Goal: Task Accomplishment & Management: Manage account settings

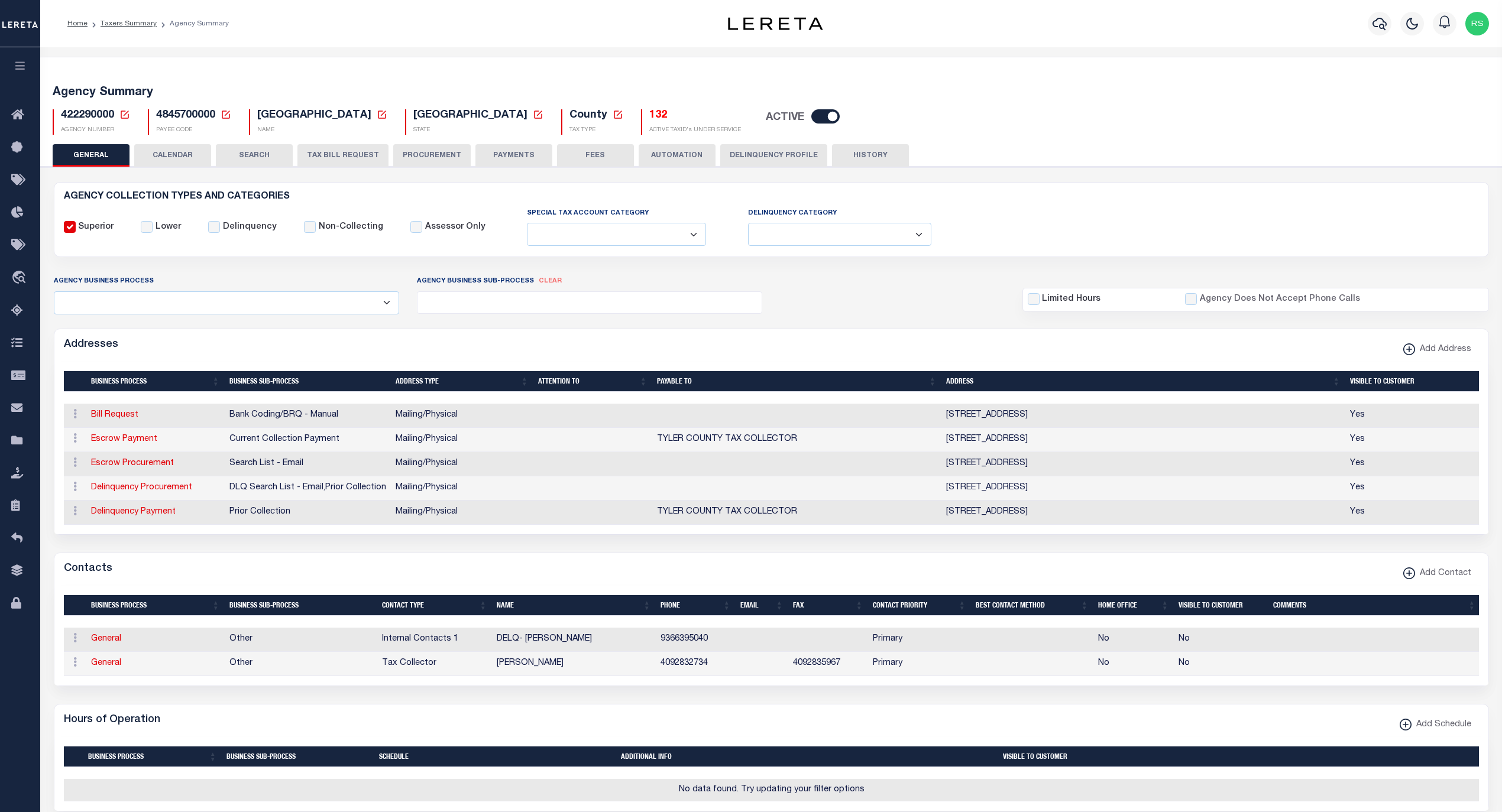
select select
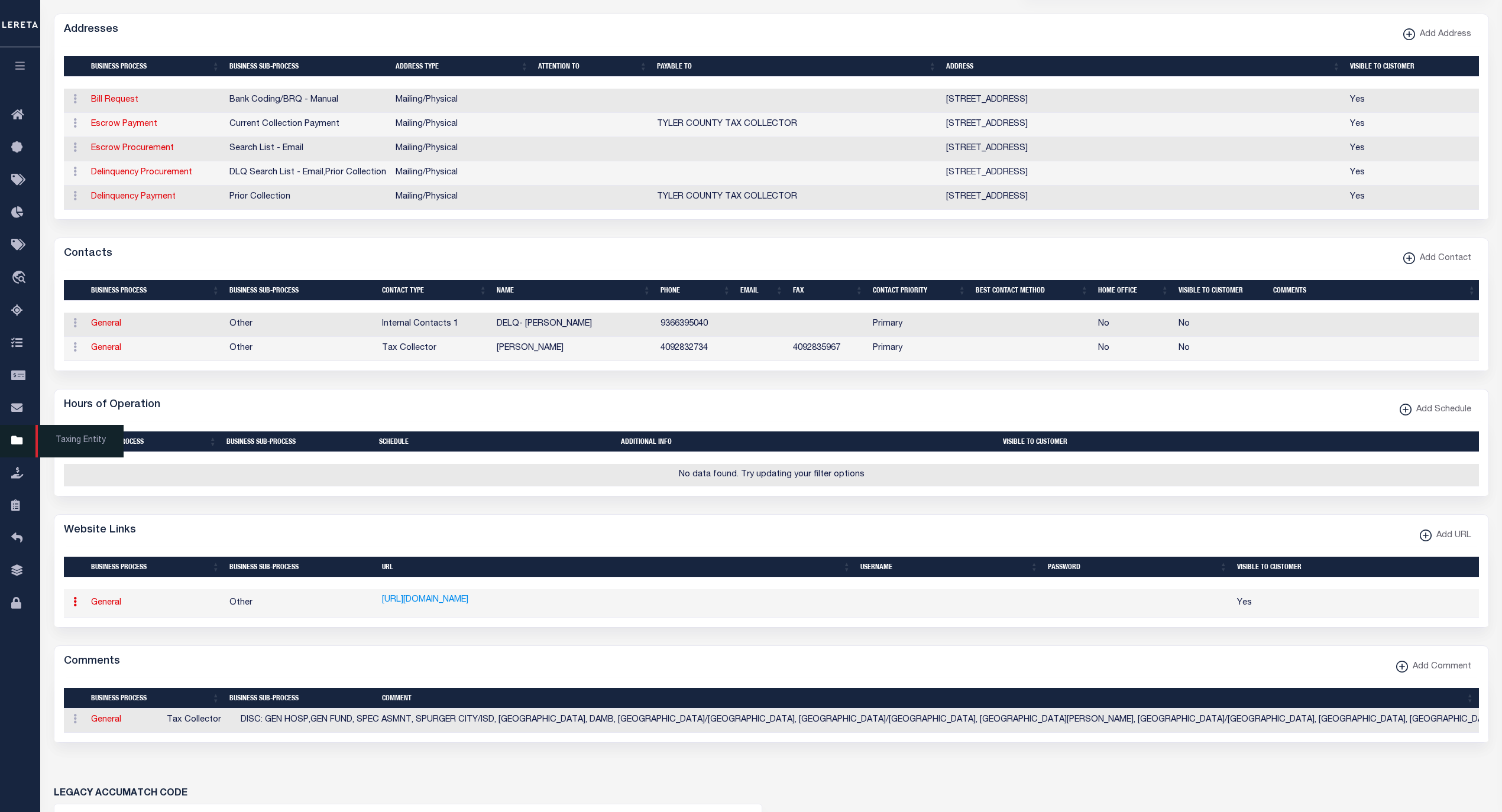
scroll to position [315, 0]
click at [79, 444] on span "Taxing Entity" at bounding box center [80, 441] width 88 height 33
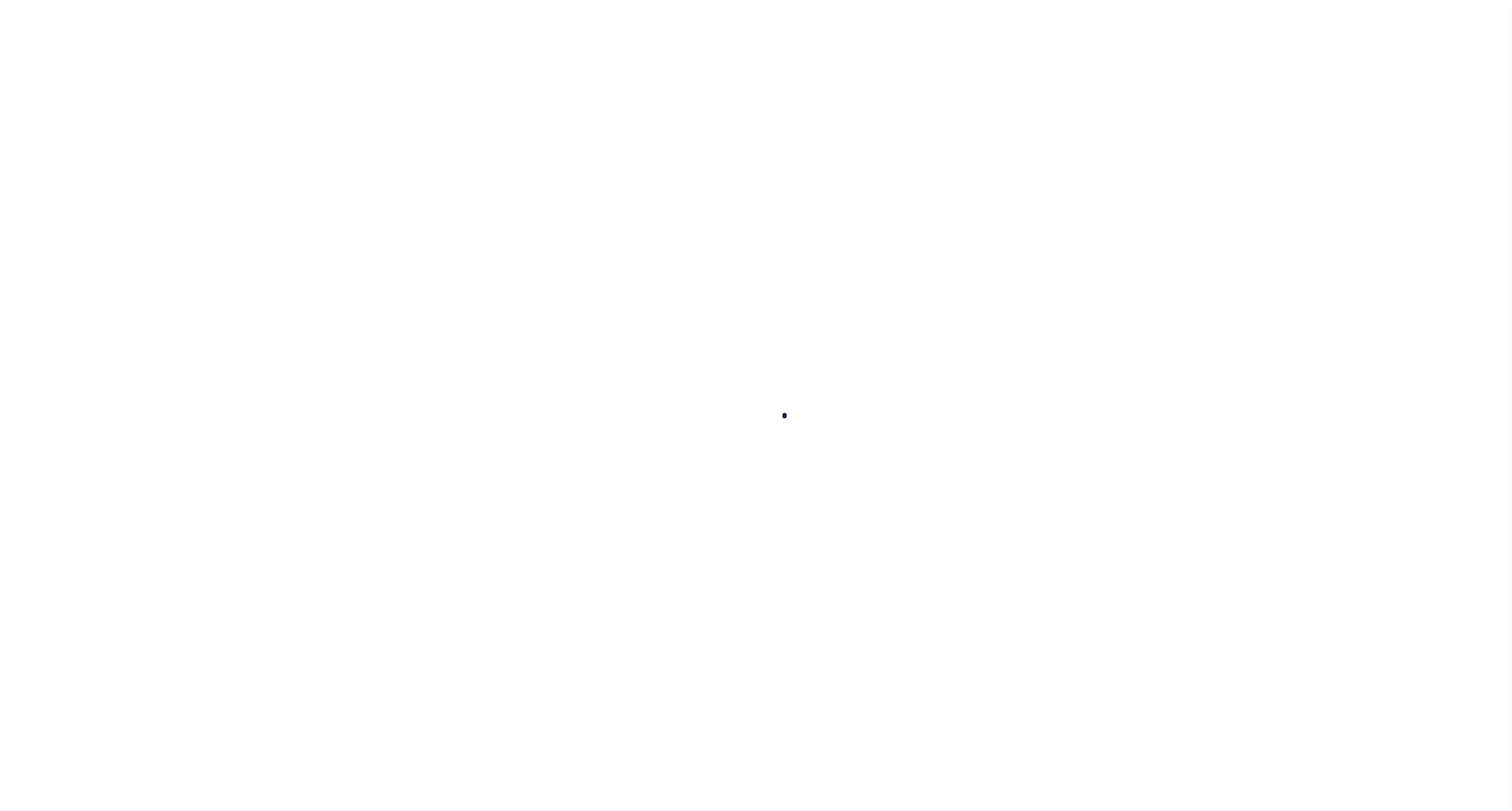
select select
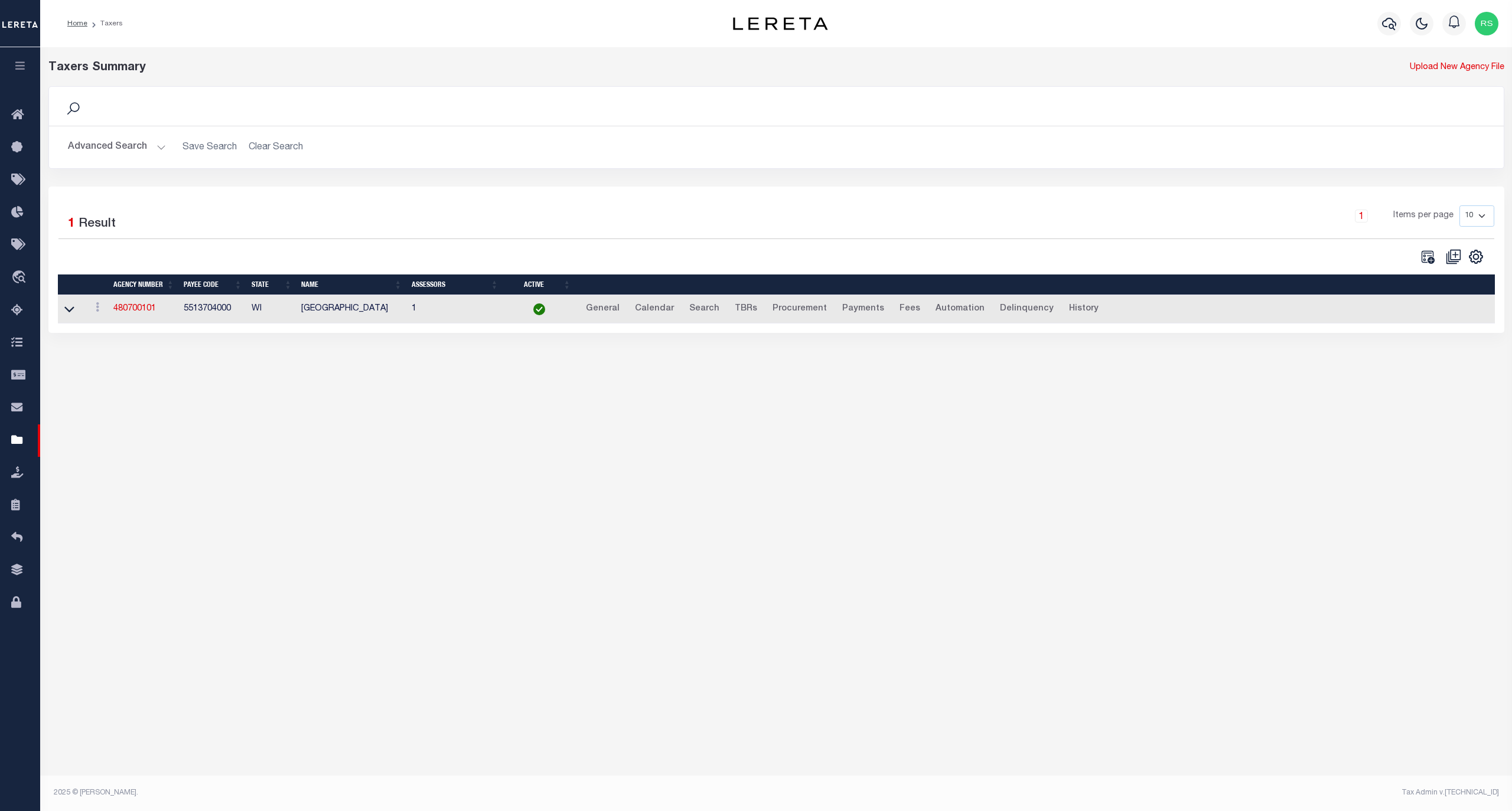
click at [122, 150] on button "Advanced Search" at bounding box center [117, 147] width 98 height 23
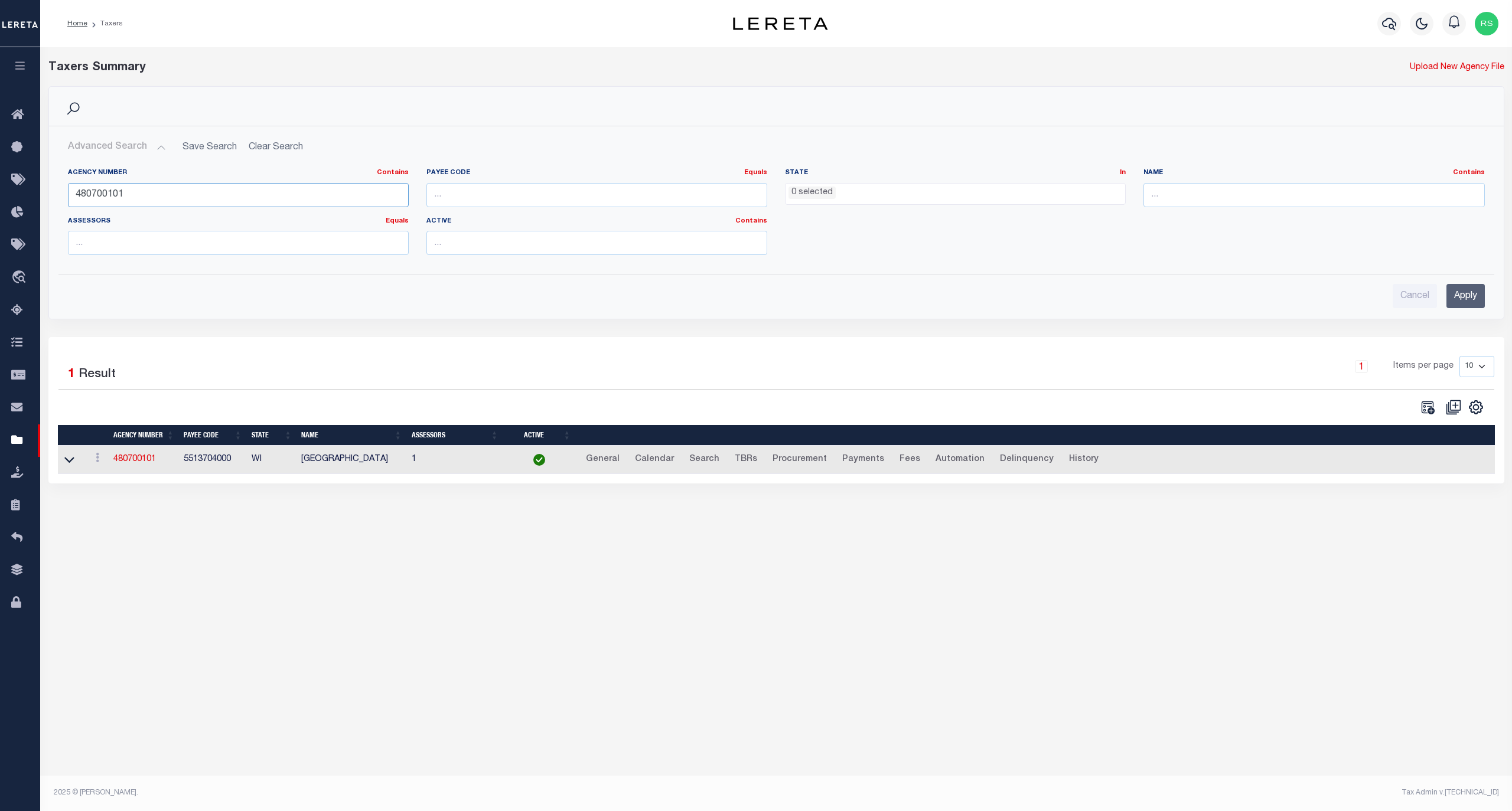
click at [122, 188] on input "480700101" at bounding box center [238, 196] width 341 height 25
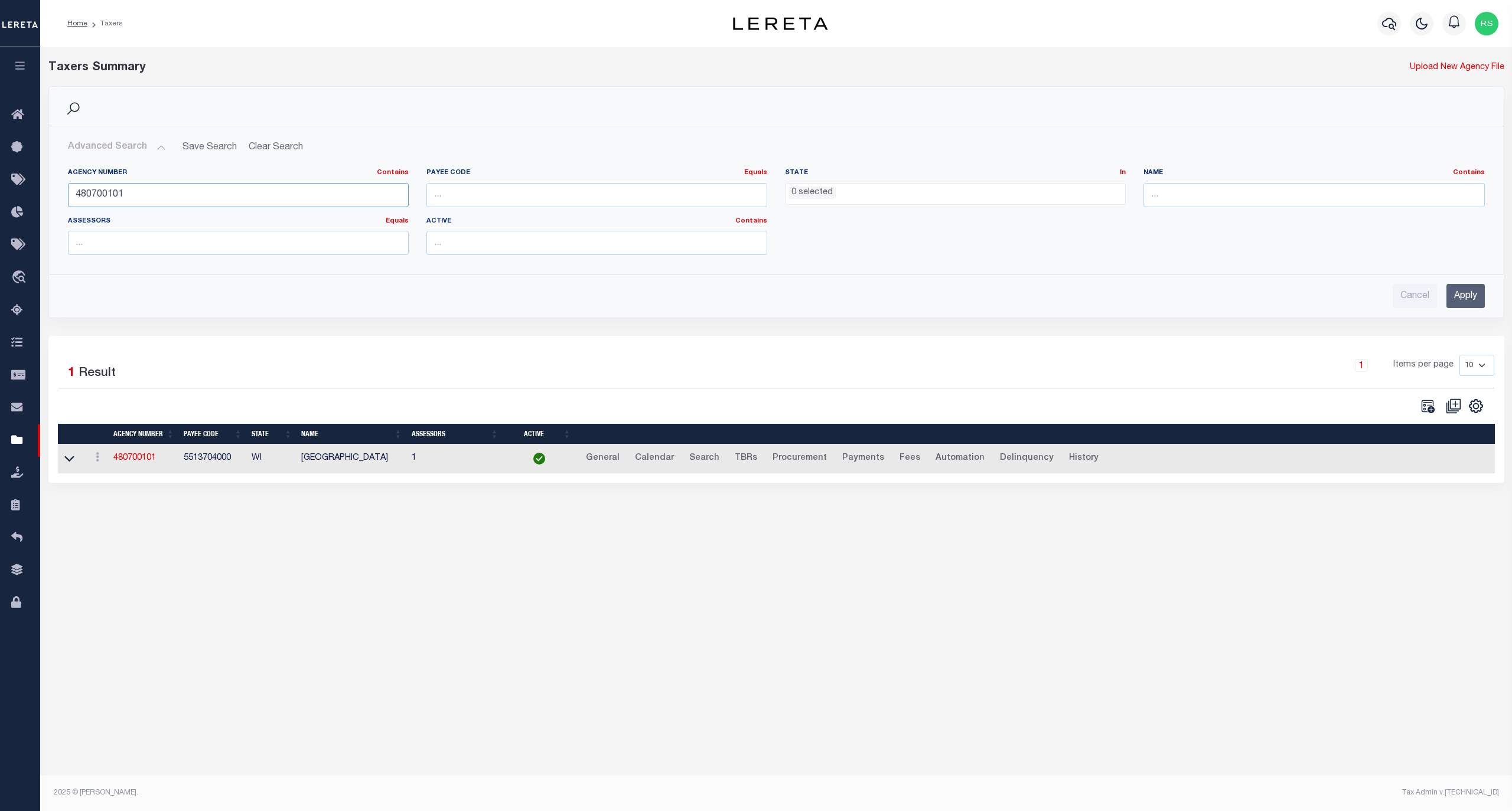
click at [122, 188] on input "480700101" at bounding box center [238, 196] width 341 height 25
paste input "100380102"
type input "100380102"
click at [1472, 298] on input "Apply" at bounding box center [1465, 297] width 38 height 25
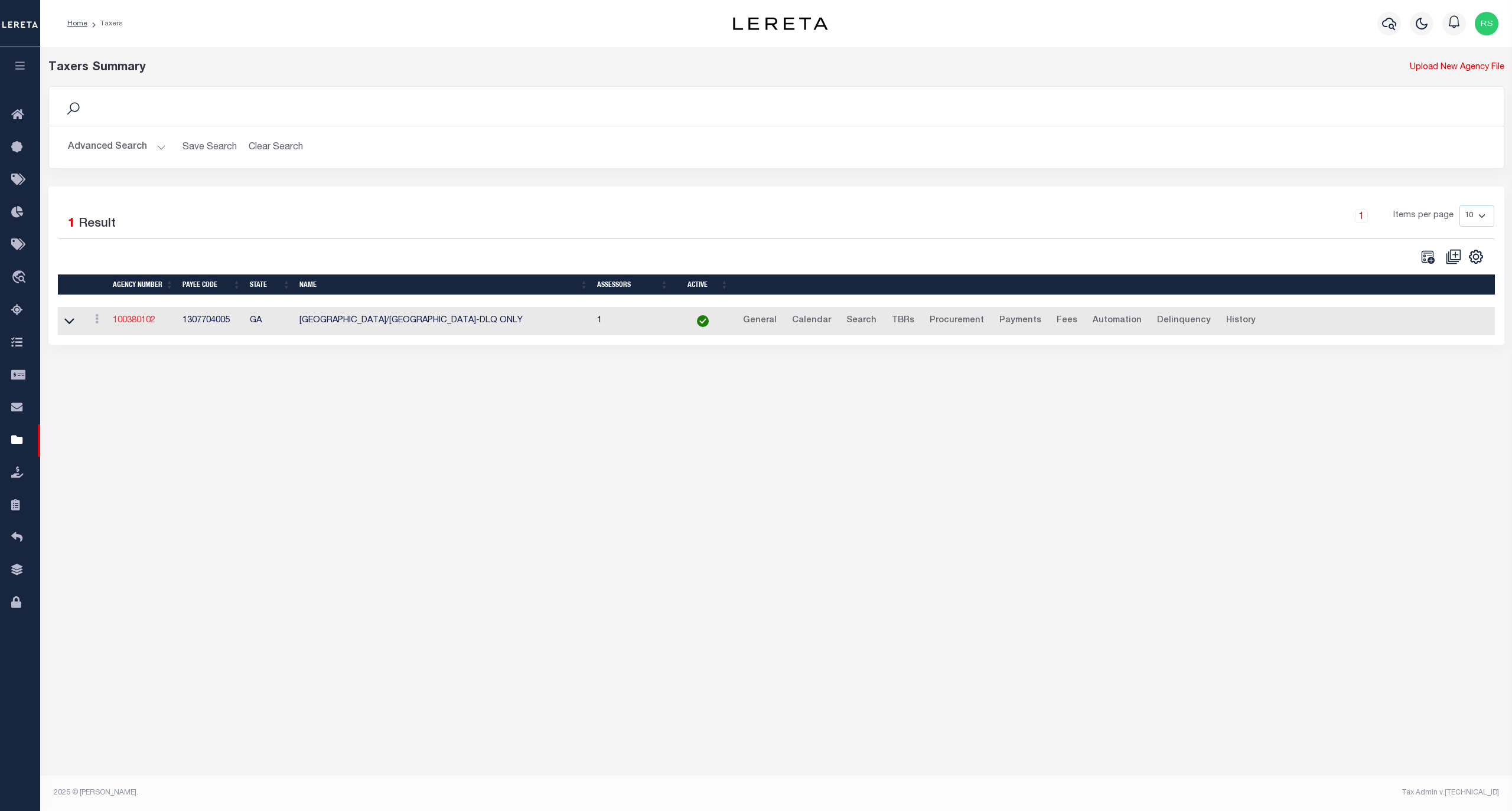
click at [134, 320] on link "100380102" at bounding box center [134, 320] width 43 height 8
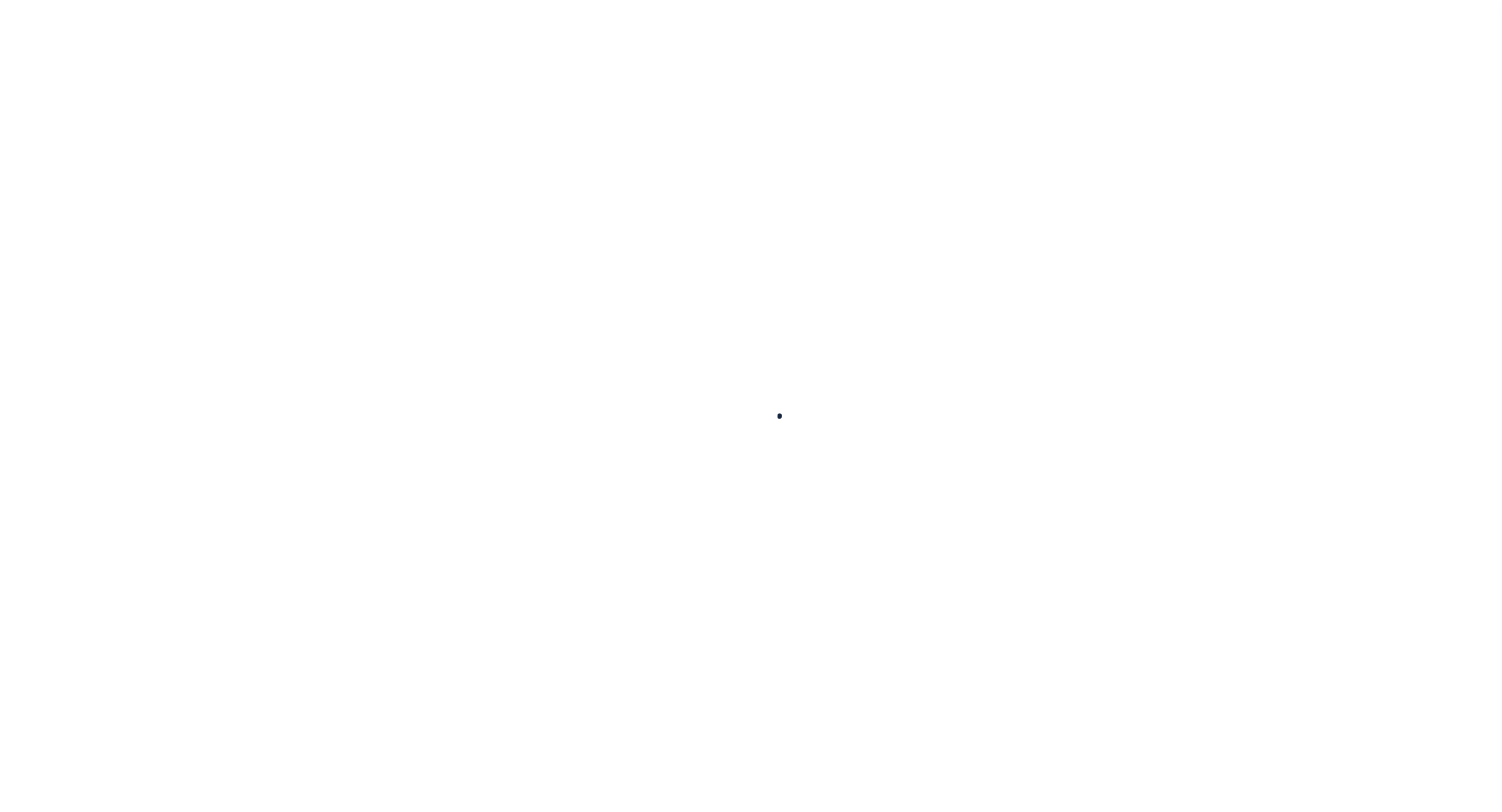
select select
checkbox input "false"
select select "2"
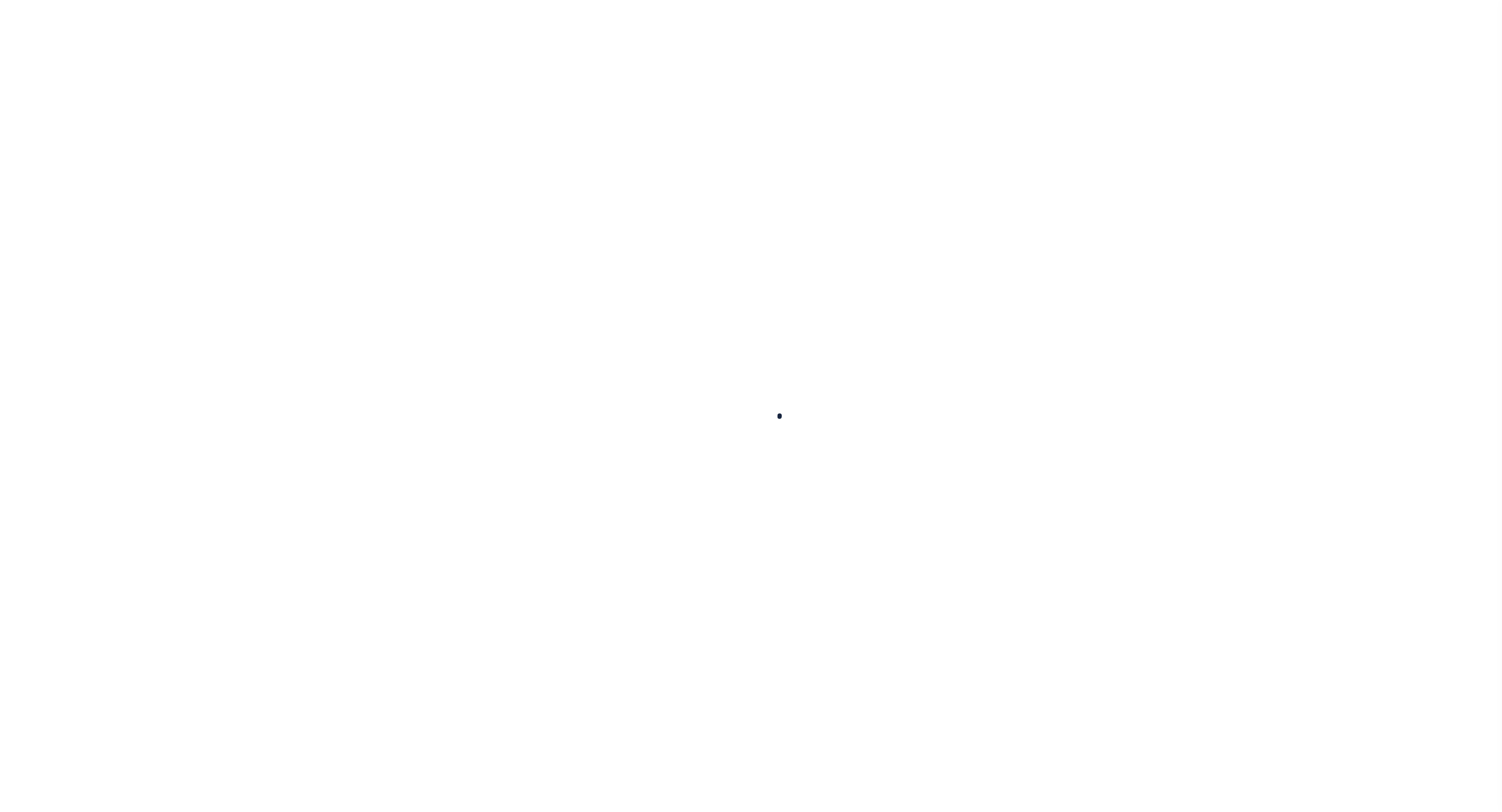
checkbox input "false"
type input "1307704005"
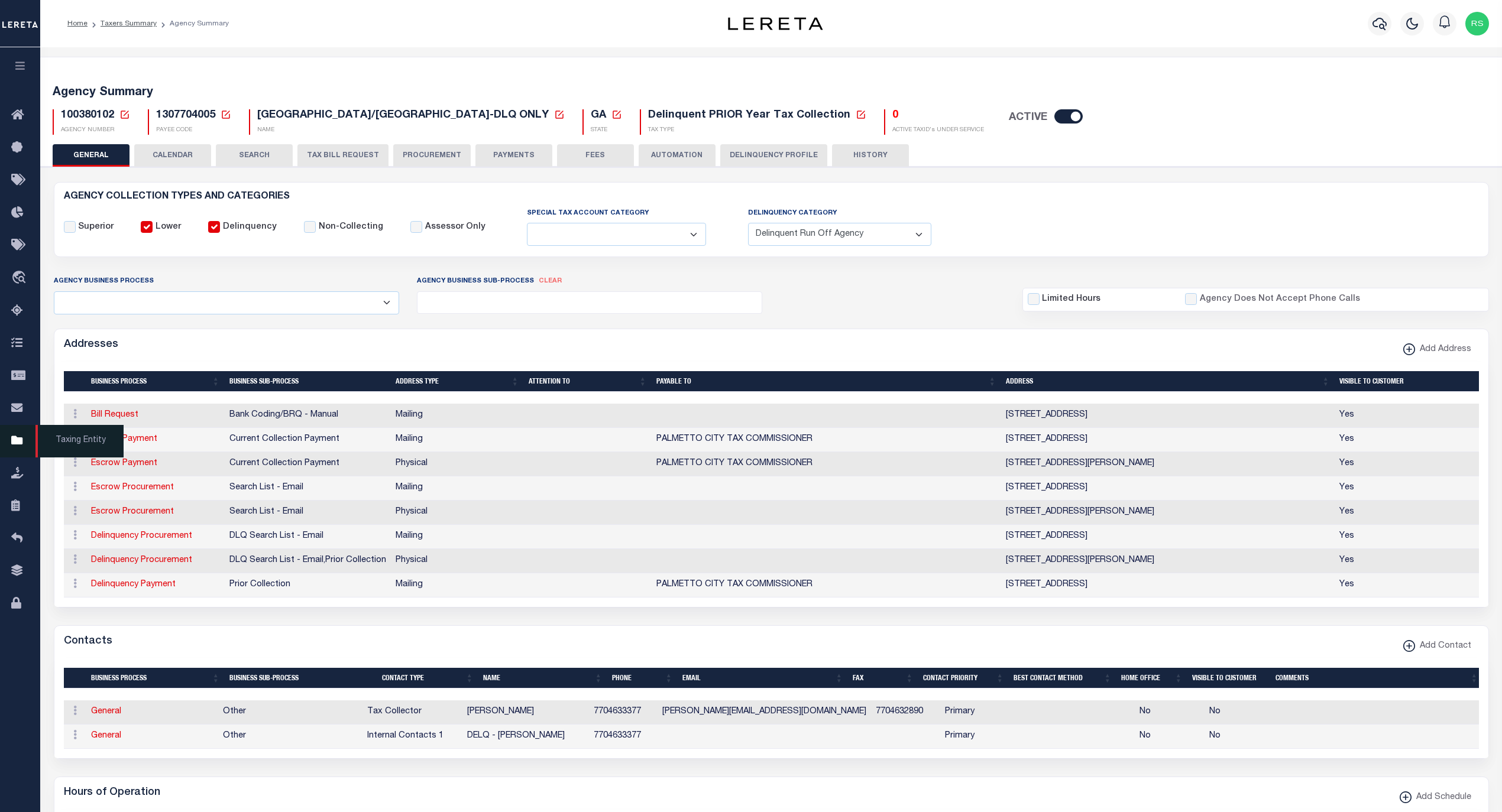
click at [58, 441] on span "Taxing Entity" at bounding box center [80, 441] width 88 height 33
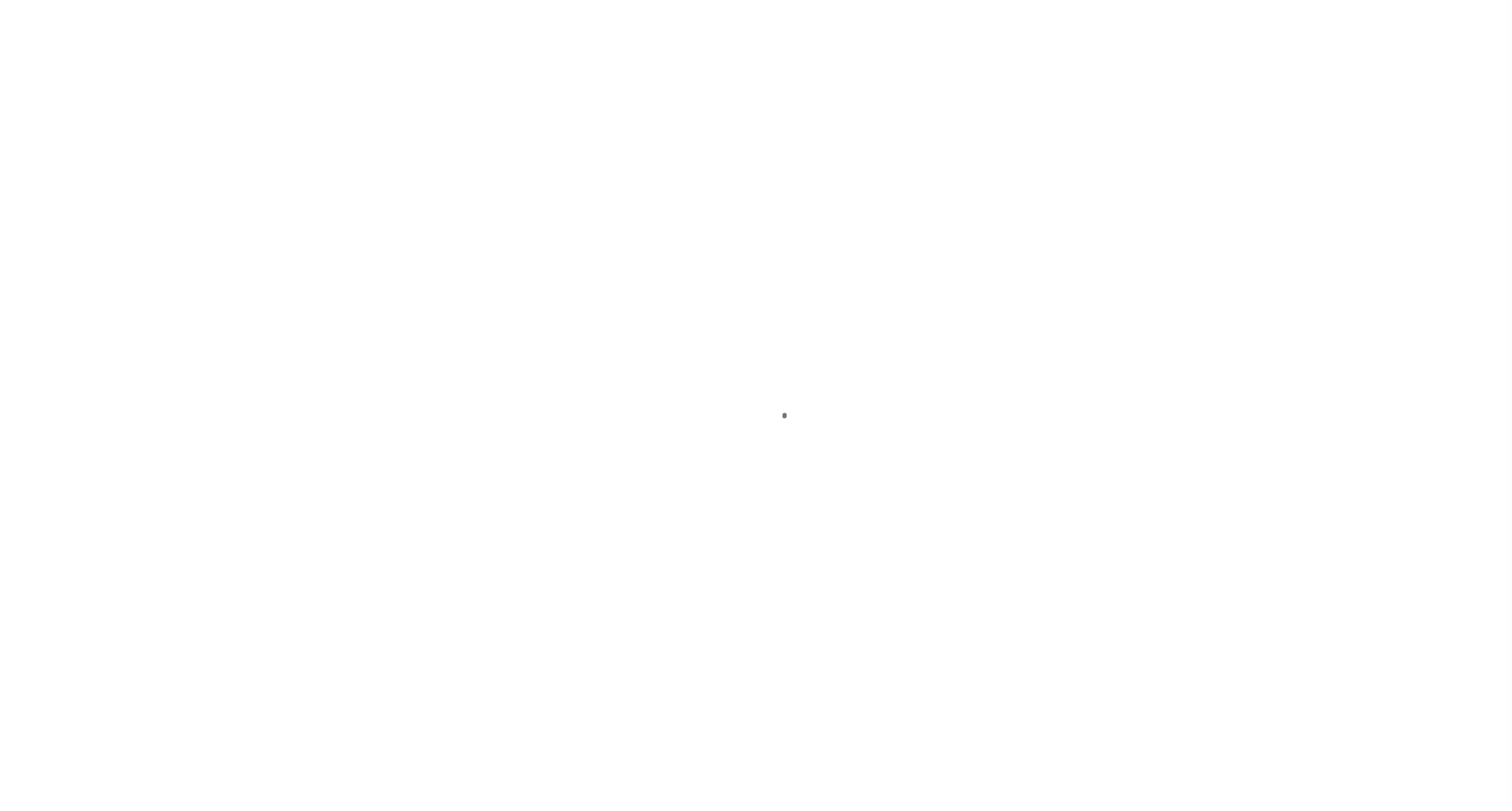
select select
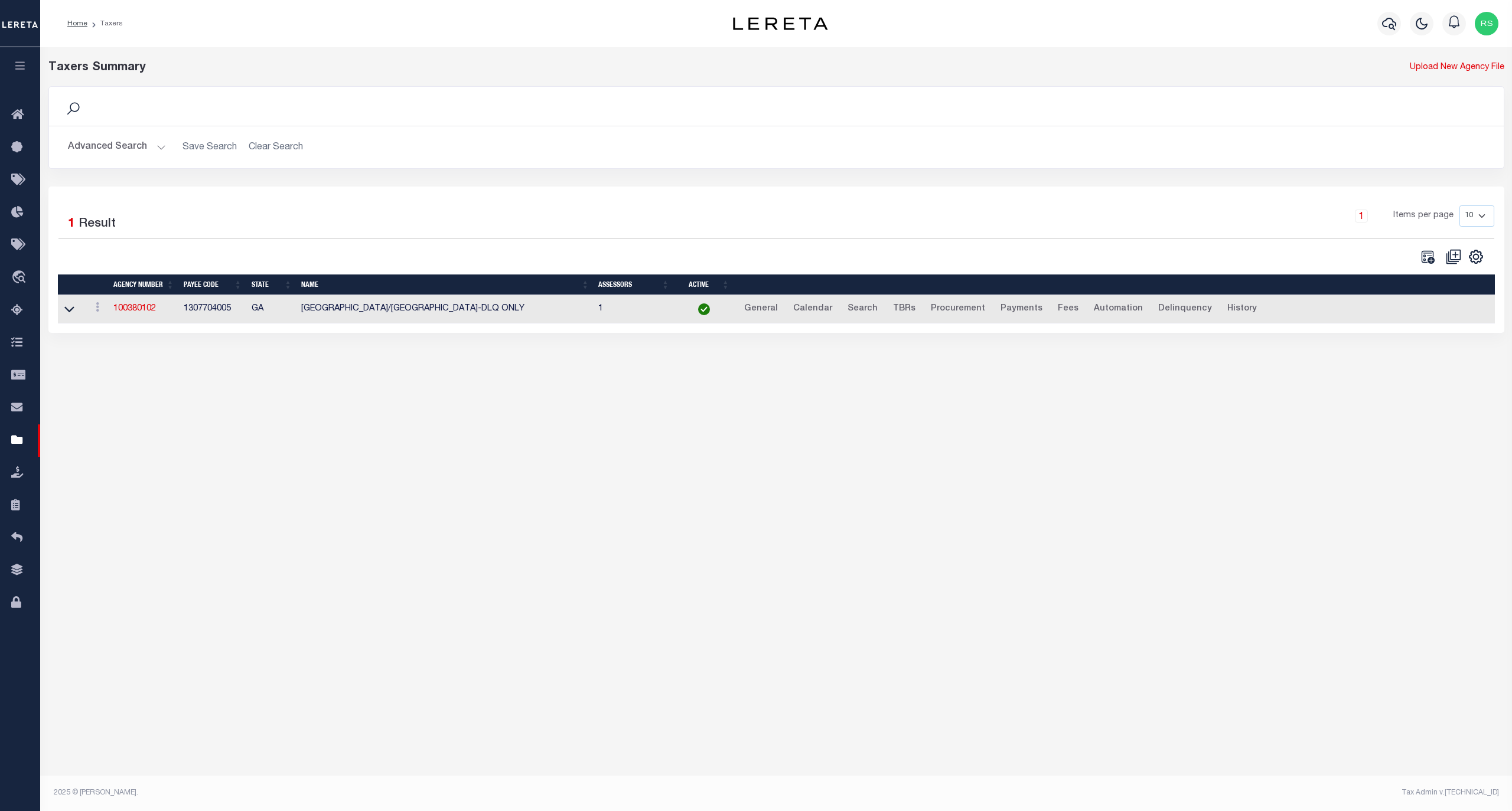
click at [95, 145] on button "Advanced Search" at bounding box center [117, 147] width 98 height 23
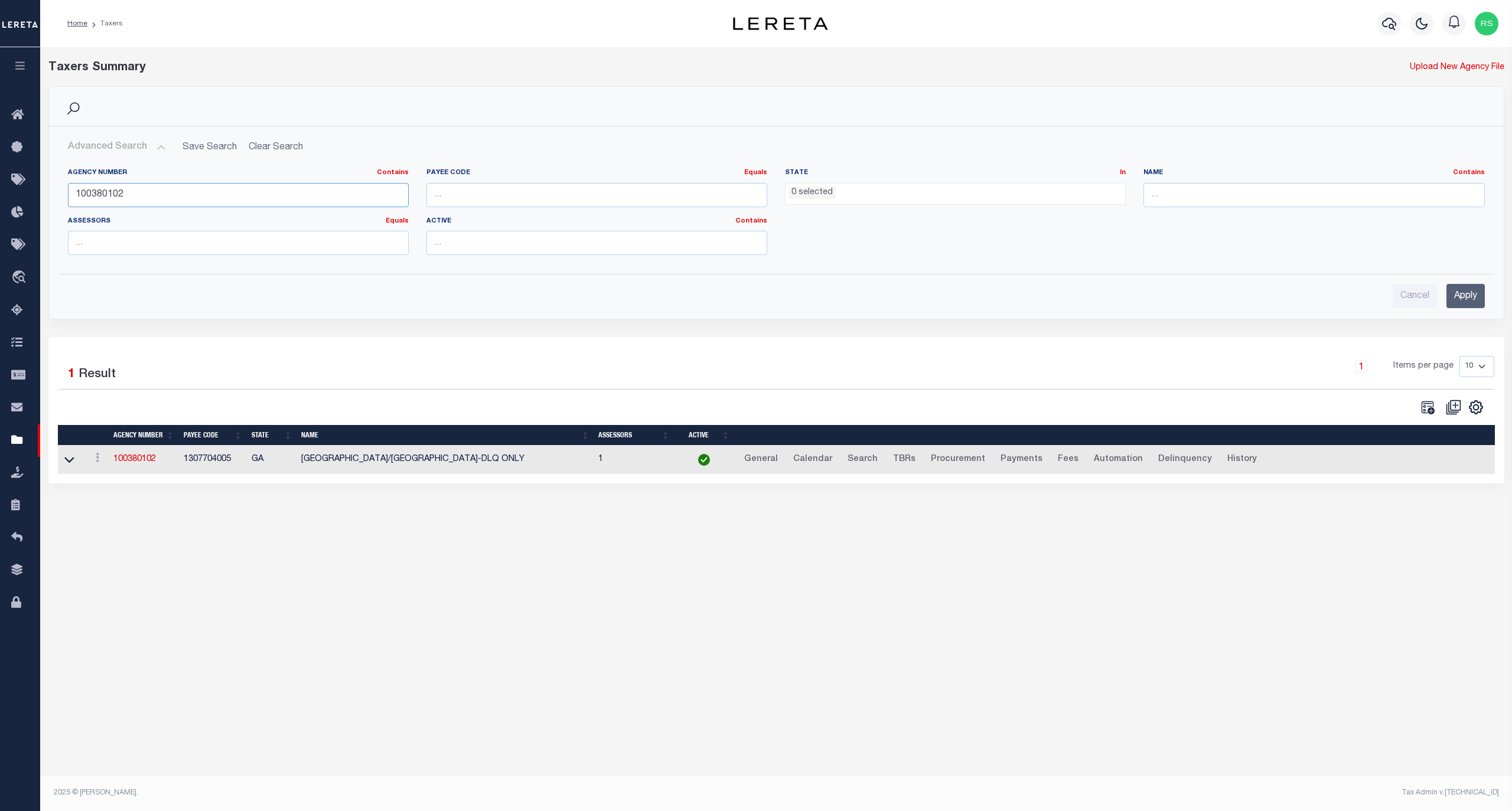
click at [148, 197] on input "100380102" at bounding box center [238, 196] width 341 height 25
paste input "060061106"
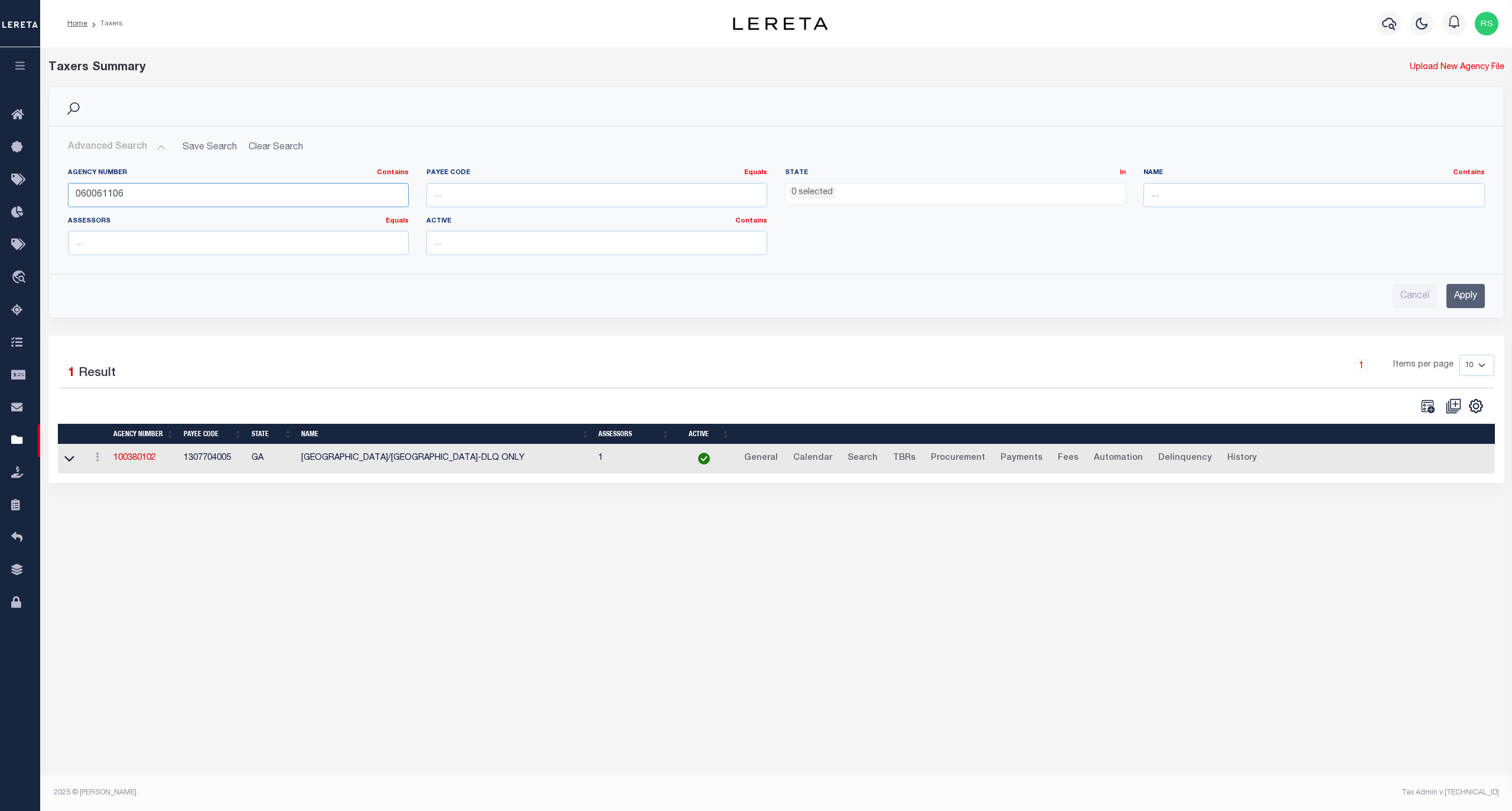
type input "060061106"
click at [1453, 297] on input "Apply" at bounding box center [1465, 297] width 38 height 25
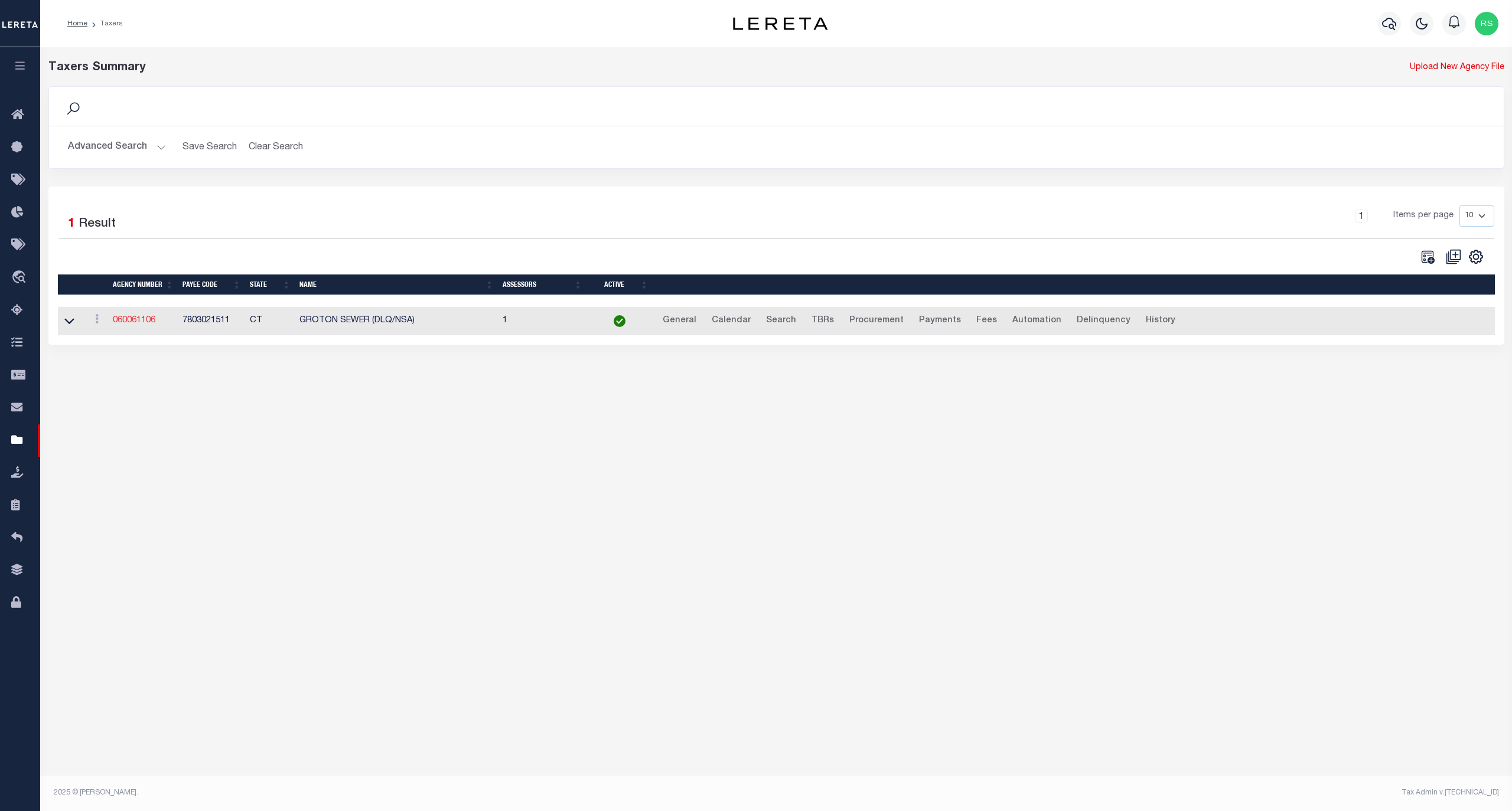
click at [134, 325] on link "060061106" at bounding box center [134, 320] width 43 height 8
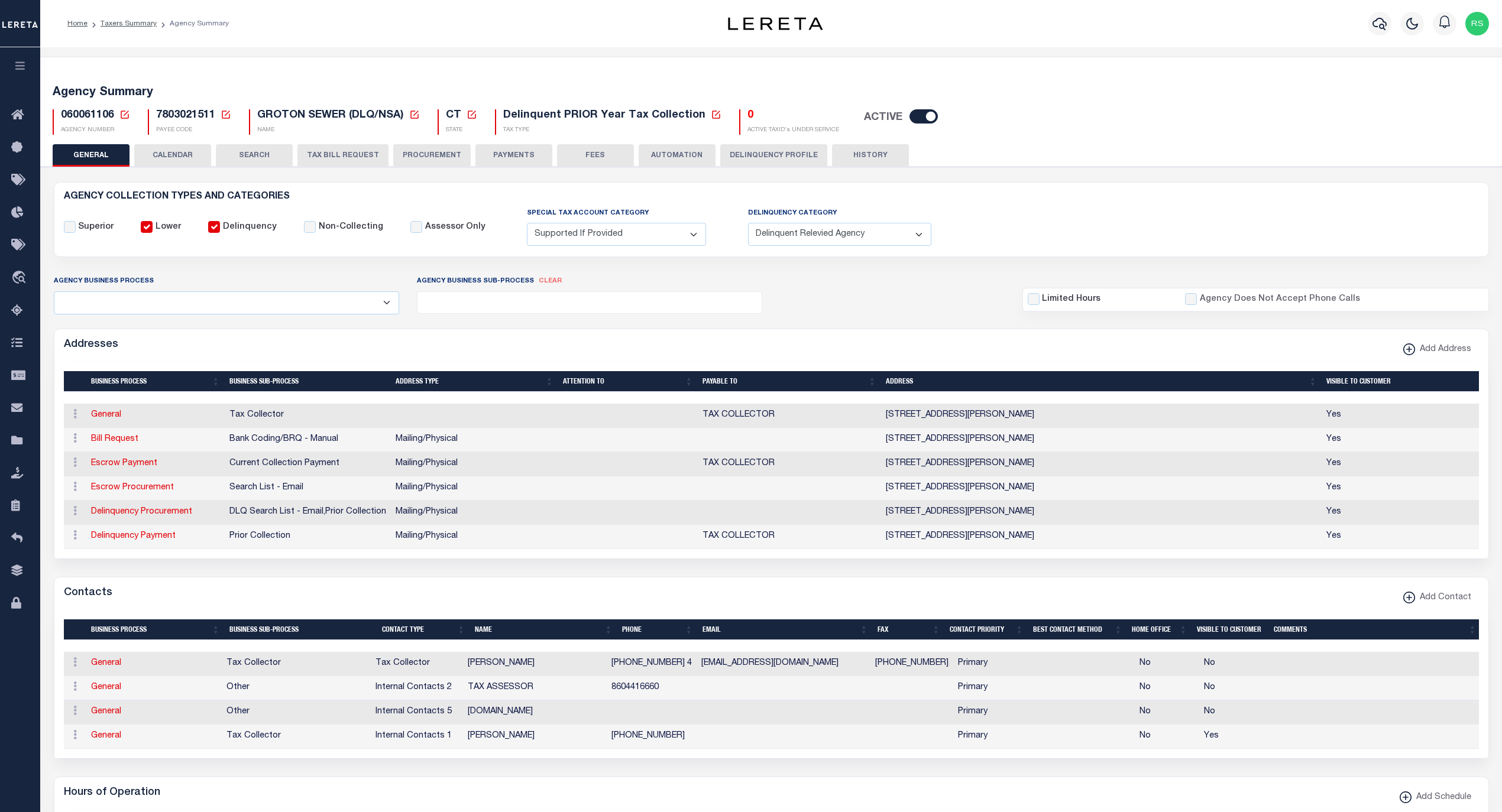
select select "2"
select select "1"
select select
click at [54, 440] on span "Taxing Entity" at bounding box center [80, 441] width 88 height 33
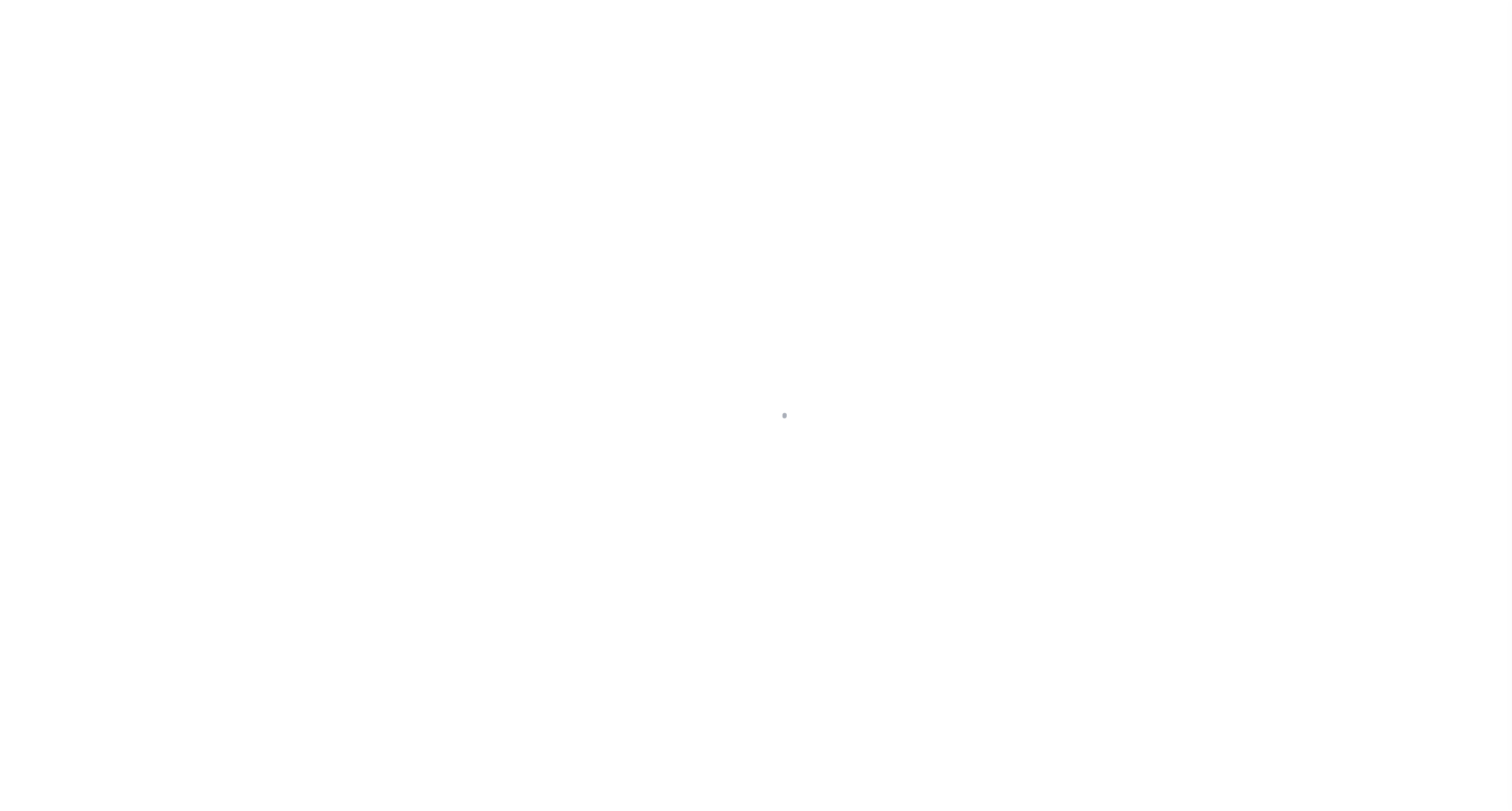
select select
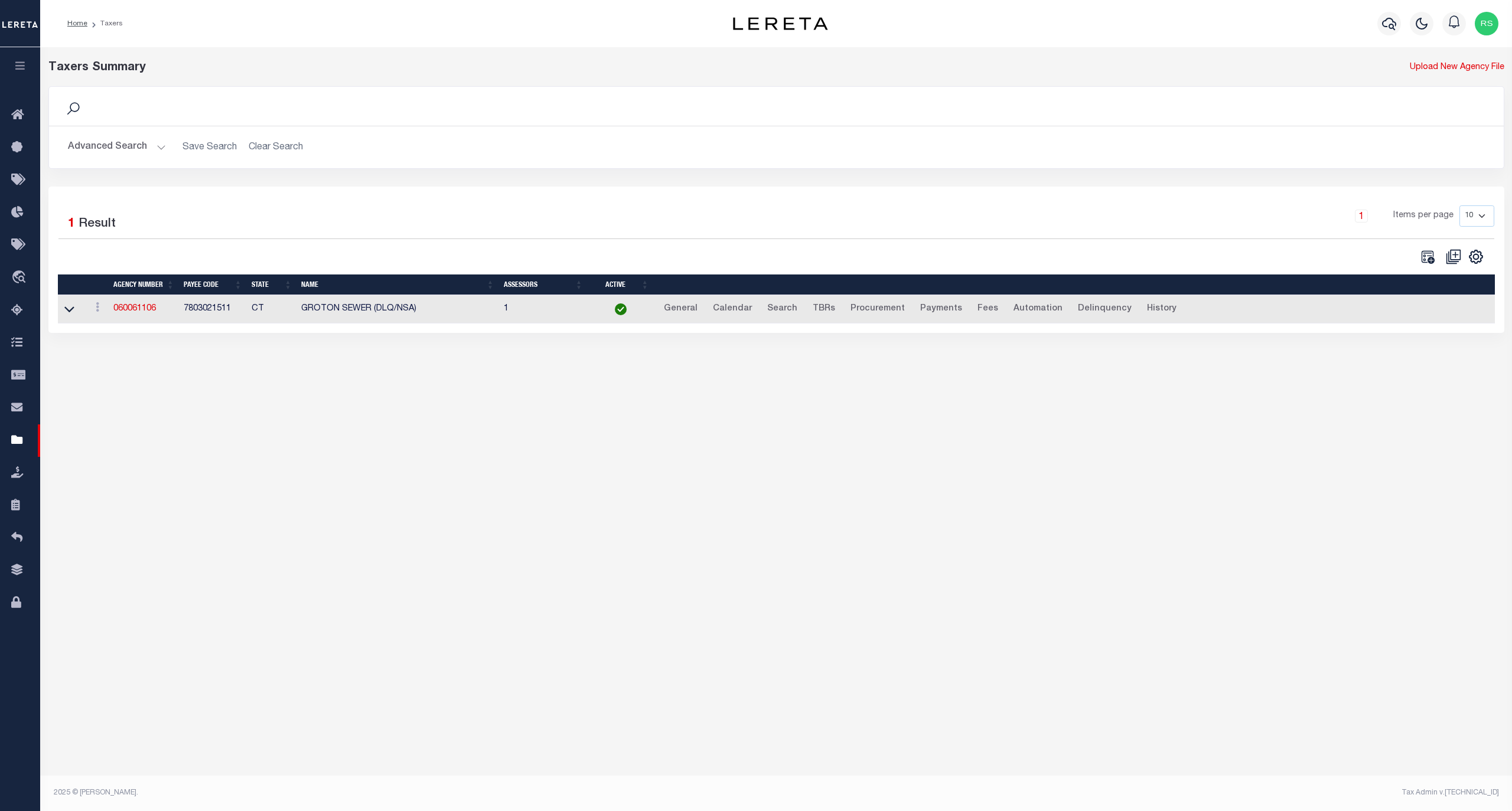
click at [109, 152] on button "Advanced Search" at bounding box center [117, 147] width 98 height 23
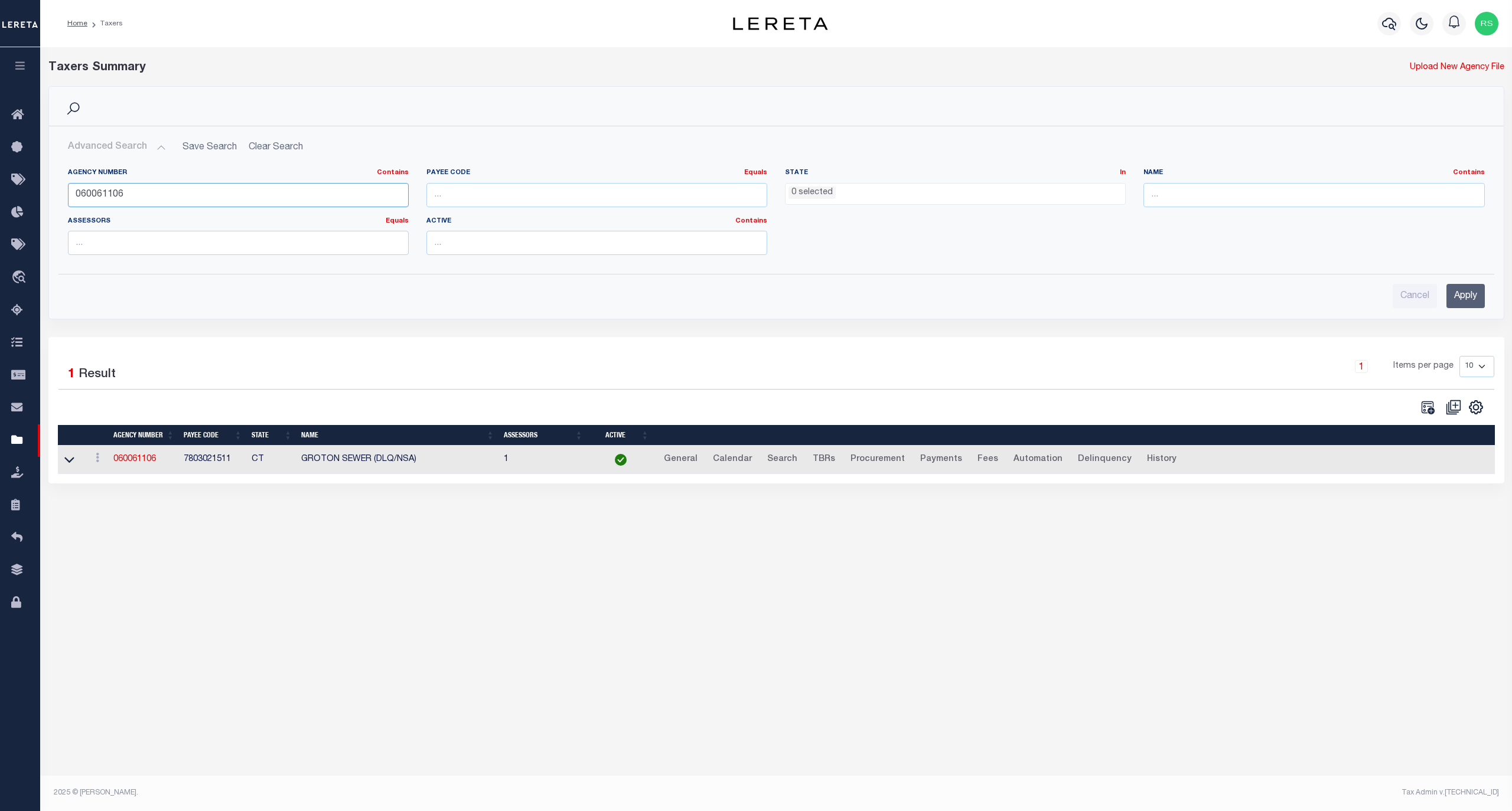
click at [126, 190] on input "060061106" at bounding box center [238, 196] width 341 height 25
paste input "101390102"
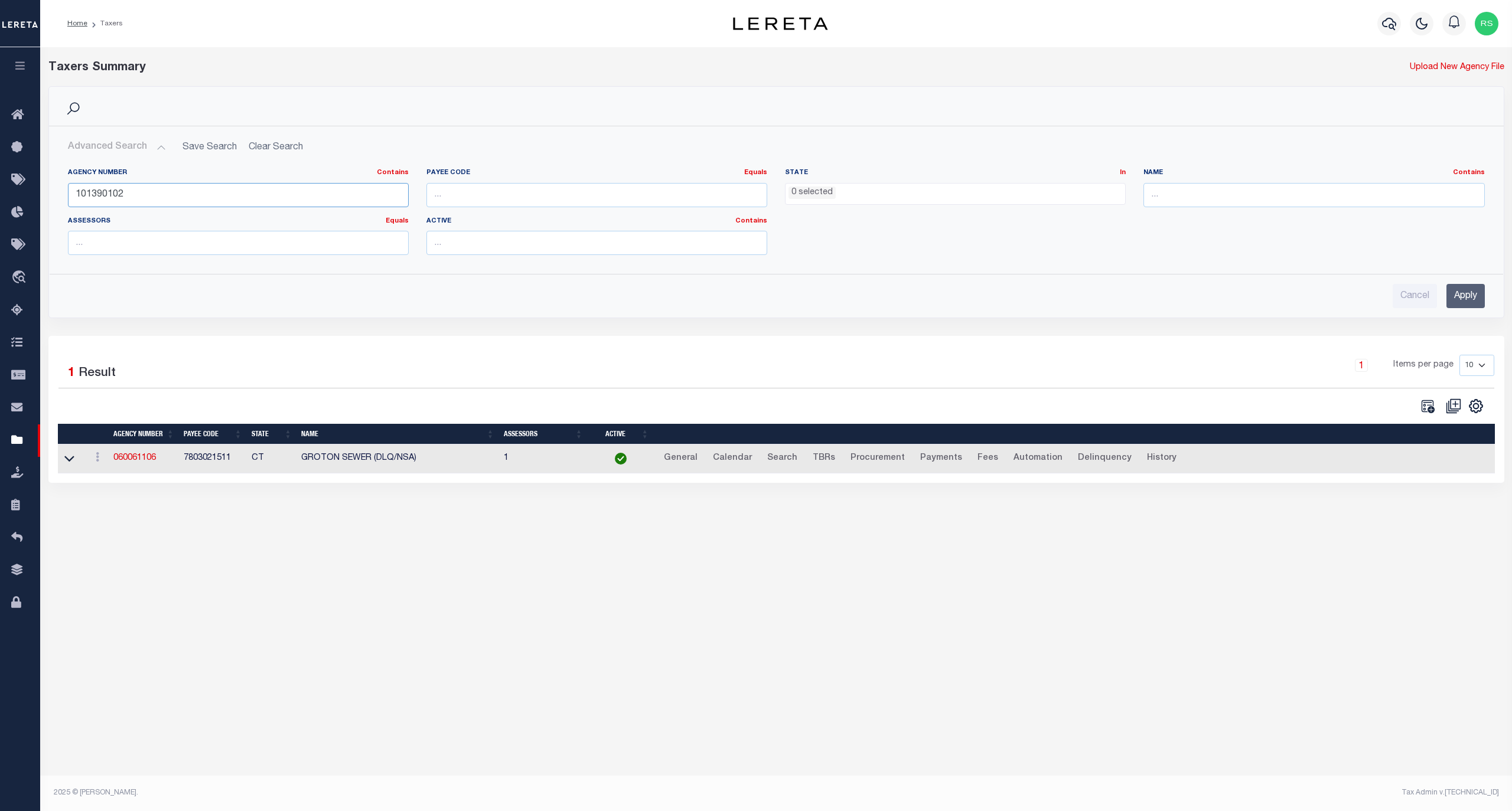
type input "101390102"
click at [1467, 291] on input "Apply" at bounding box center [1465, 297] width 38 height 25
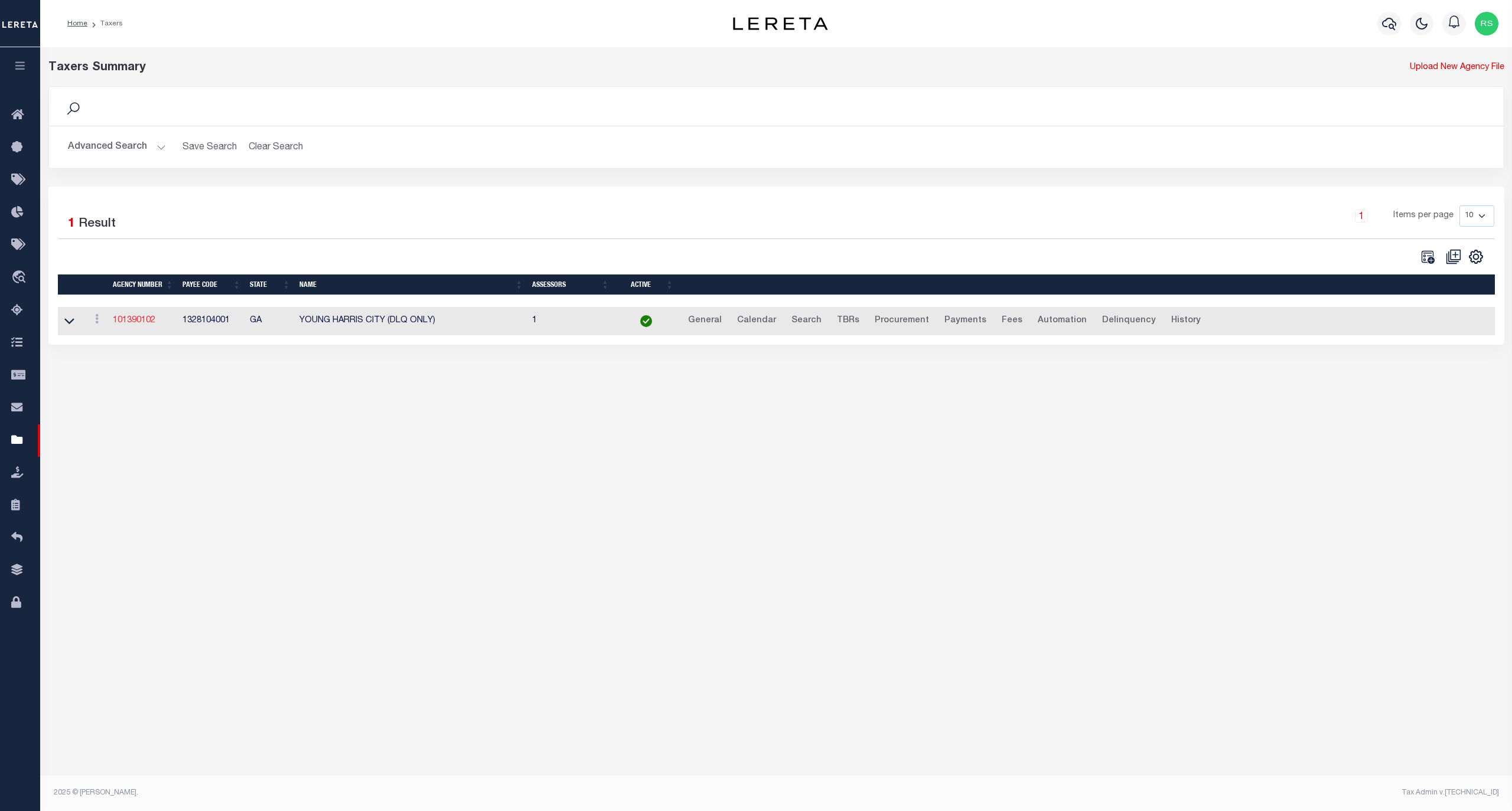
click at [136, 322] on link "101390102" at bounding box center [134, 320] width 43 height 8
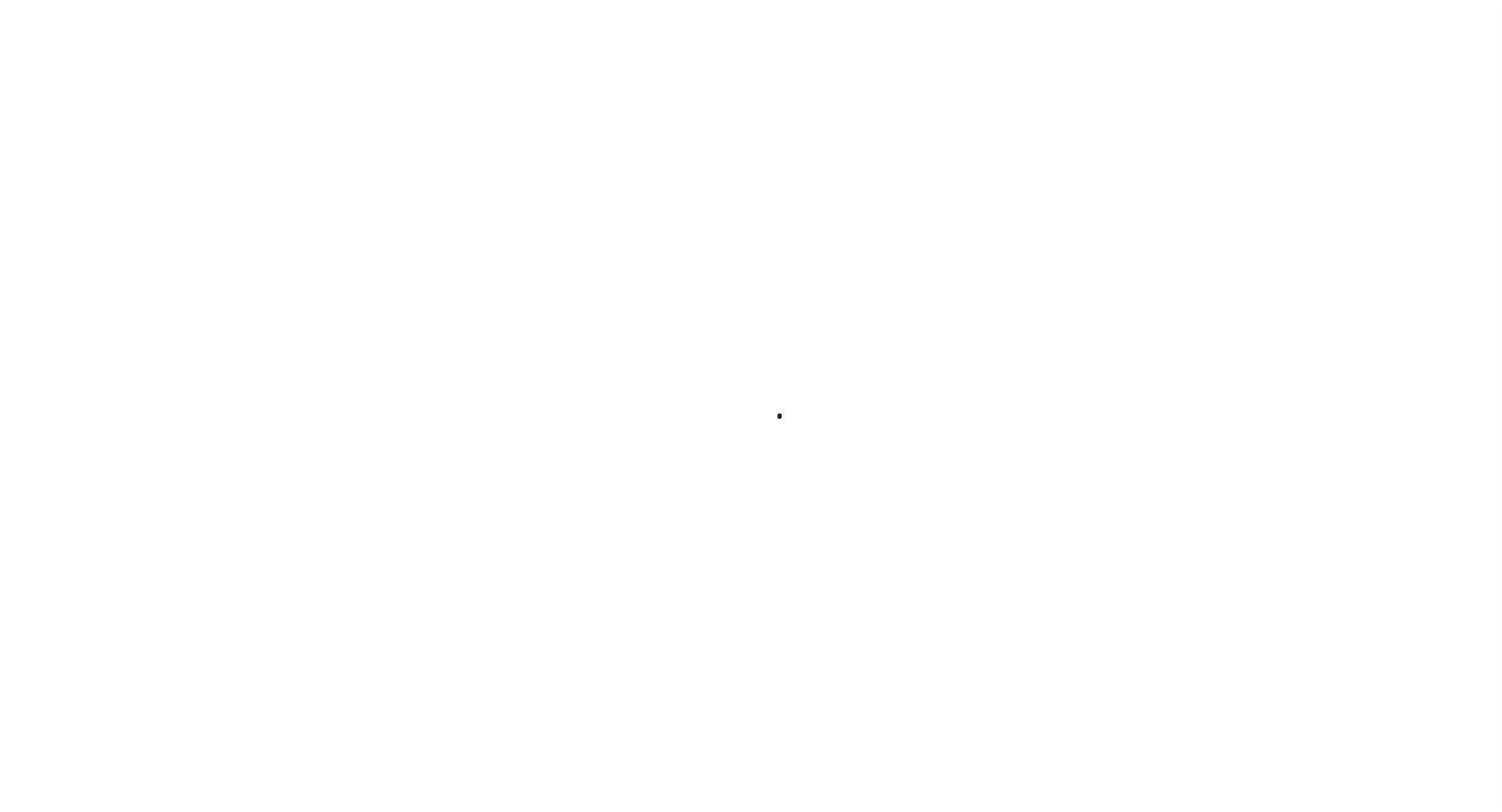
select select "2"
select select
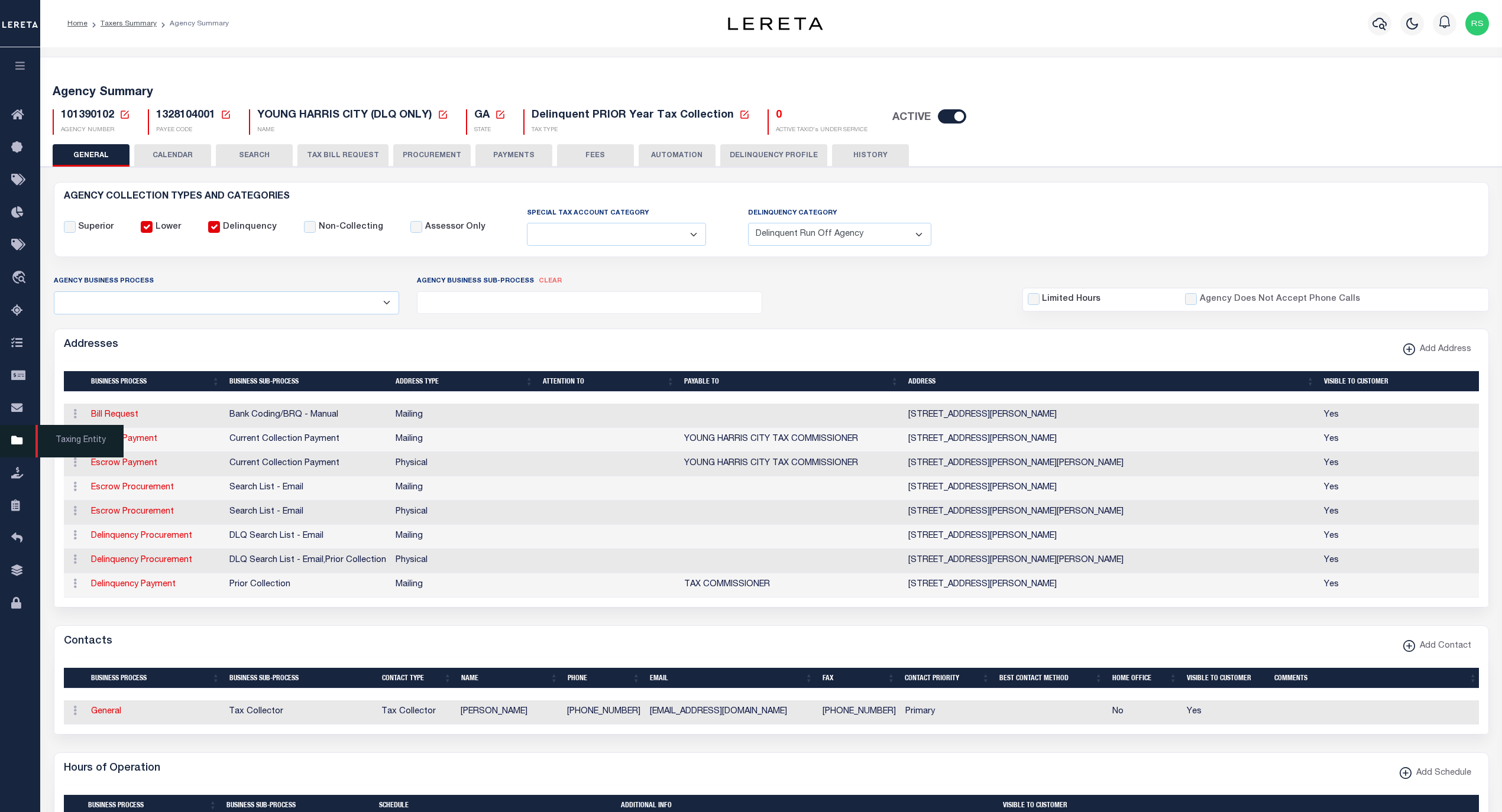
click at [51, 444] on span "Taxing Entity" at bounding box center [80, 441] width 88 height 33
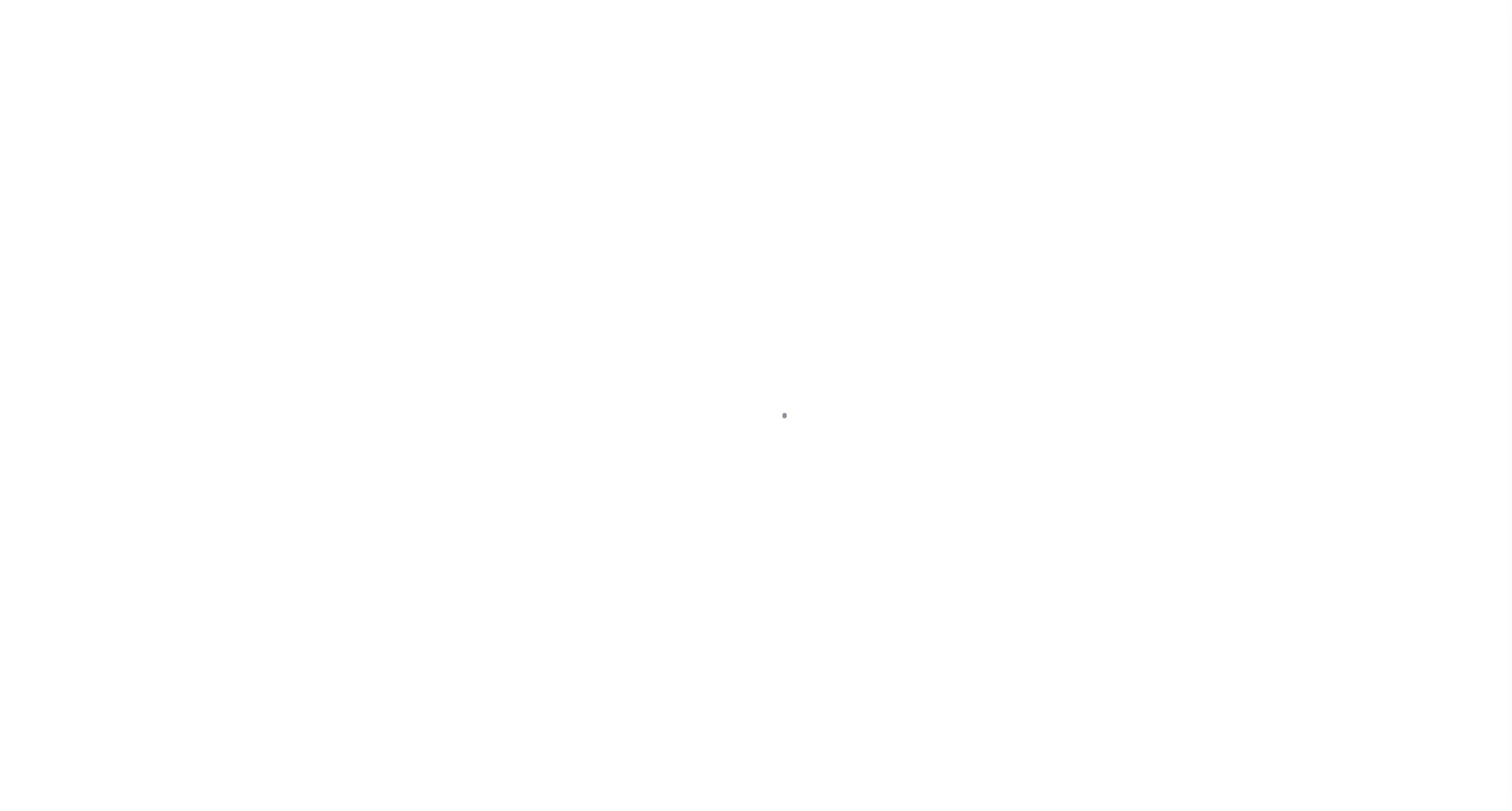
select select
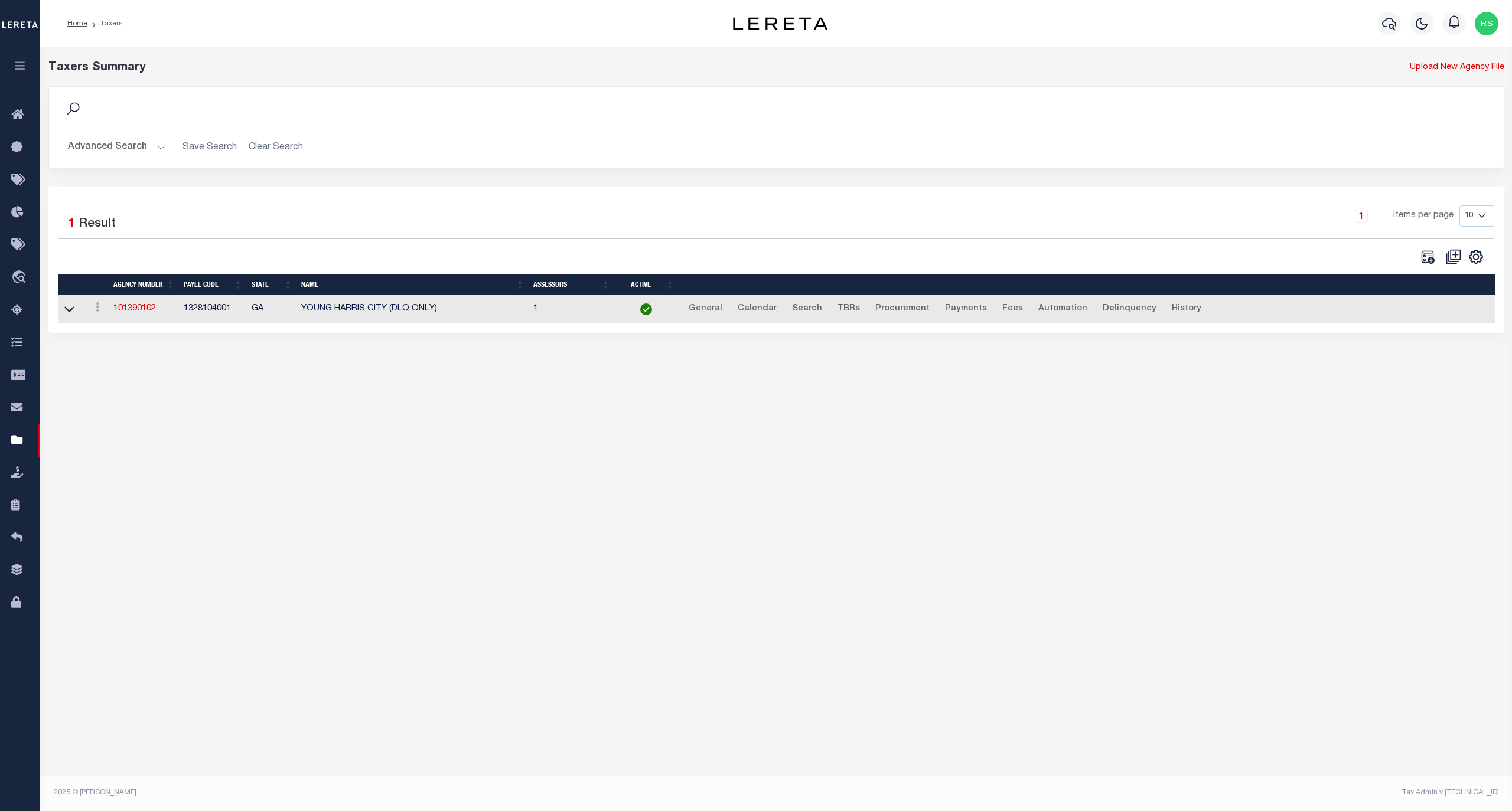
click at [109, 152] on button "Advanced Search" at bounding box center [117, 147] width 98 height 23
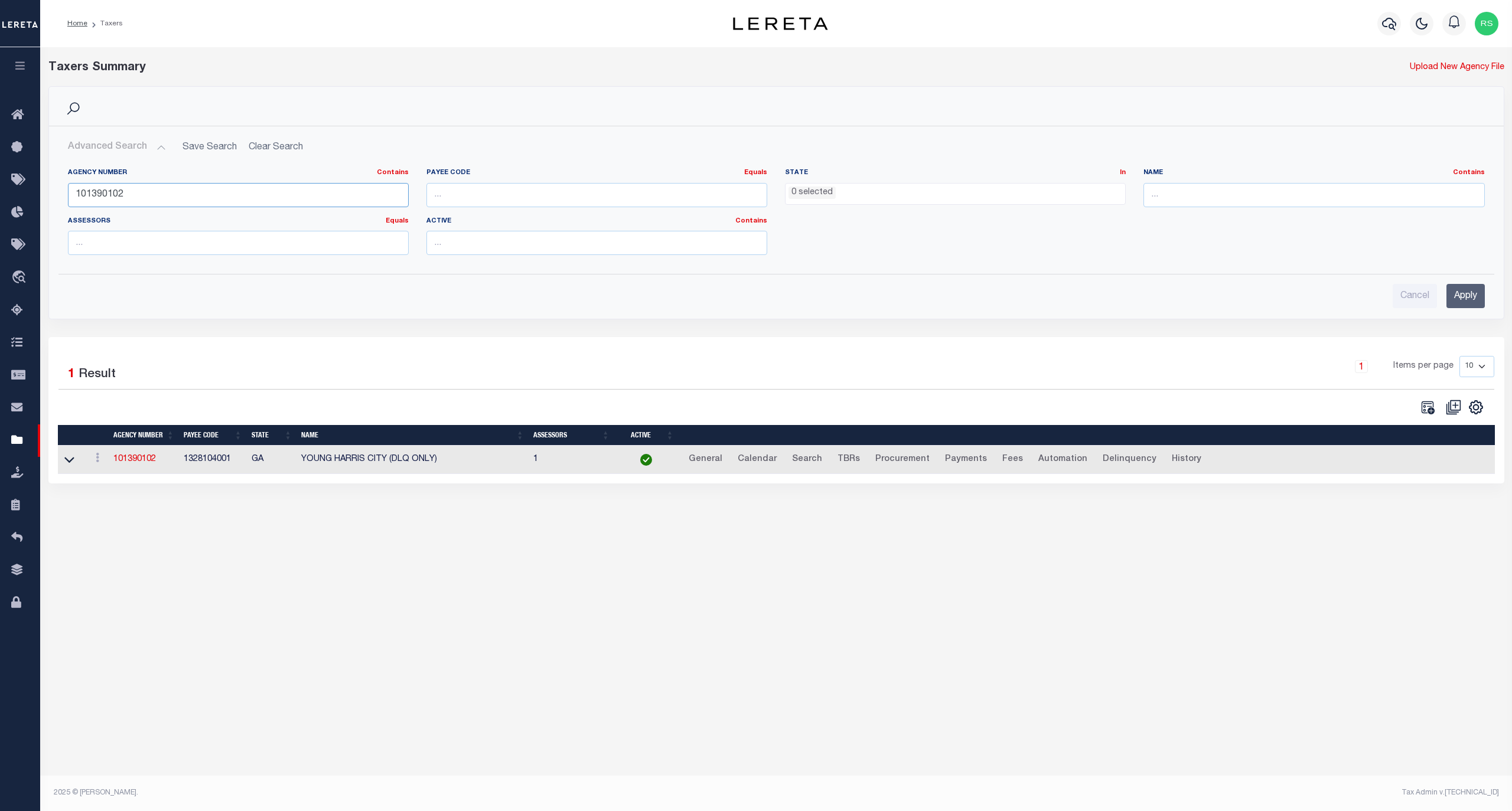
click at [126, 201] on input "101390102" at bounding box center [238, 196] width 341 height 25
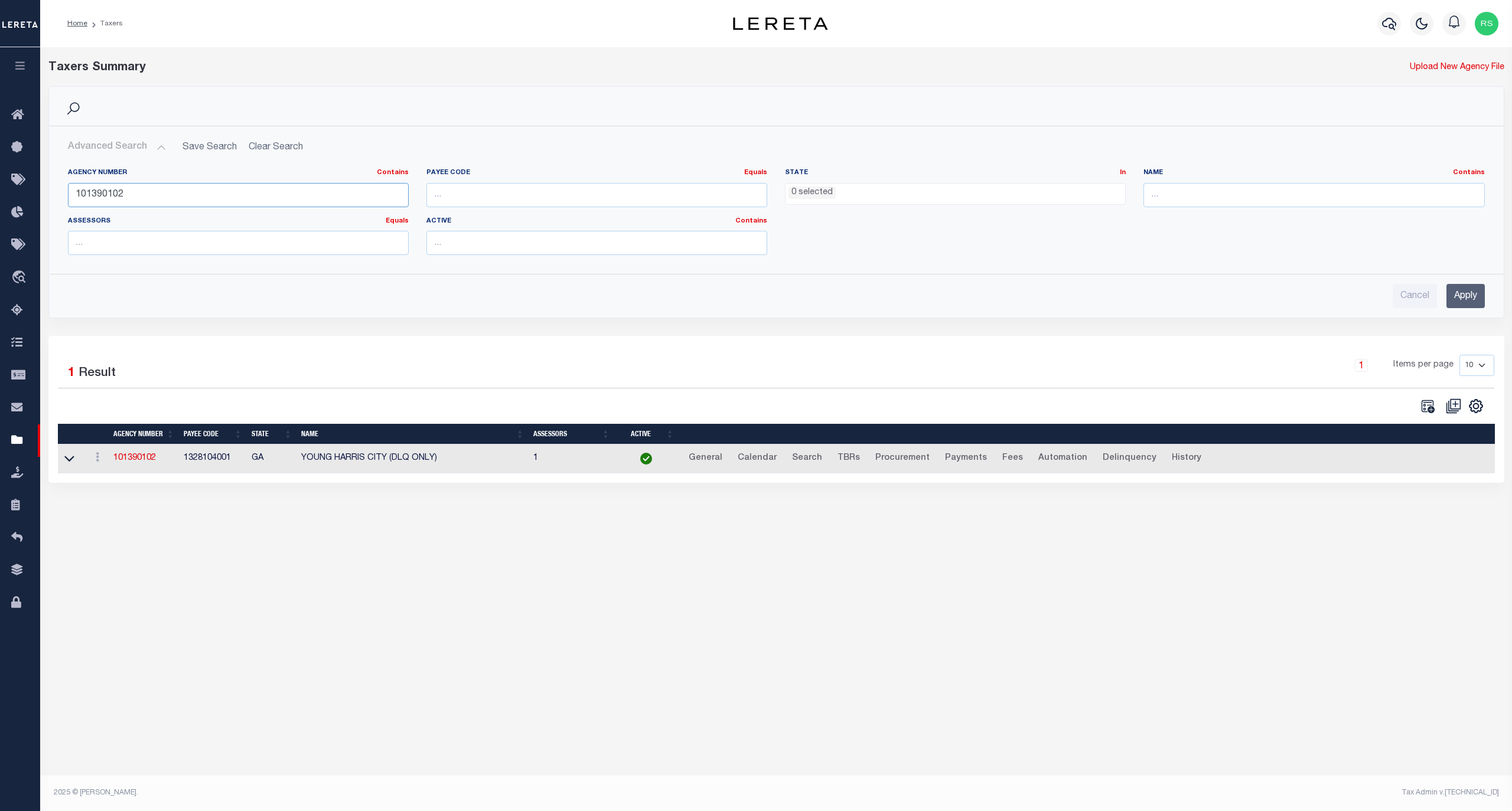
paste input "04054081"
type input "040540812"
click at [1466, 297] on input "Apply" at bounding box center [1465, 297] width 38 height 25
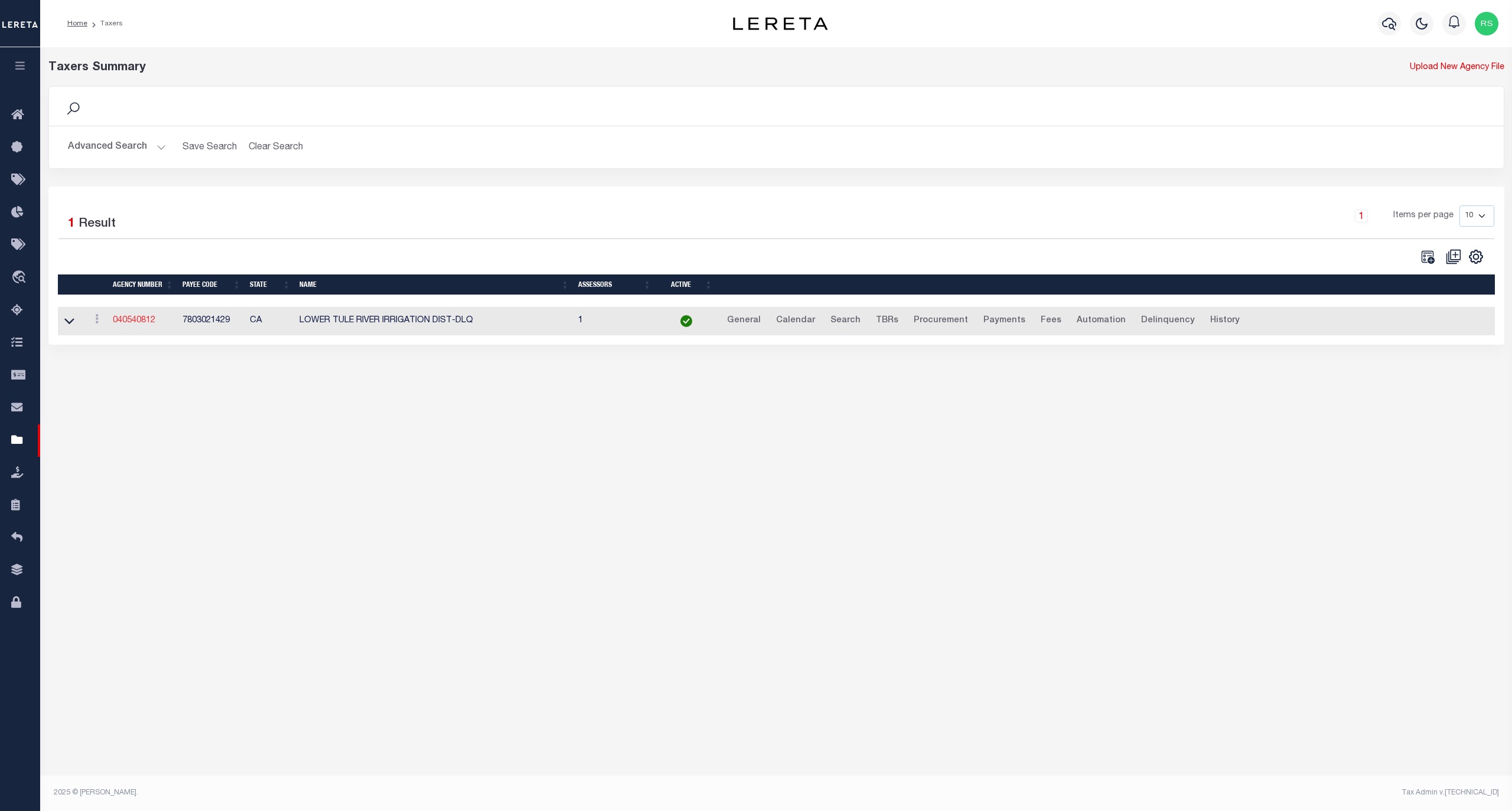
click at [141, 322] on link "040540812" at bounding box center [134, 320] width 43 height 8
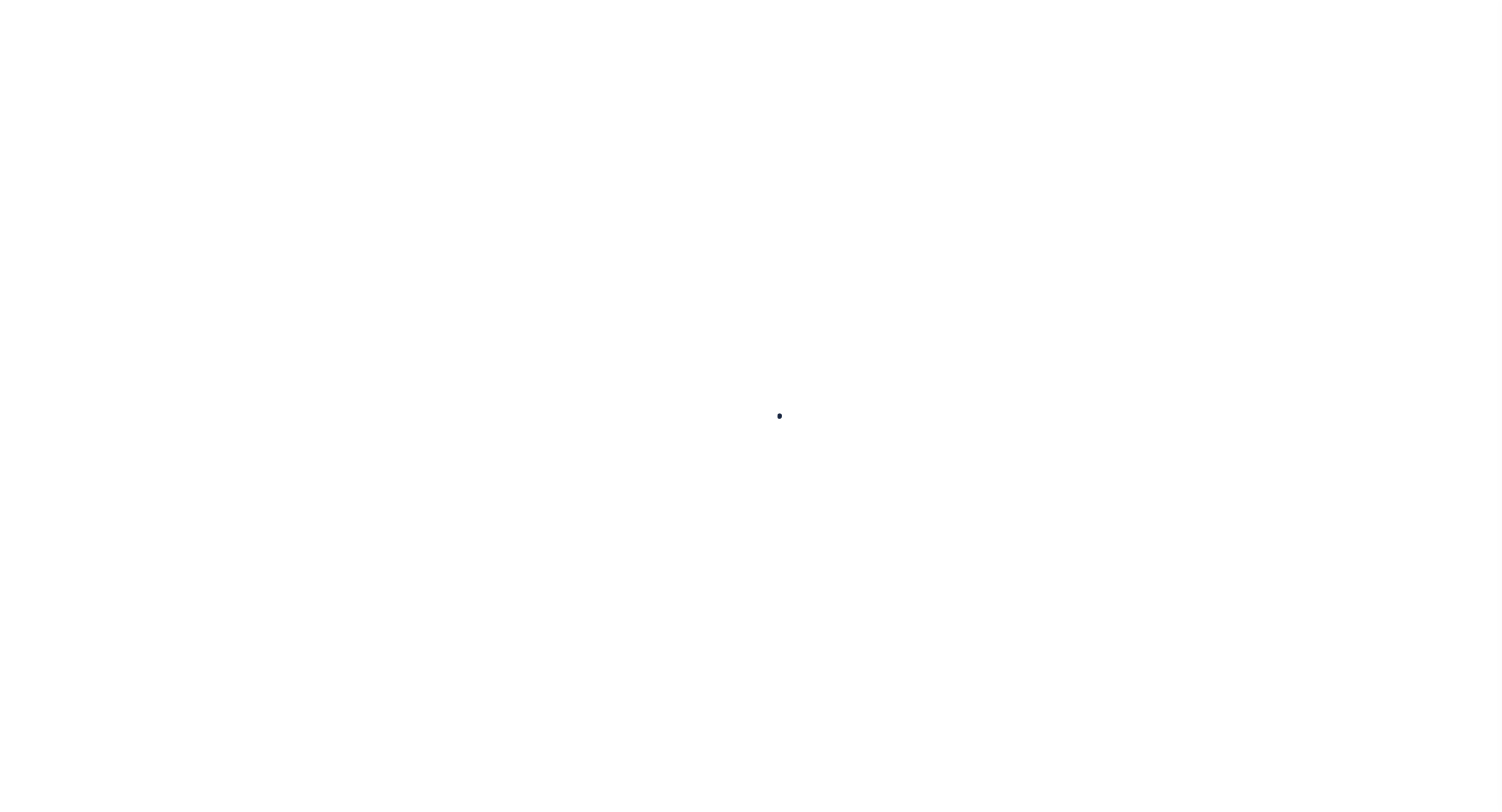
select select "1"
select select "2"
select select
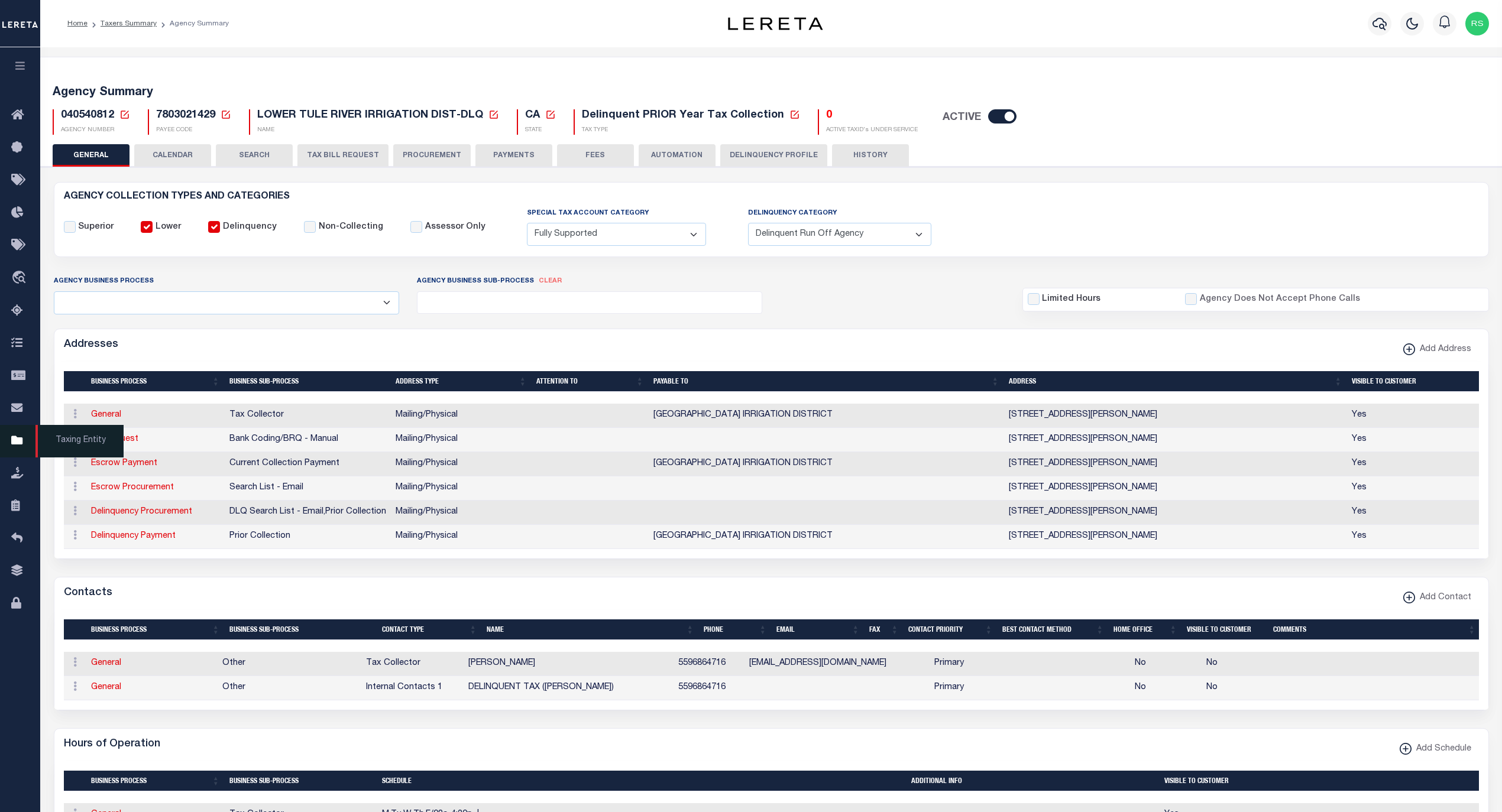
click at [65, 444] on span "Taxing Entity" at bounding box center [80, 441] width 88 height 33
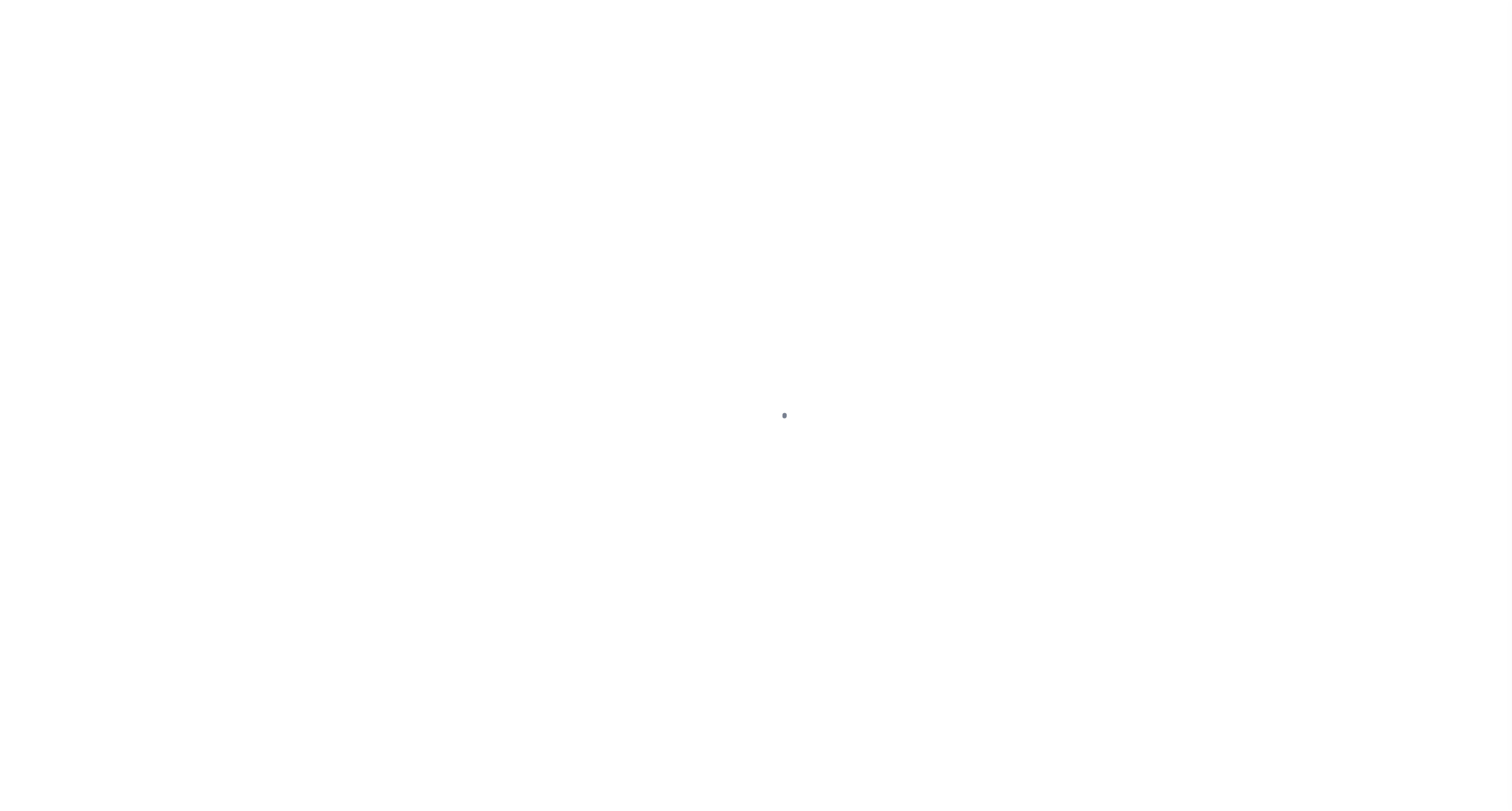
select select
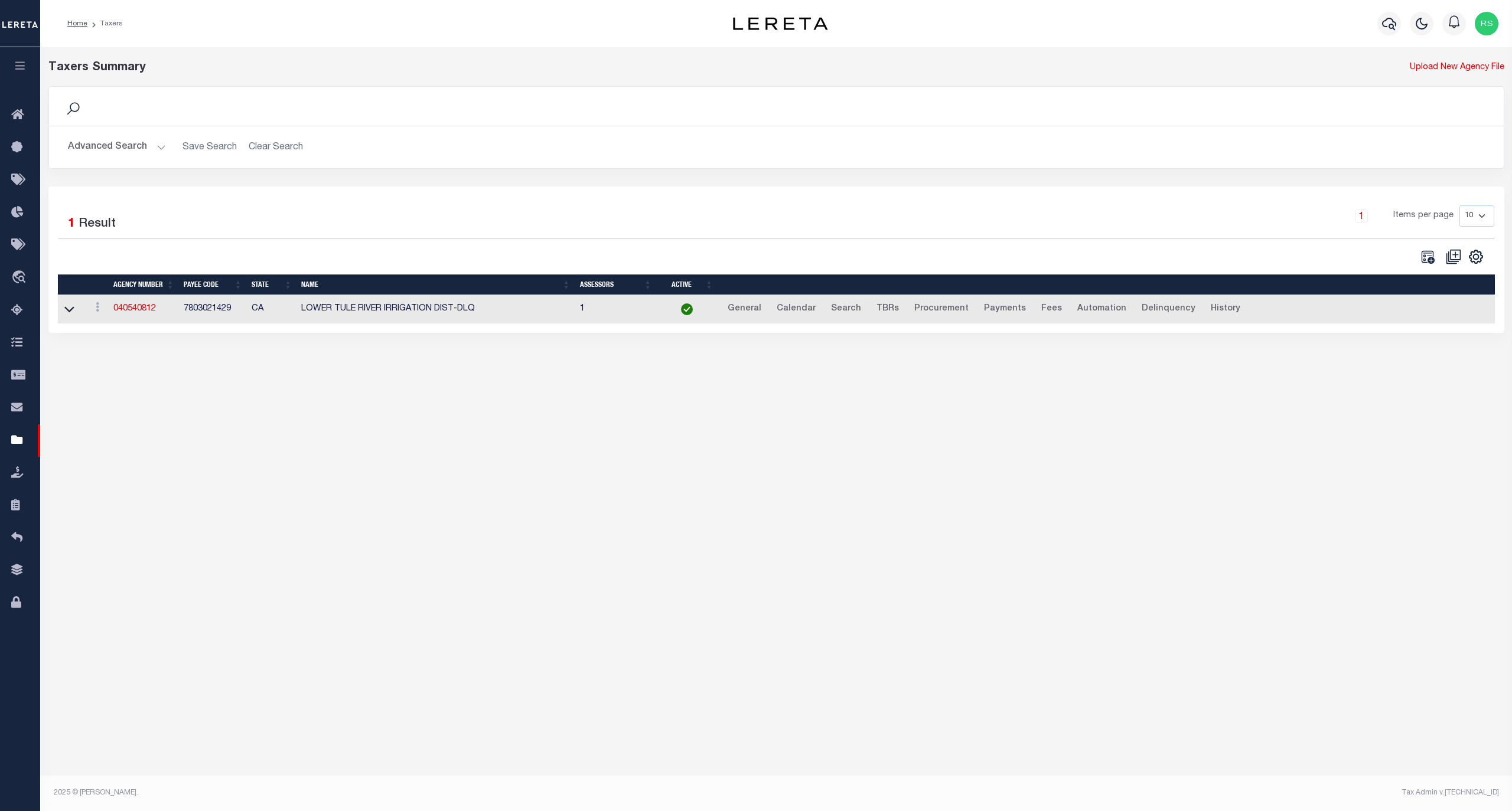
click at [121, 143] on button "Advanced Search" at bounding box center [117, 147] width 98 height 23
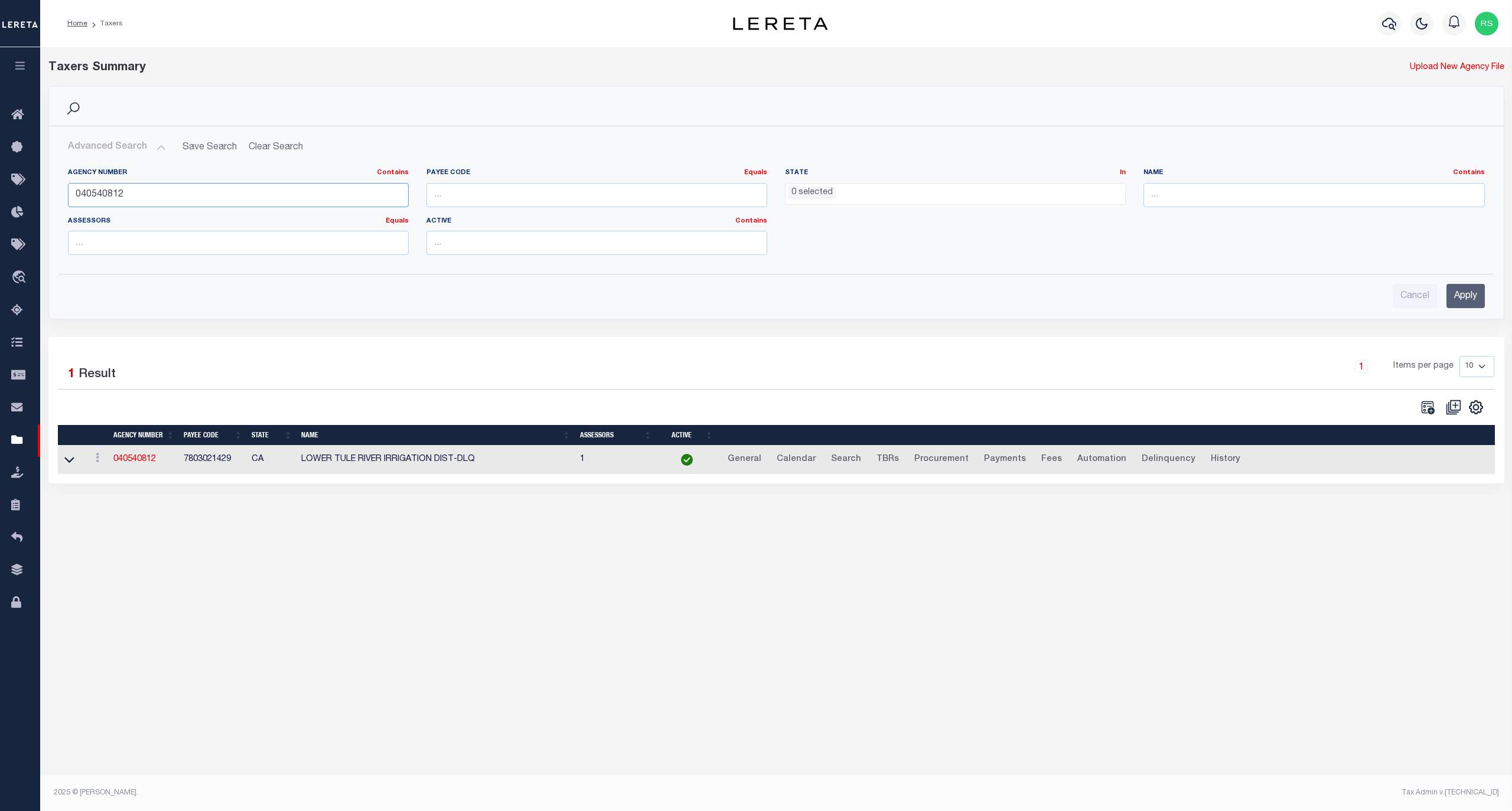
click at [143, 203] on input "040540812" at bounding box center [238, 196] width 341 height 25
paste input "48071020"
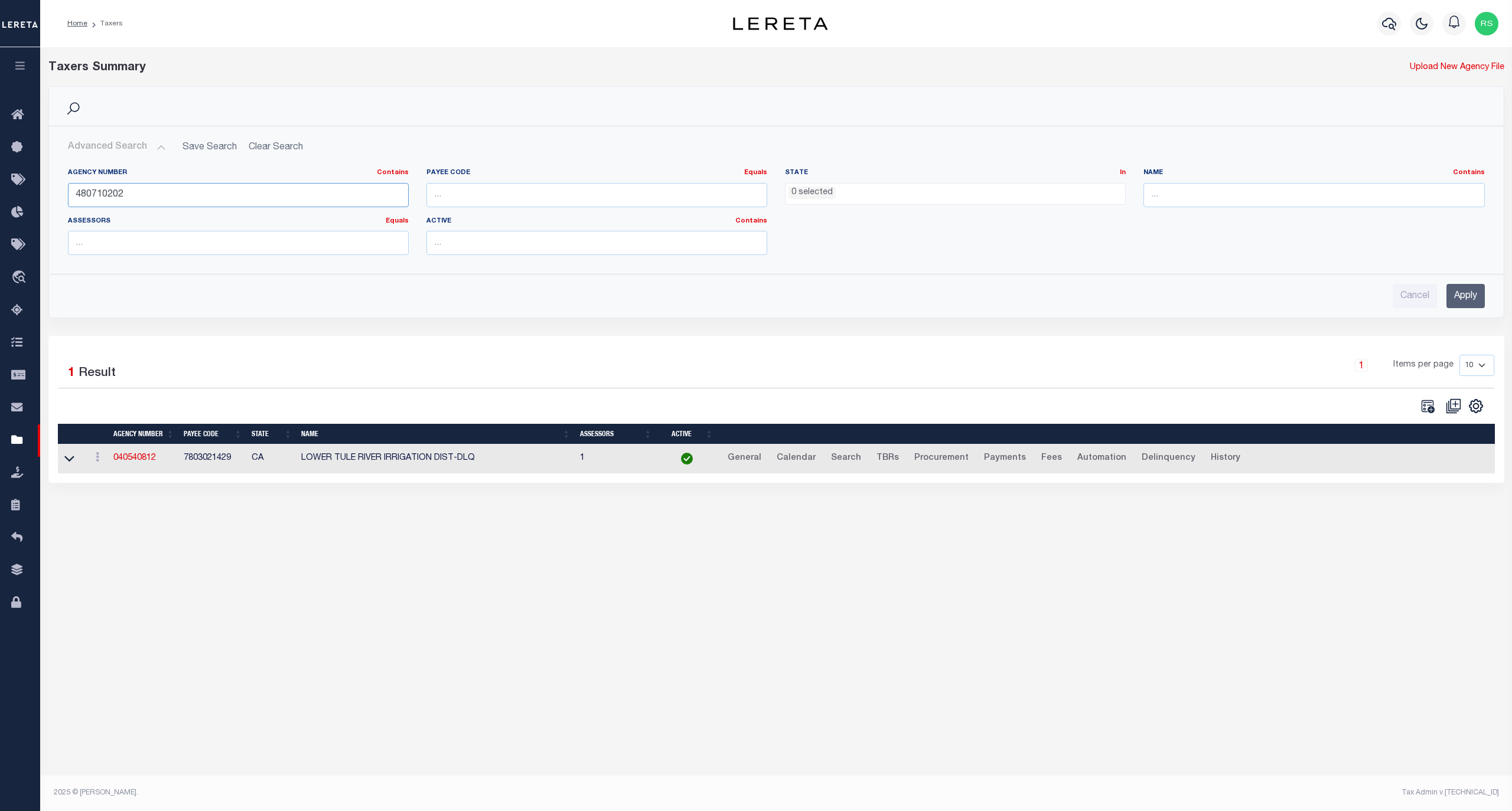
type input "480710202"
click at [1457, 294] on input "Apply" at bounding box center [1465, 297] width 38 height 25
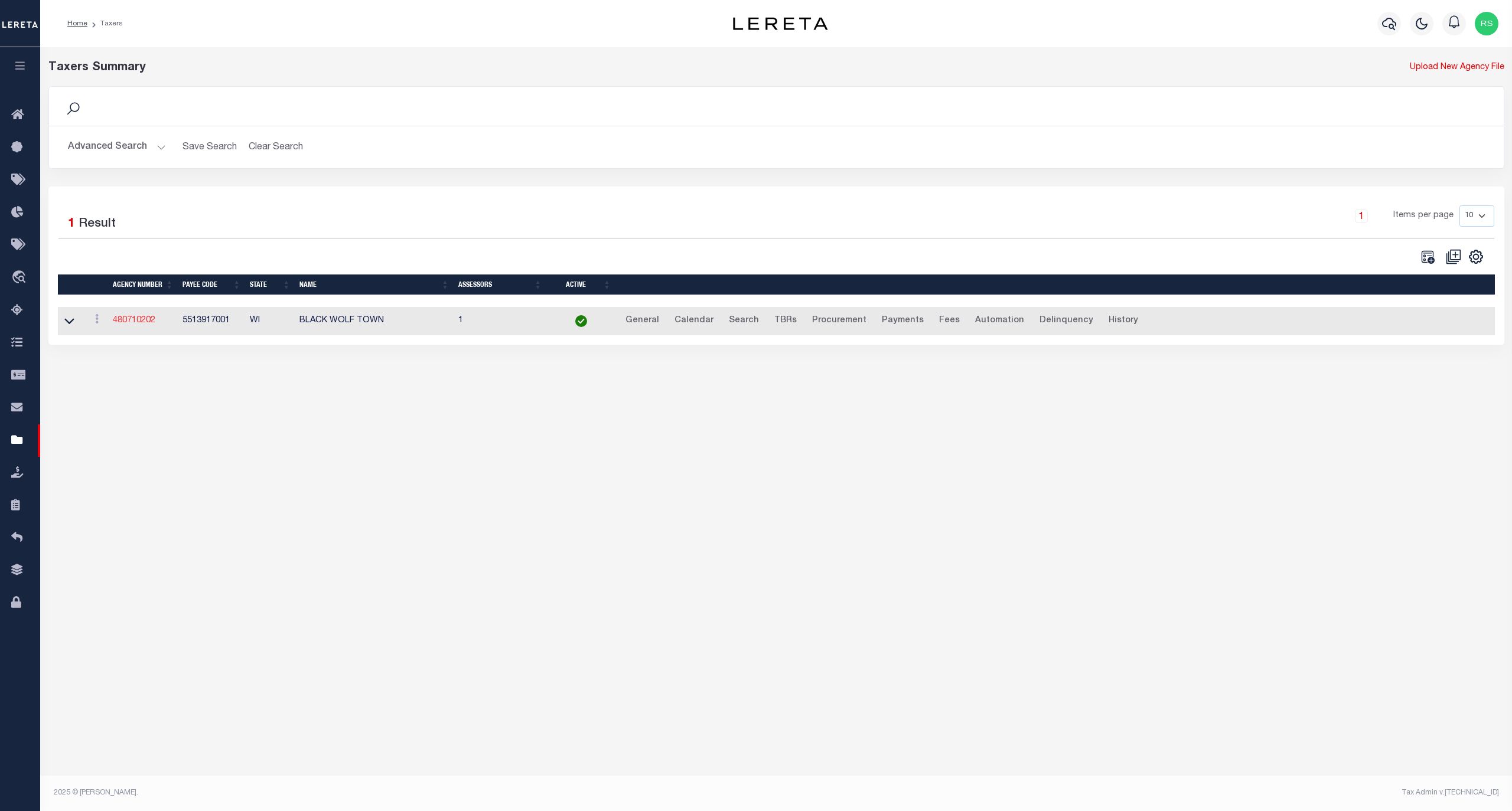
click at [136, 324] on link "480710202" at bounding box center [134, 320] width 43 height 8
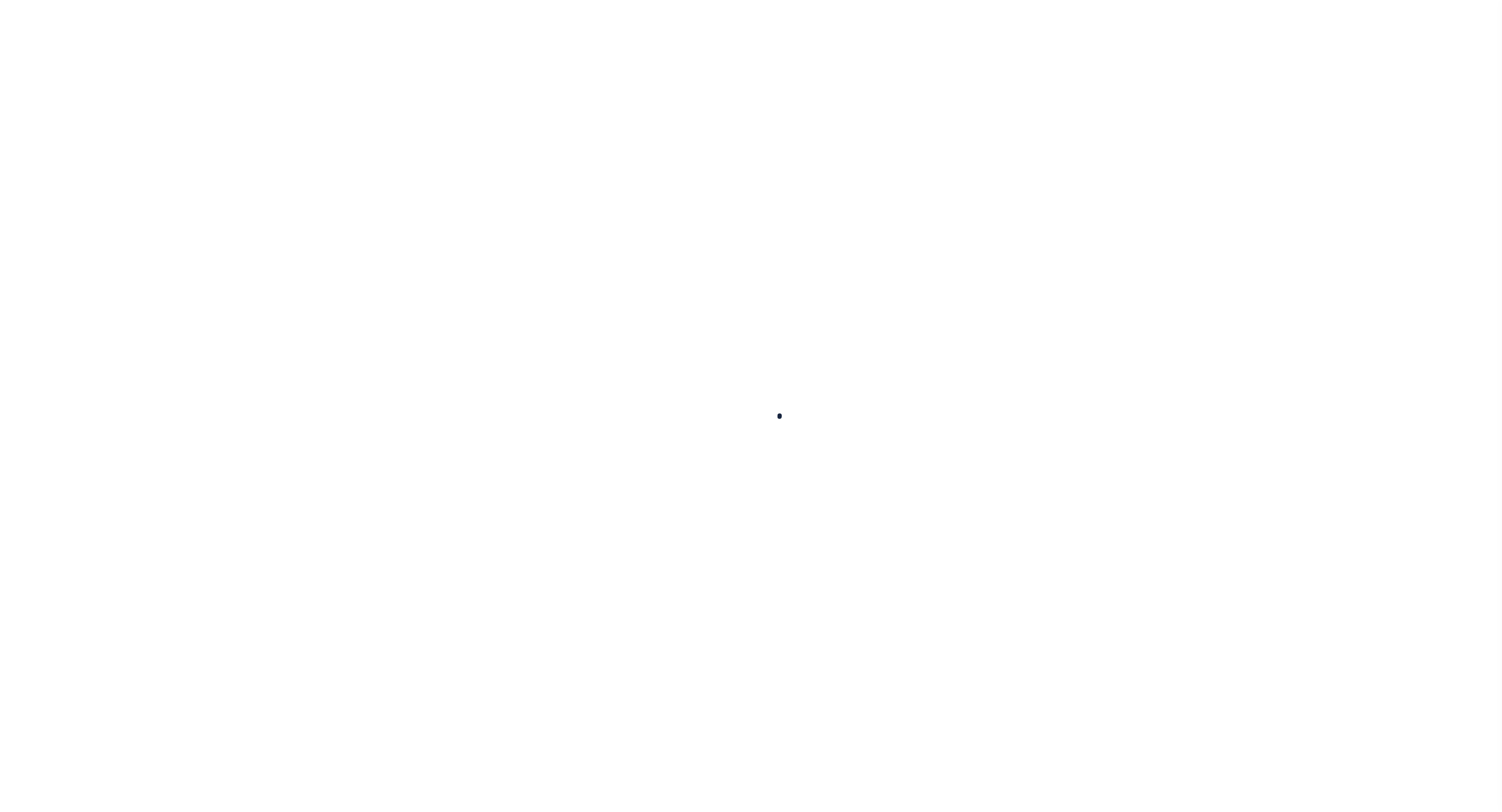
select select
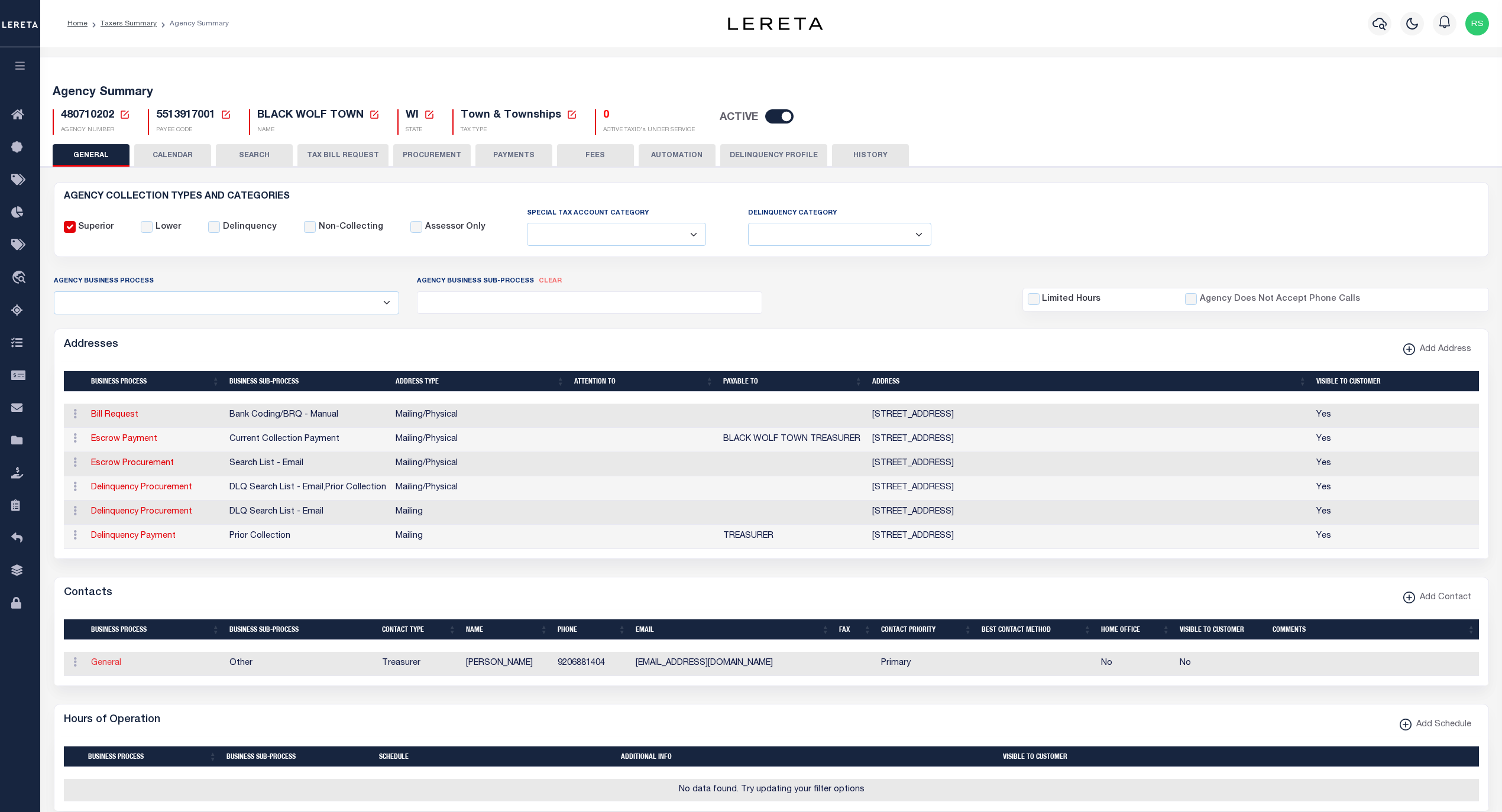
click at [100, 668] on link "General" at bounding box center [106, 662] width 30 height 8
checkbox input "false"
select select
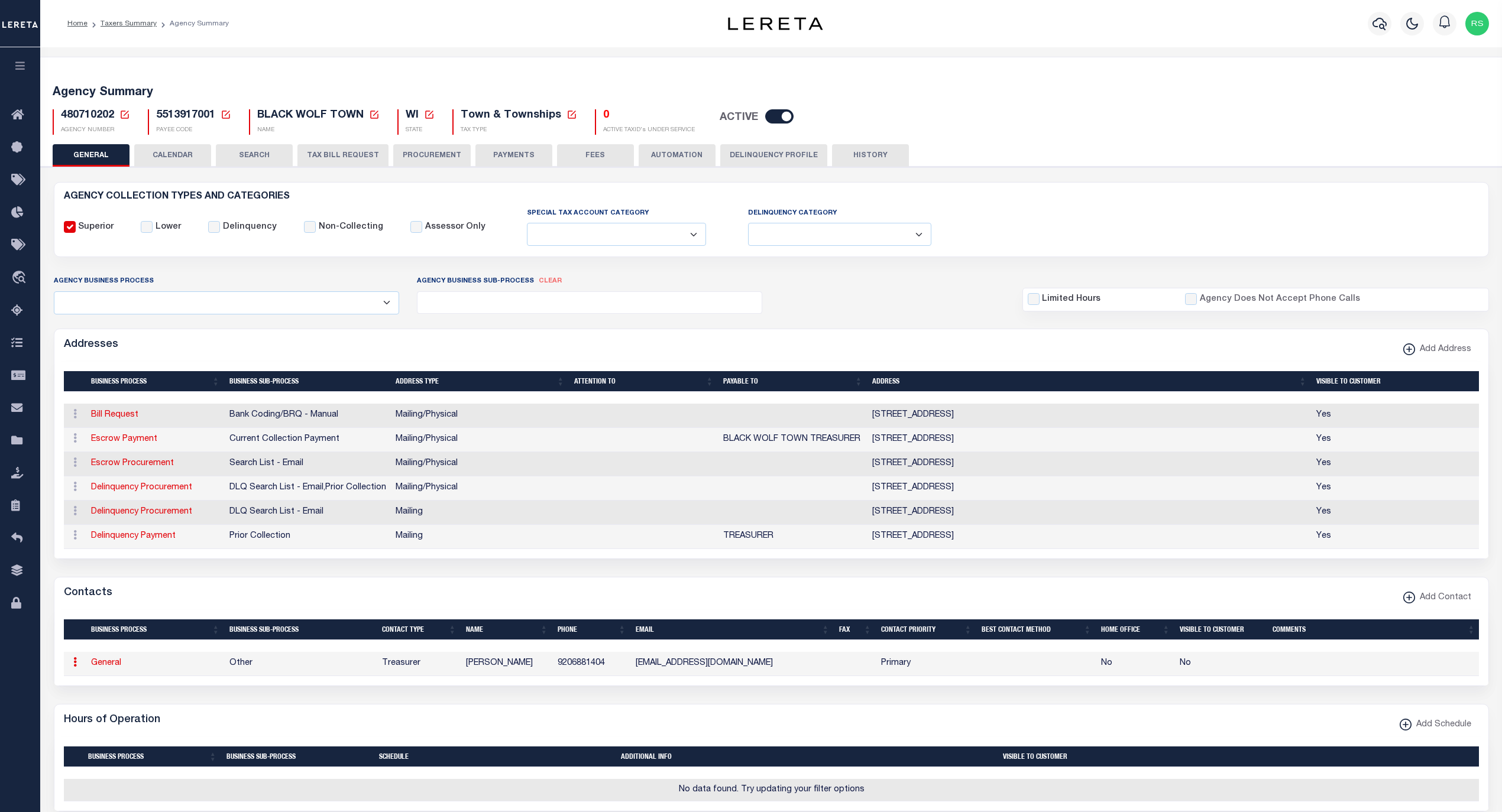
select select "3"
select select "1"
type input "[PERSON_NAME]"
type input "9206881404"
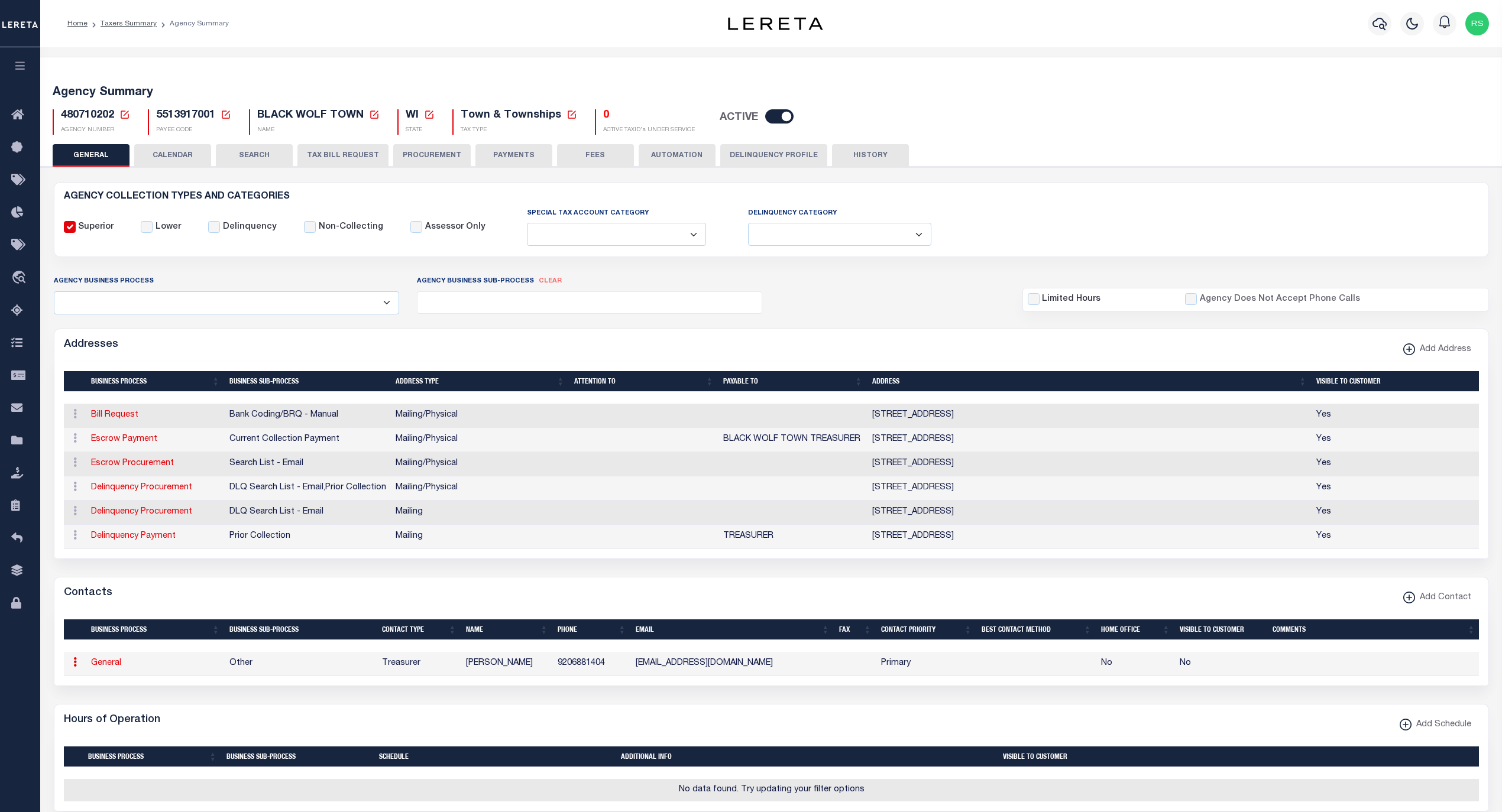
type input "[EMAIL_ADDRESS][DOMAIN_NAME]"
select select "6"
select select "39"
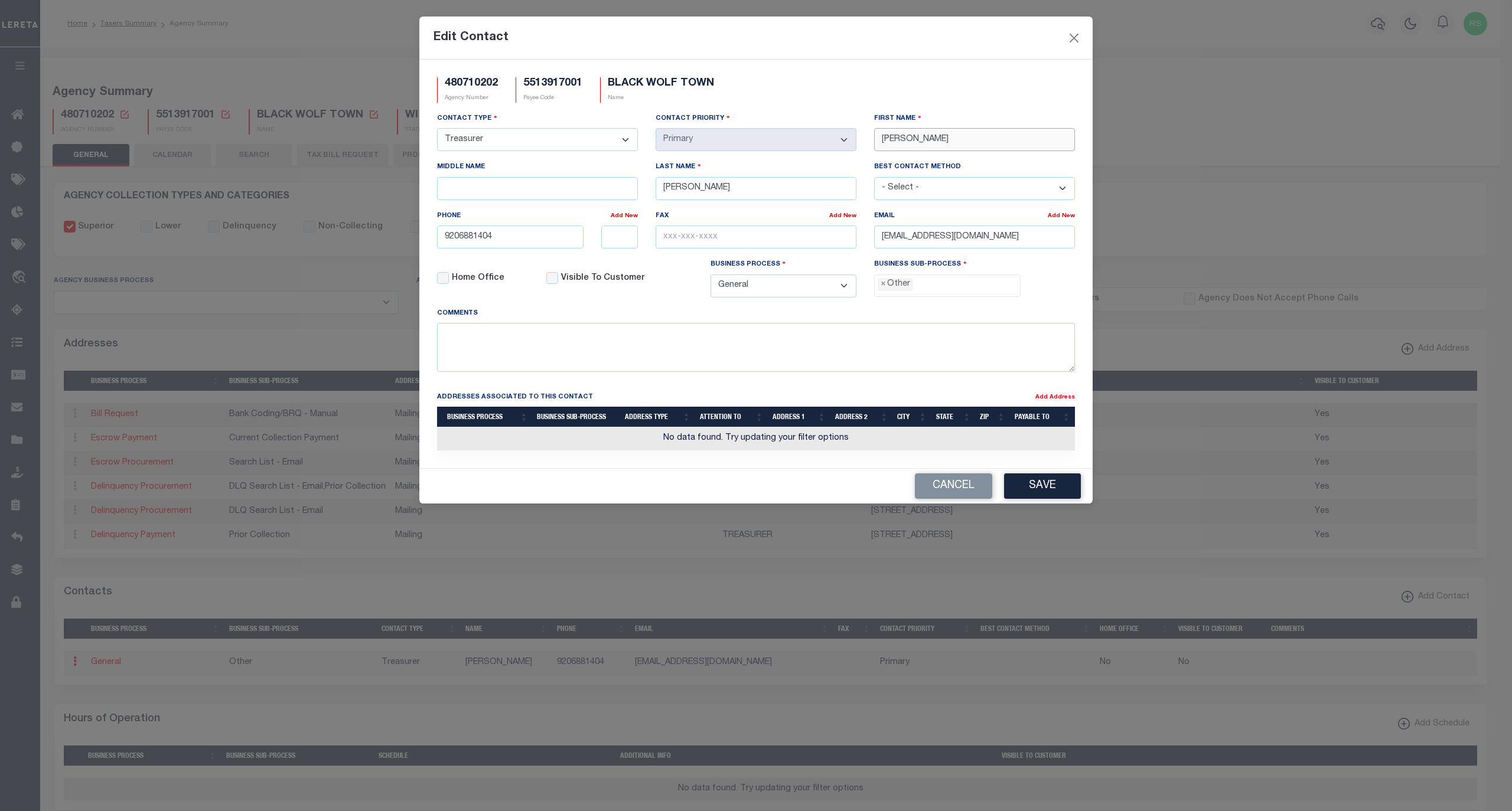
click at [904, 145] on input "[PERSON_NAME]" at bounding box center [974, 140] width 201 height 23
paste input "[PERSON_NAME]"
type input "[PERSON_NAME]"
click at [683, 194] on input "[PERSON_NAME]" at bounding box center [756, 188] width 201 height 23
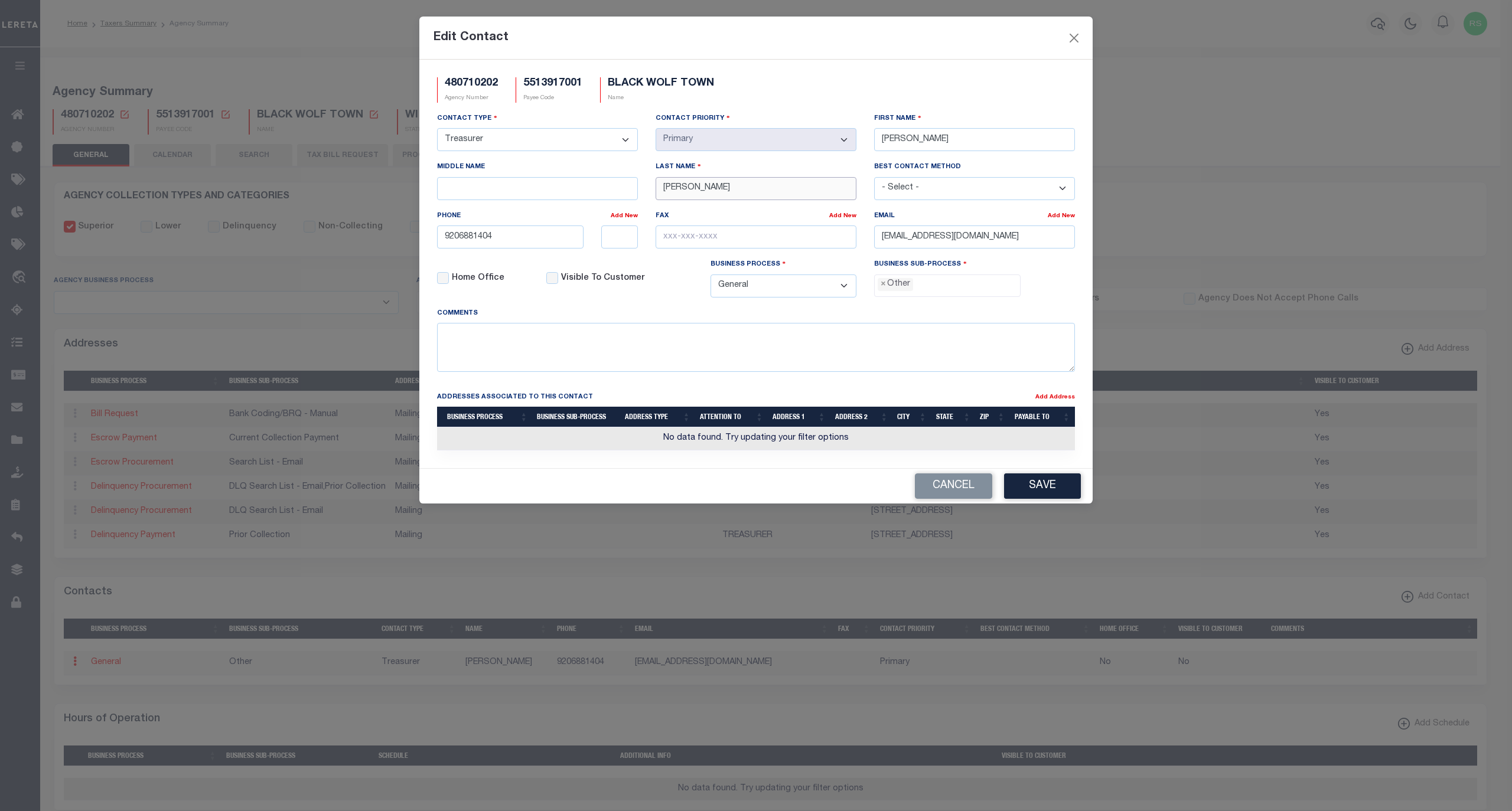
click at [683, 194] on input "[PERSON_NAME]" at bounding box center [756, 188] width 201 height 23
paste input "[PERSON_NAME]"
type input "[PERSON_NAME]"
drag, startPoint x: 525, startPoint y: 237, endPoint x: 427, endPoint y: 241, distance: 98.1
click at [428, 241] on div "9206881404" at bounding box center [510, 237] width 164 height 23
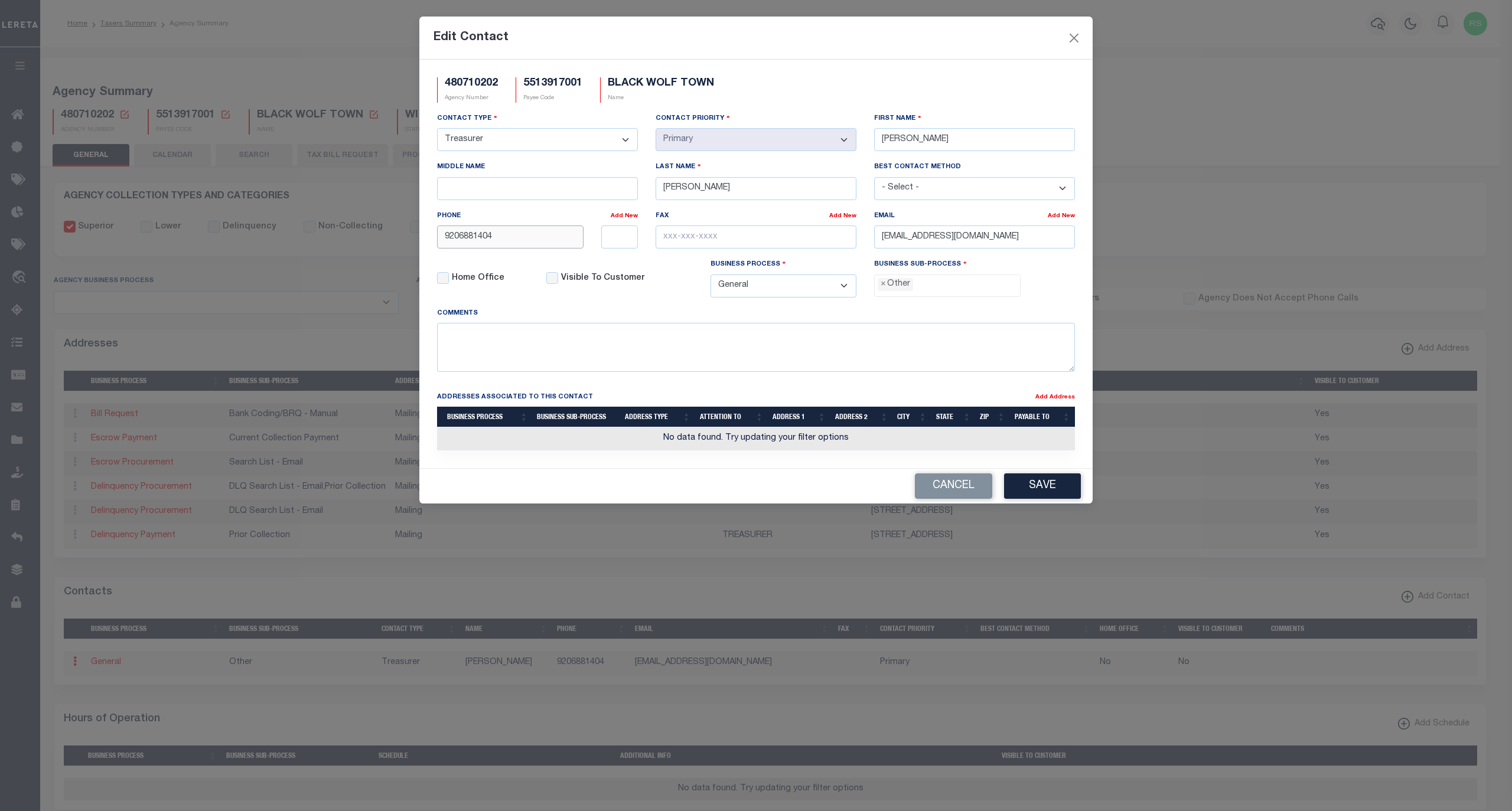
paste input "-688-"
type input "[PHONE_NUMBER]"
drag, startPoint x: 1041, startPoint y: 253, endPoint x: 1043, endPoint y: 239, distance: 14.1
click at [1041, 248] on input "[EMAIL_ADDRESS][DOMAIN_NAME]" at bounding box center [974, 237] width 201 height 23
drag, startPoint x: 1043, startPoint y: 239, endPoint x: 831, endPoint y: 240, distance: 212.0
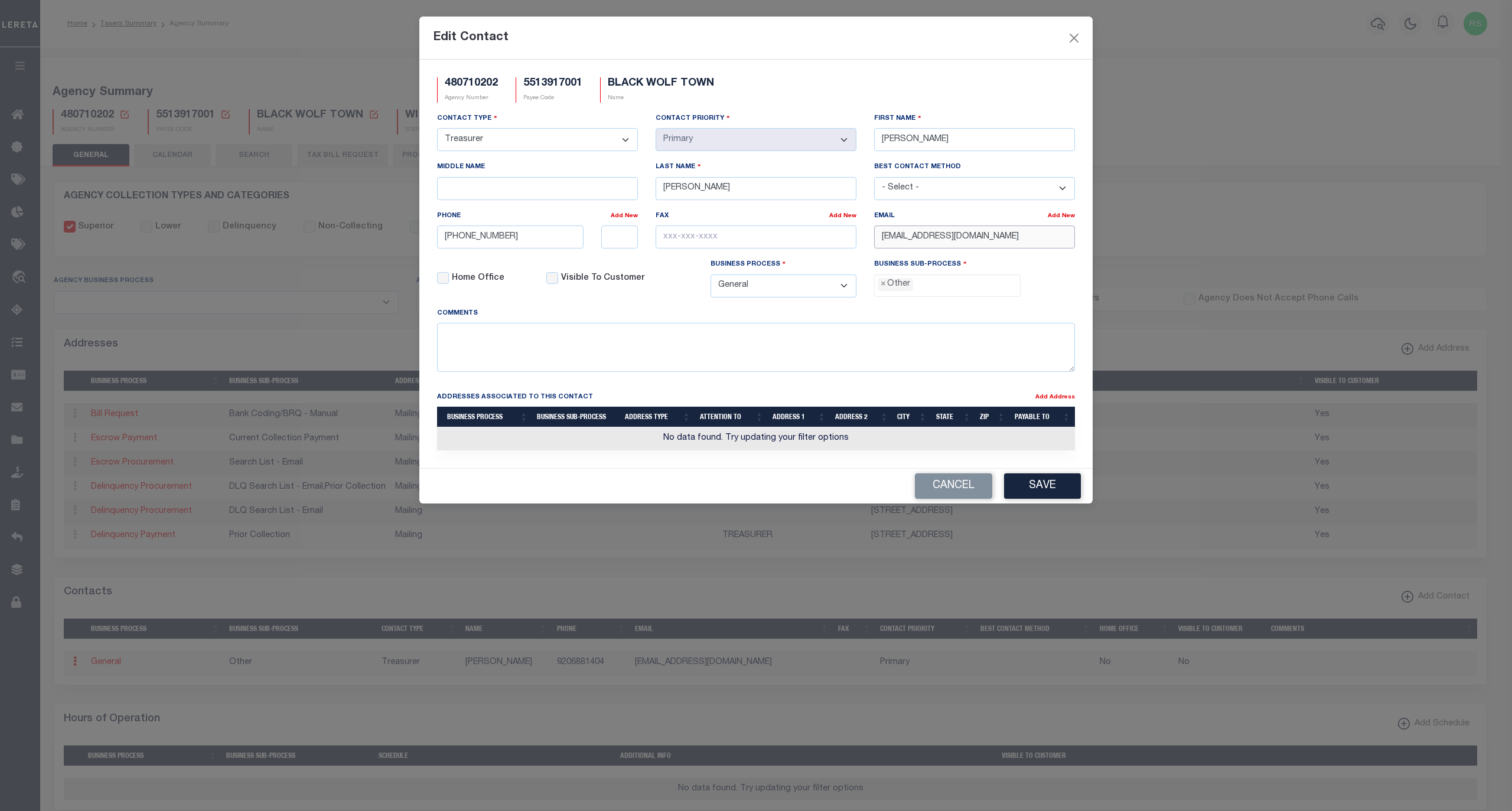
click at [831, 240] on div "Contact Type - Select - Assessor Clerk Internal Contacts 1 Internal Contacts 2 …" at bounding box center [756, 209] width 655 height 195
paste input "[PERSON_NAME]"
type input "[PERSON_NAME][EMAIL_ADDRESS][DOMAIN_NAME]"
click at [885, 291] on span "×" at bounding box center [883, 284] width 5 height 13
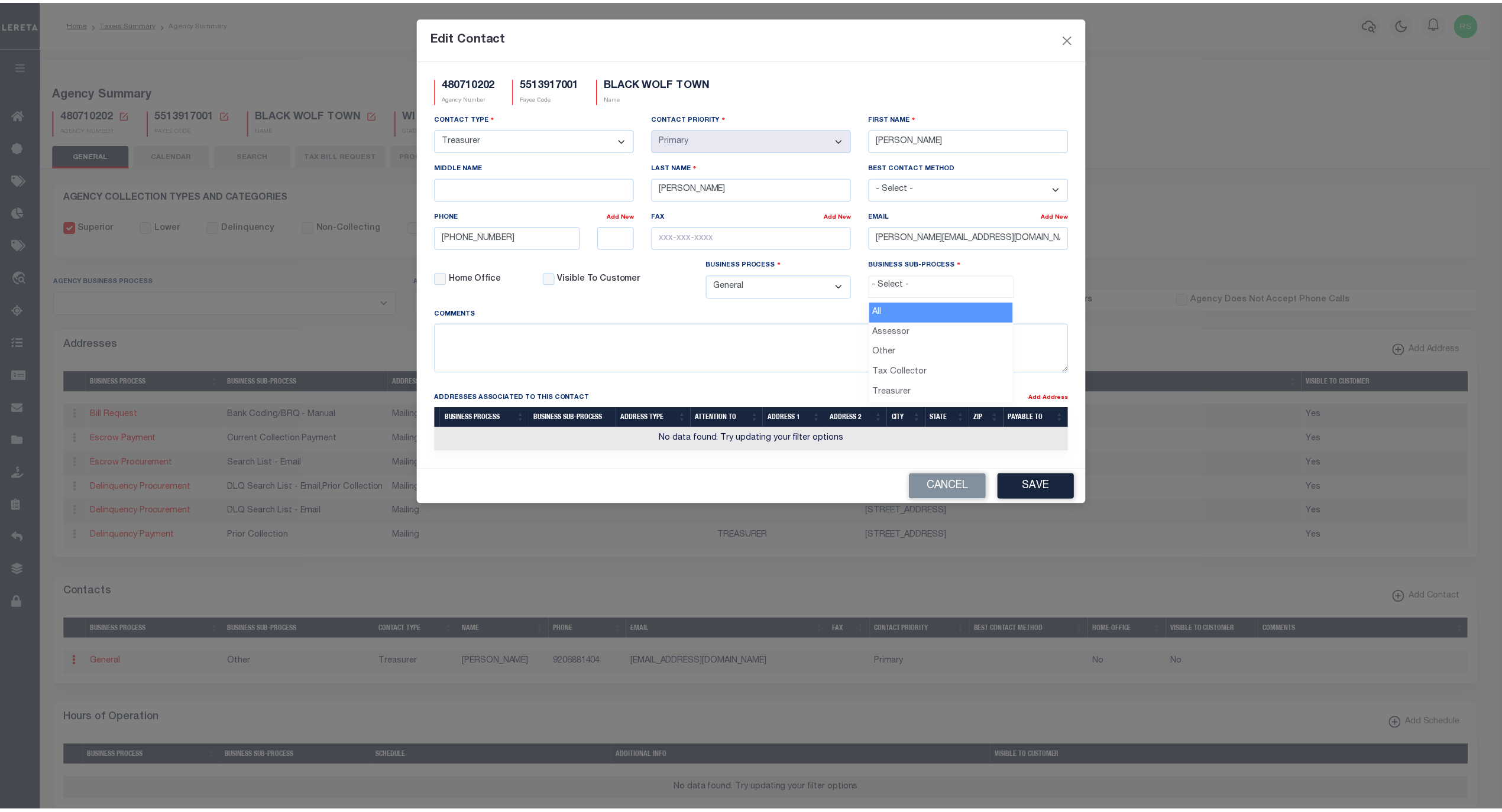
scroll to position [20, 0]
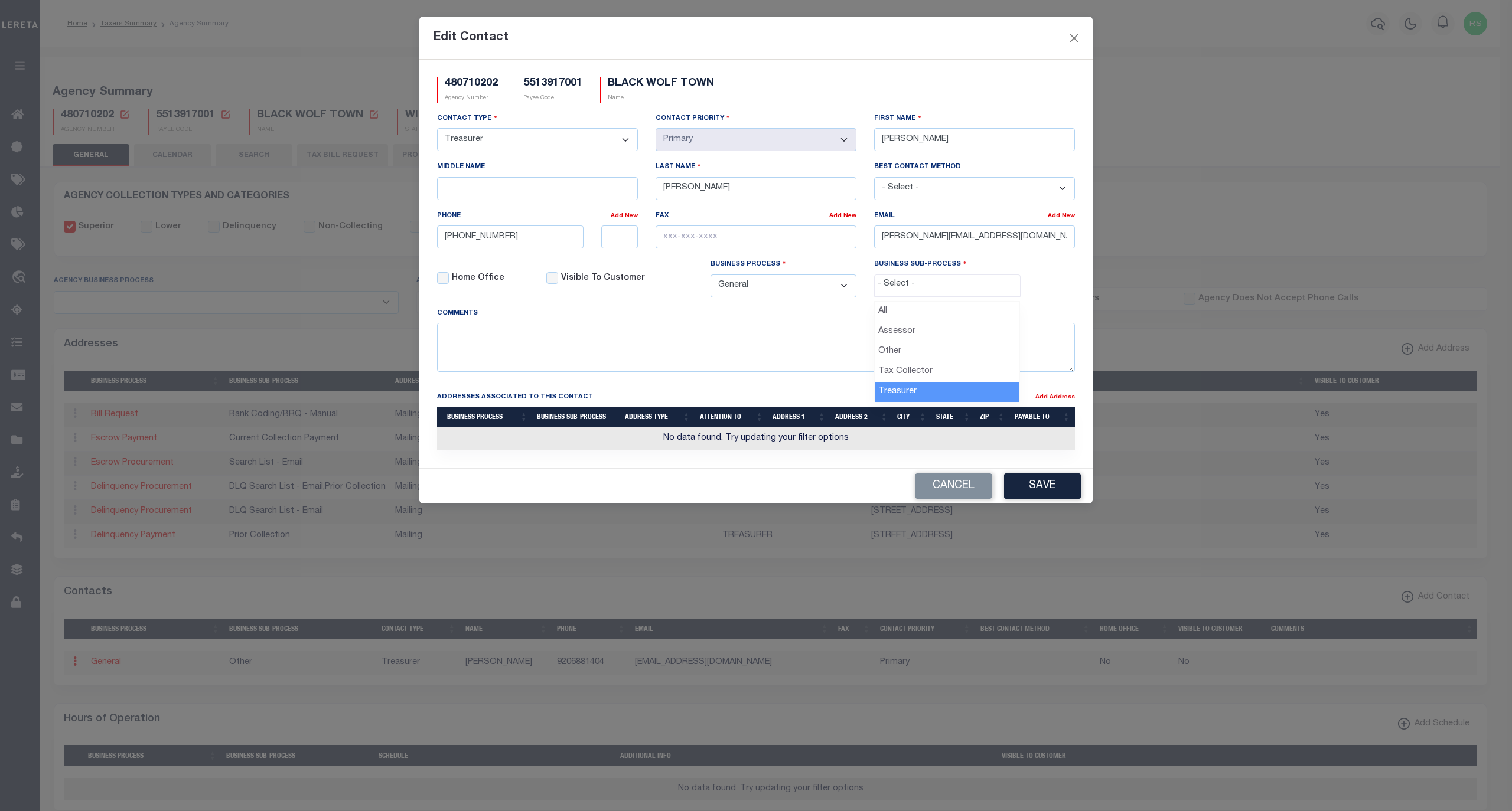
select select "32"
click at [1044, 296] on div "Contact Type - Select - Assessor Clerk Internal Contacts 1 Internal Contacts 2 …" at bounding box center [756, 209] width 655 height 195
click at [1050, 499] on button "Save" at bounding box center [1042, 486] width 77 height 25
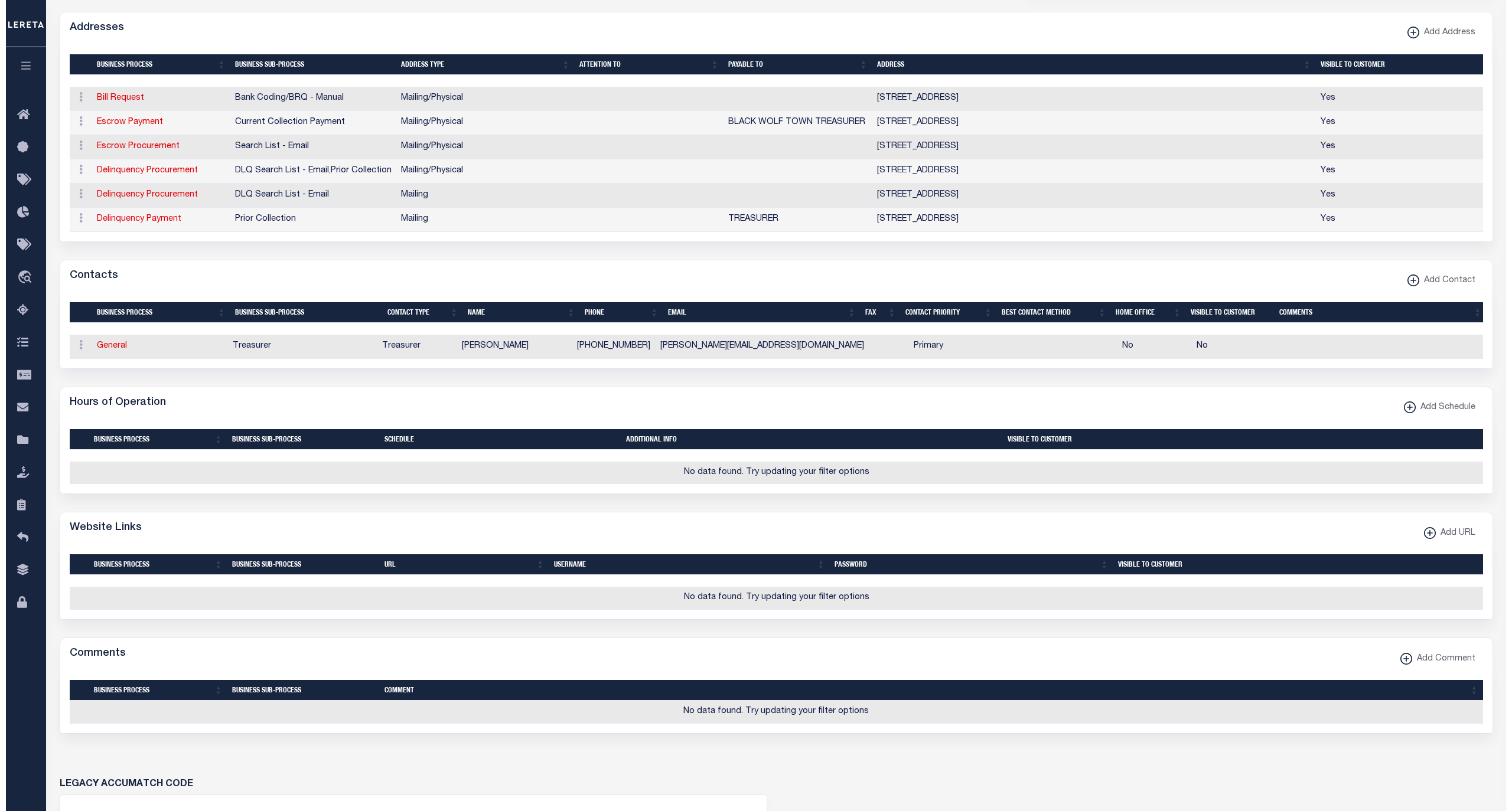
scroll to position [341, 0]
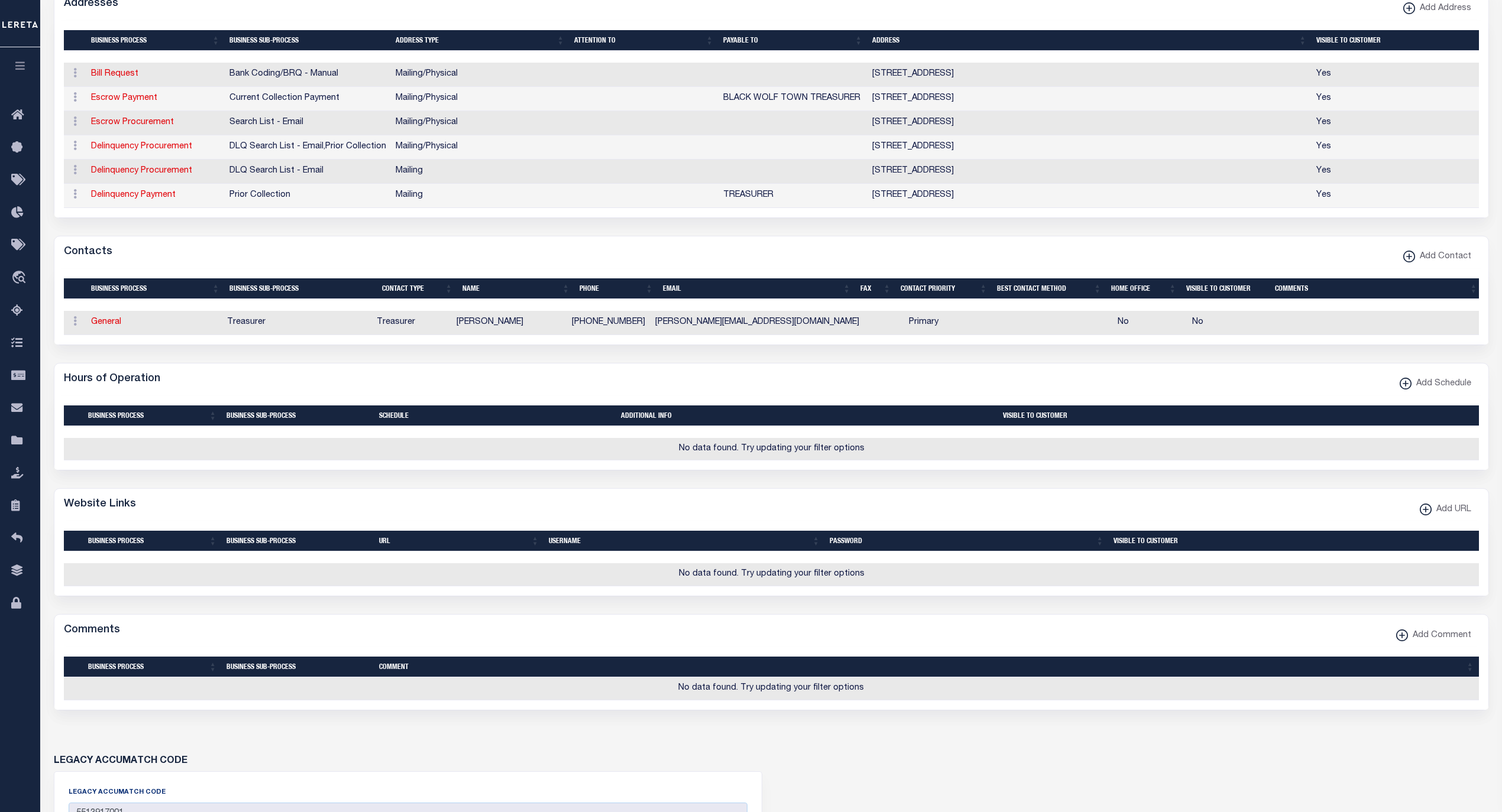
click at [1448, 517] on span "Add URL" at bounding box center [1451, 510] width 40 height 13
select select
checkbox input "true"
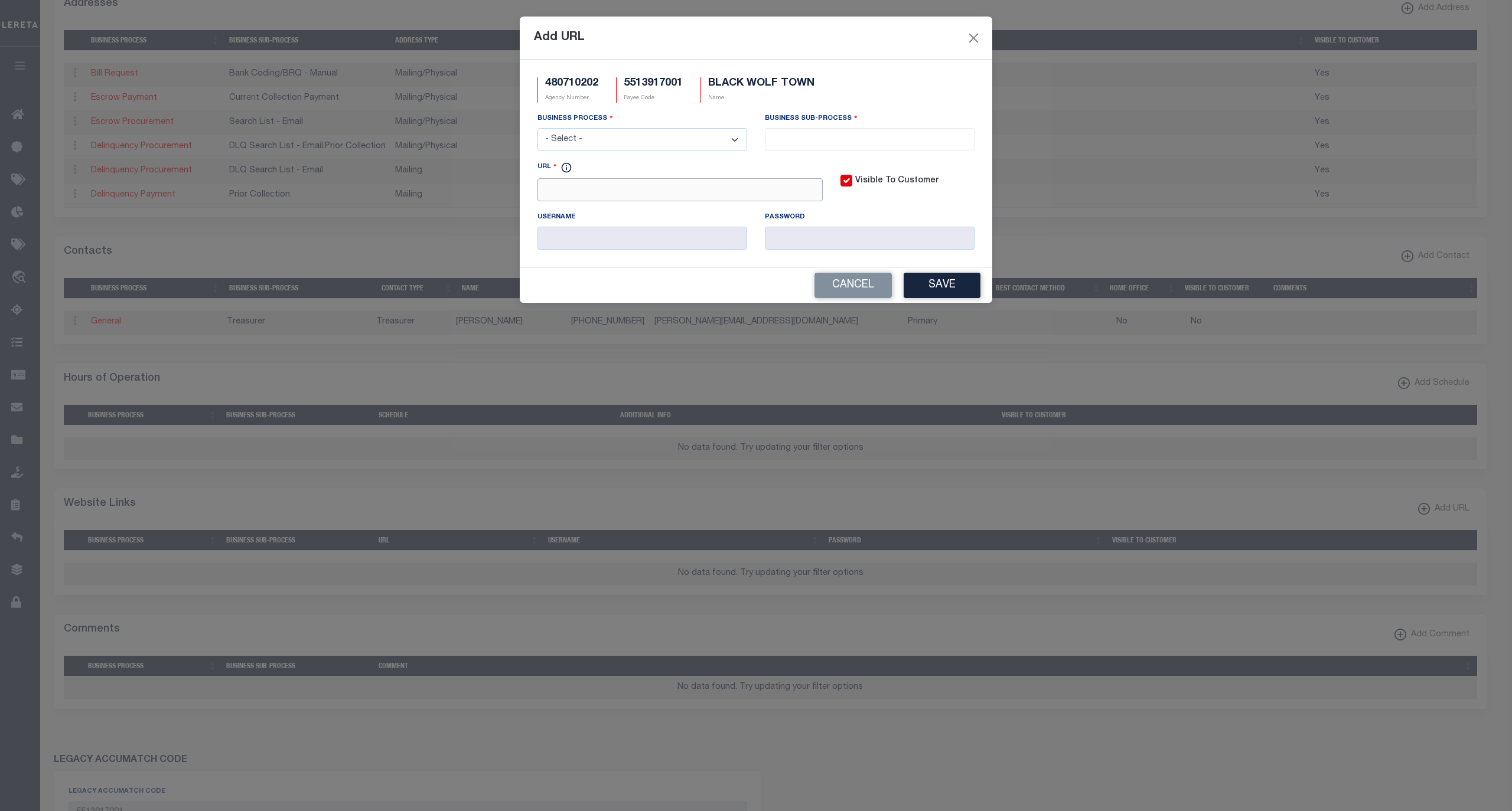
click at [667, 196] on input "URL" at bounding box center [680, 190] width 285 height 23
paste input "[URL][DOMAIN_NAME]"
click at [777, 190] on input "[URL][DOMAIN_NAME]" at bounding box center [680, 190] width 285 height 23
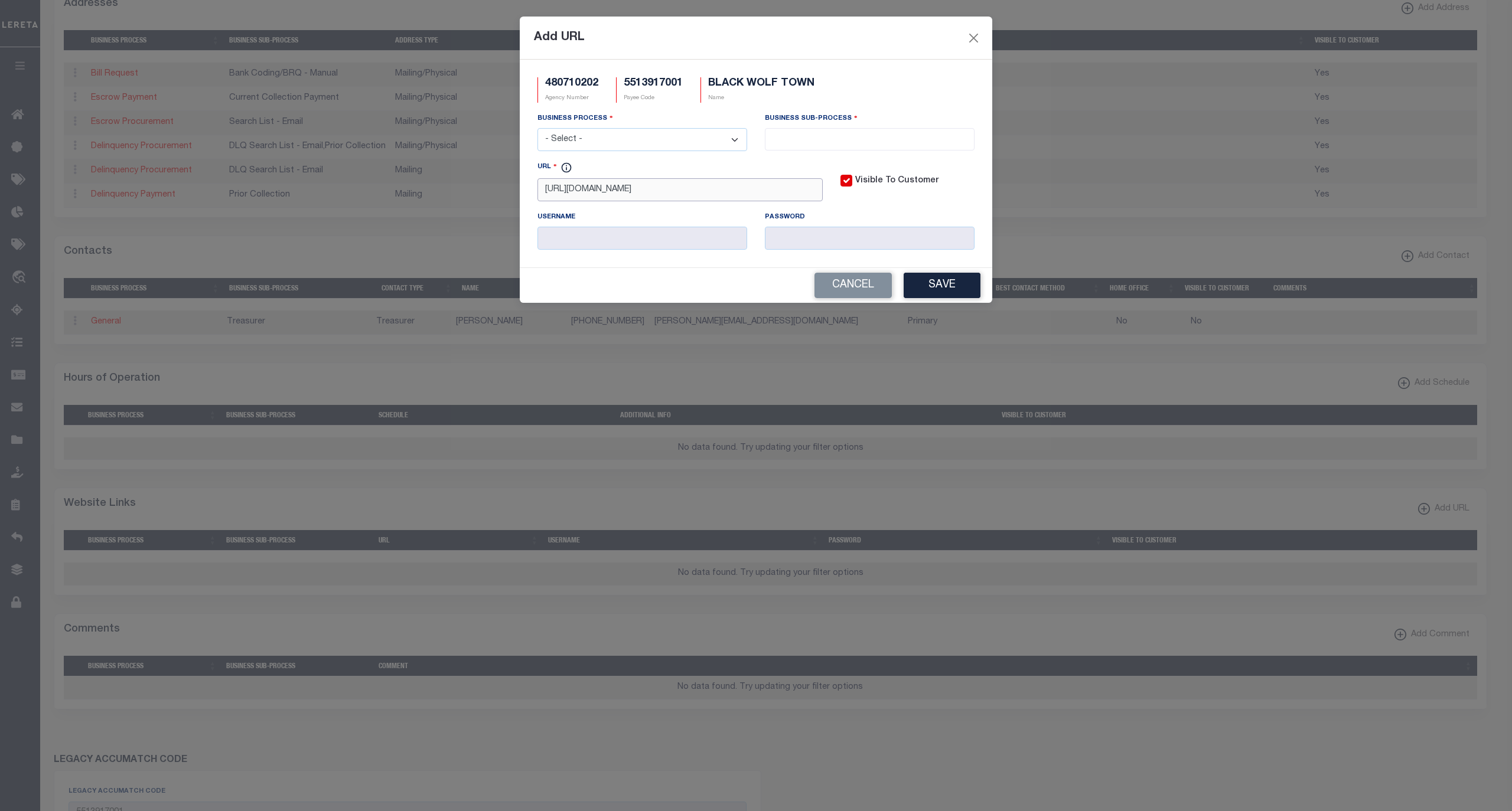
paste input "Parcel#/Search"
type input "[URL][DOMAIN_NAME]"
click at [686, 140] on select "- Select - All Automation Bill Request Delinquency Payment Delinquency Procurem…" at bounding box center [642, 140] width 209 height 23
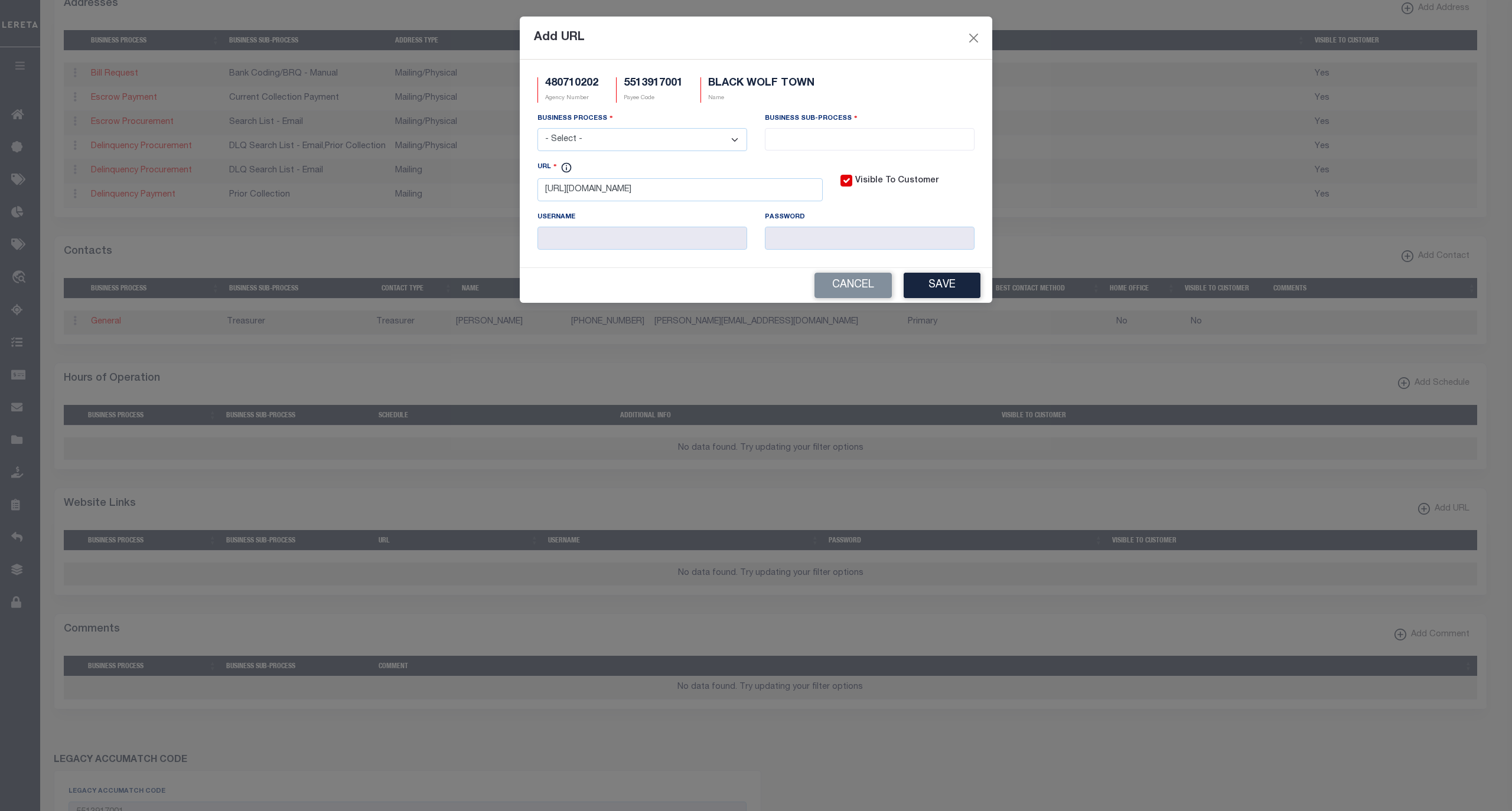
select select "6"
click at [538, 130] on select "- Select - All Automation Bill Request Delinquency Payment Delinquency Procurem…" at bounding box center [642, 140] width 209 height 23
click at [813, 136] on input "search" at bounding box center [869, 138] width 202 height 13
select select "31"
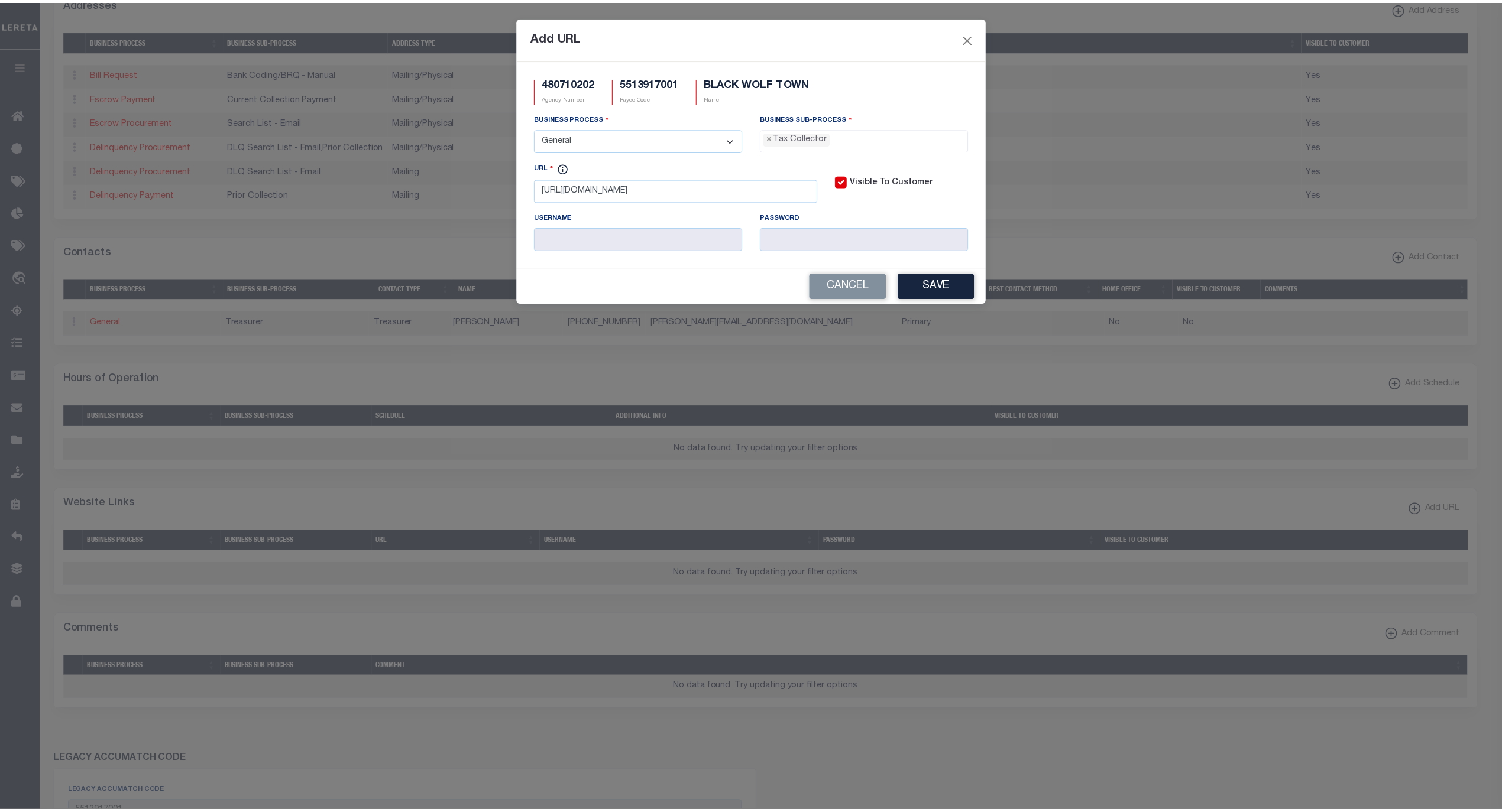
scroll to position [31, 0]
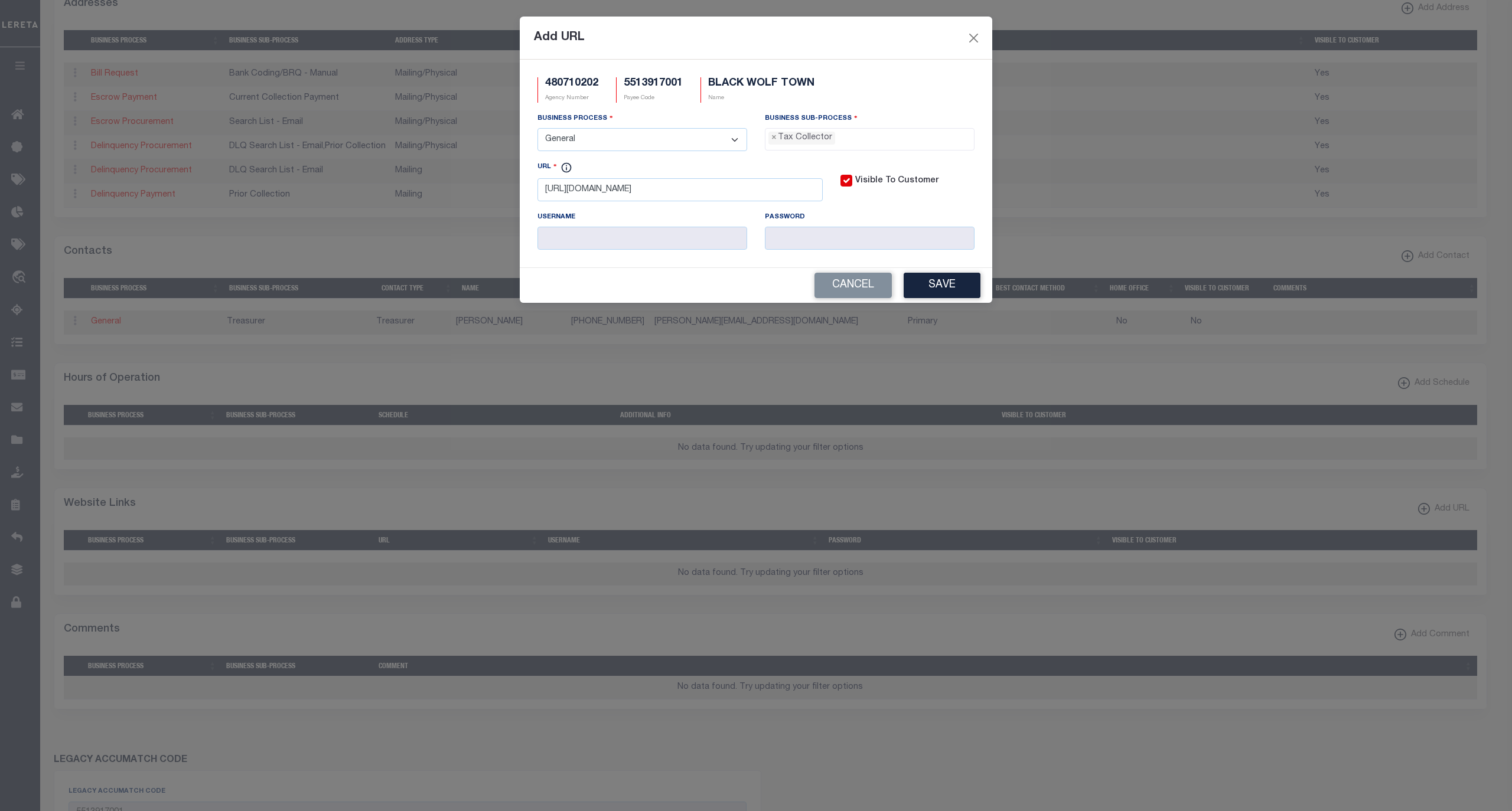
click at [941, 288] on button "Save" at bounding box center [942, 285] width 77 height 25
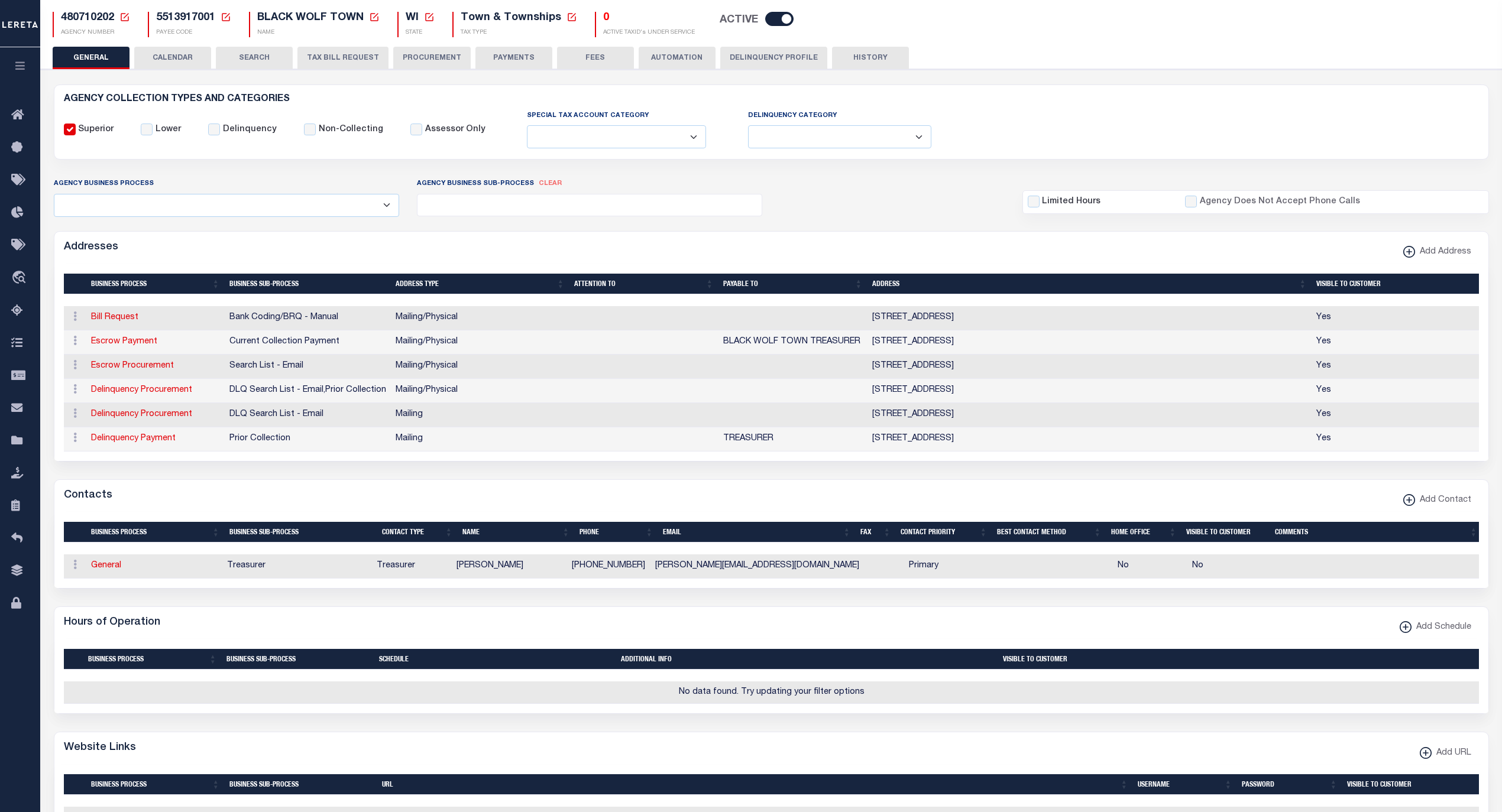
scroll to position [53, 0]
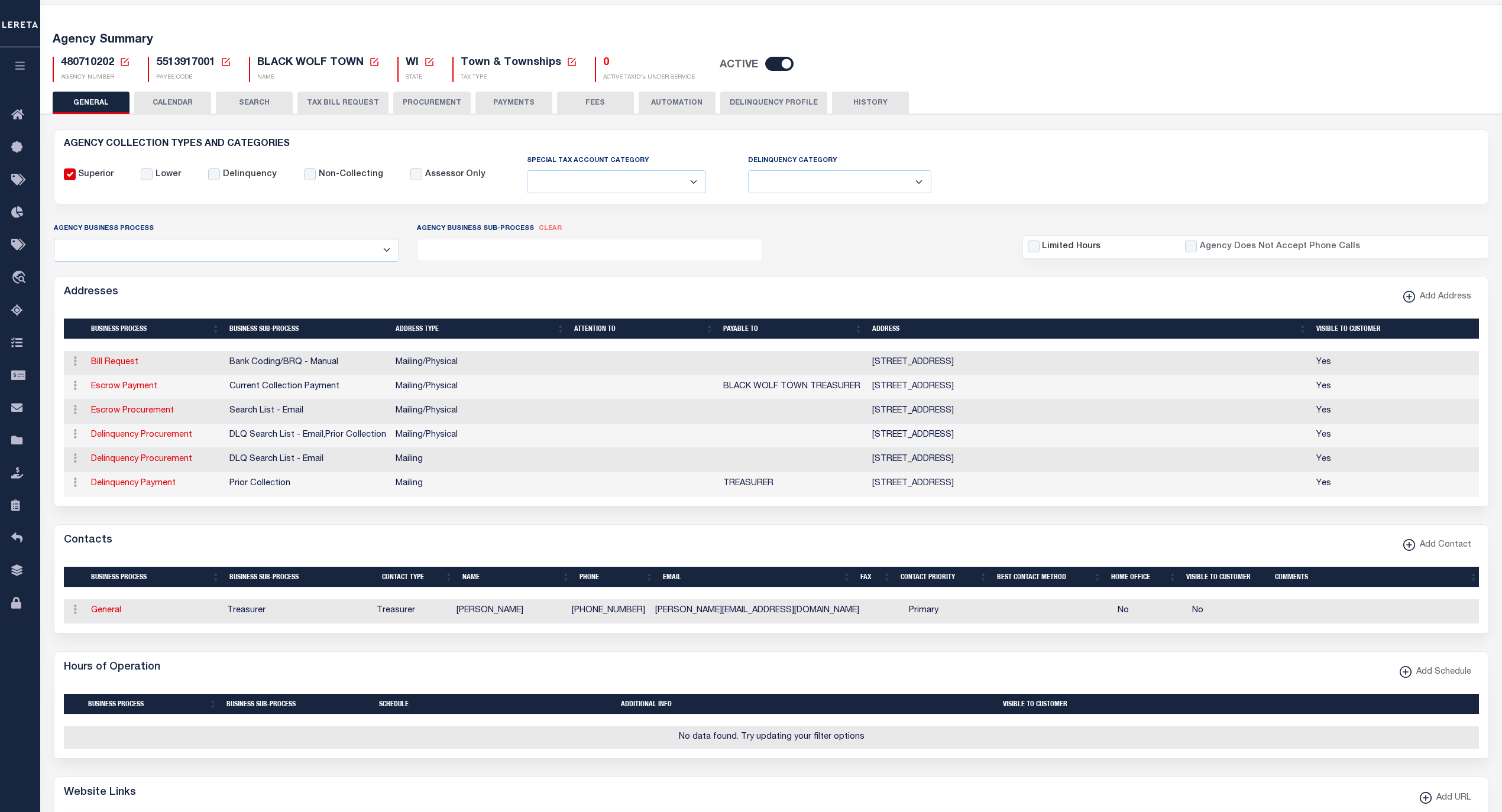
click at [499, 107] on button "PAYMENTS" at bounding box center [514, 103] width 77 height 22
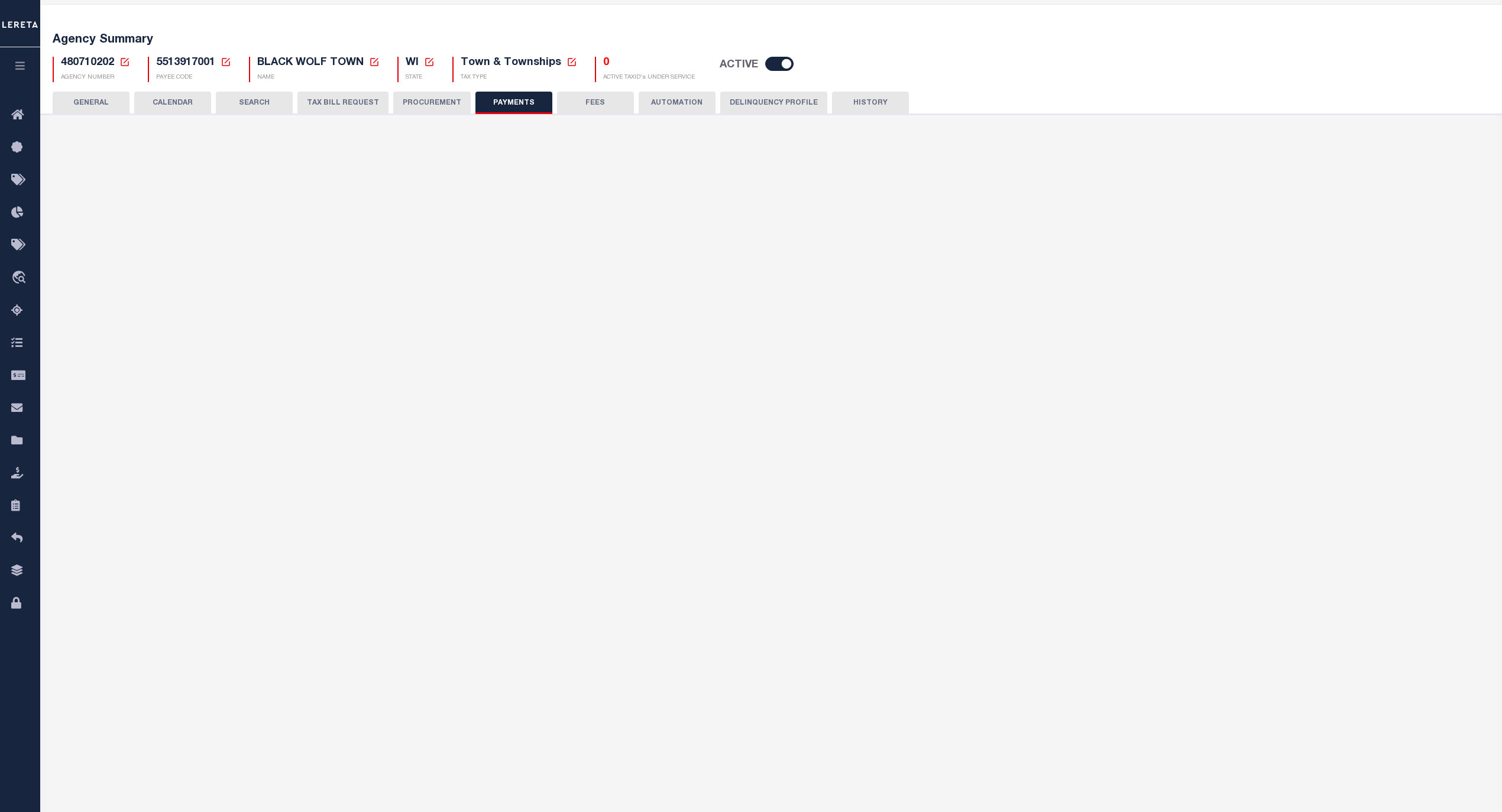
click at [91, 100] on button "GENERAL" at bounding box center [91, 103] width 77 height 22
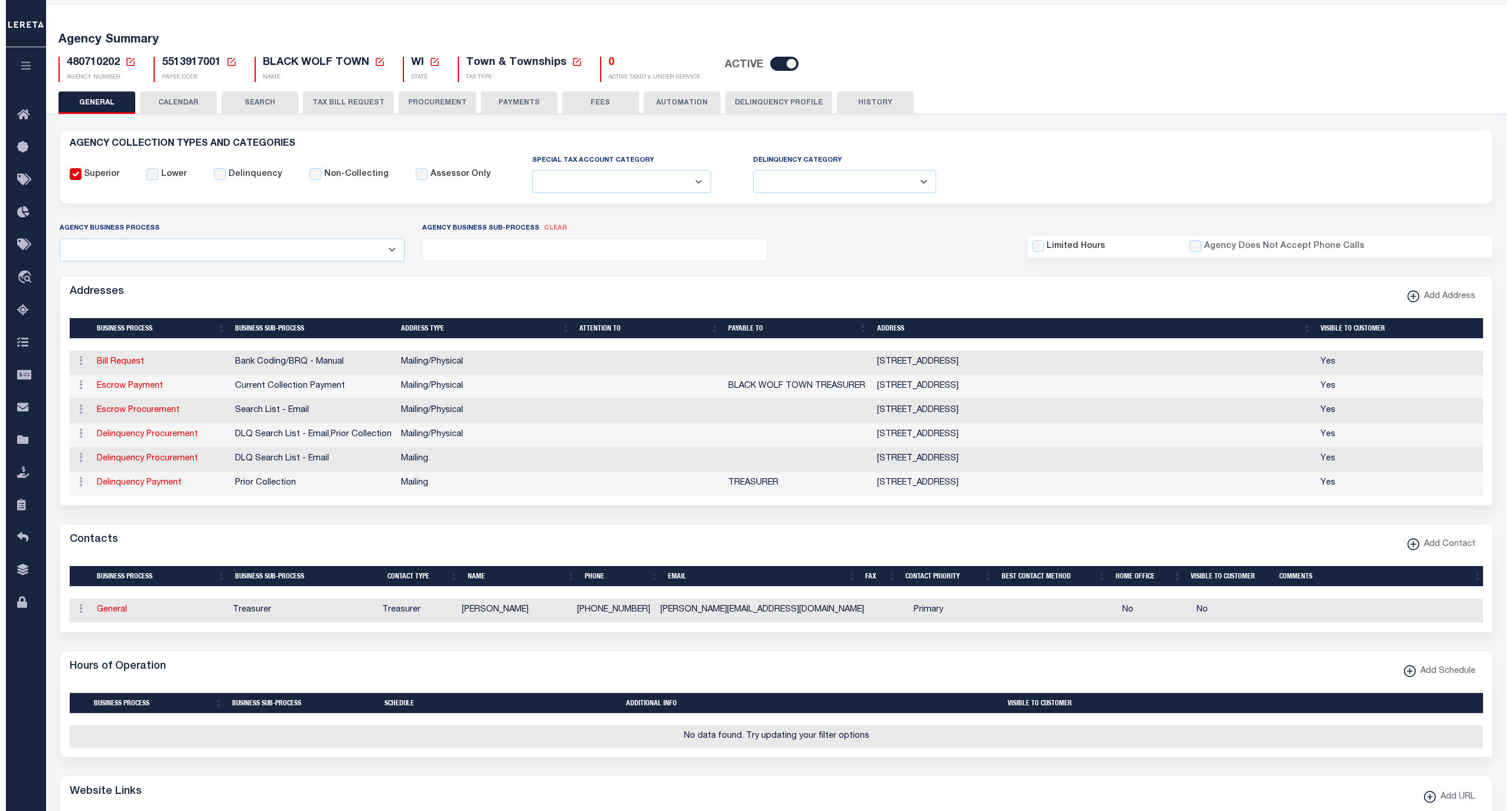
scroll to position [0, 0]
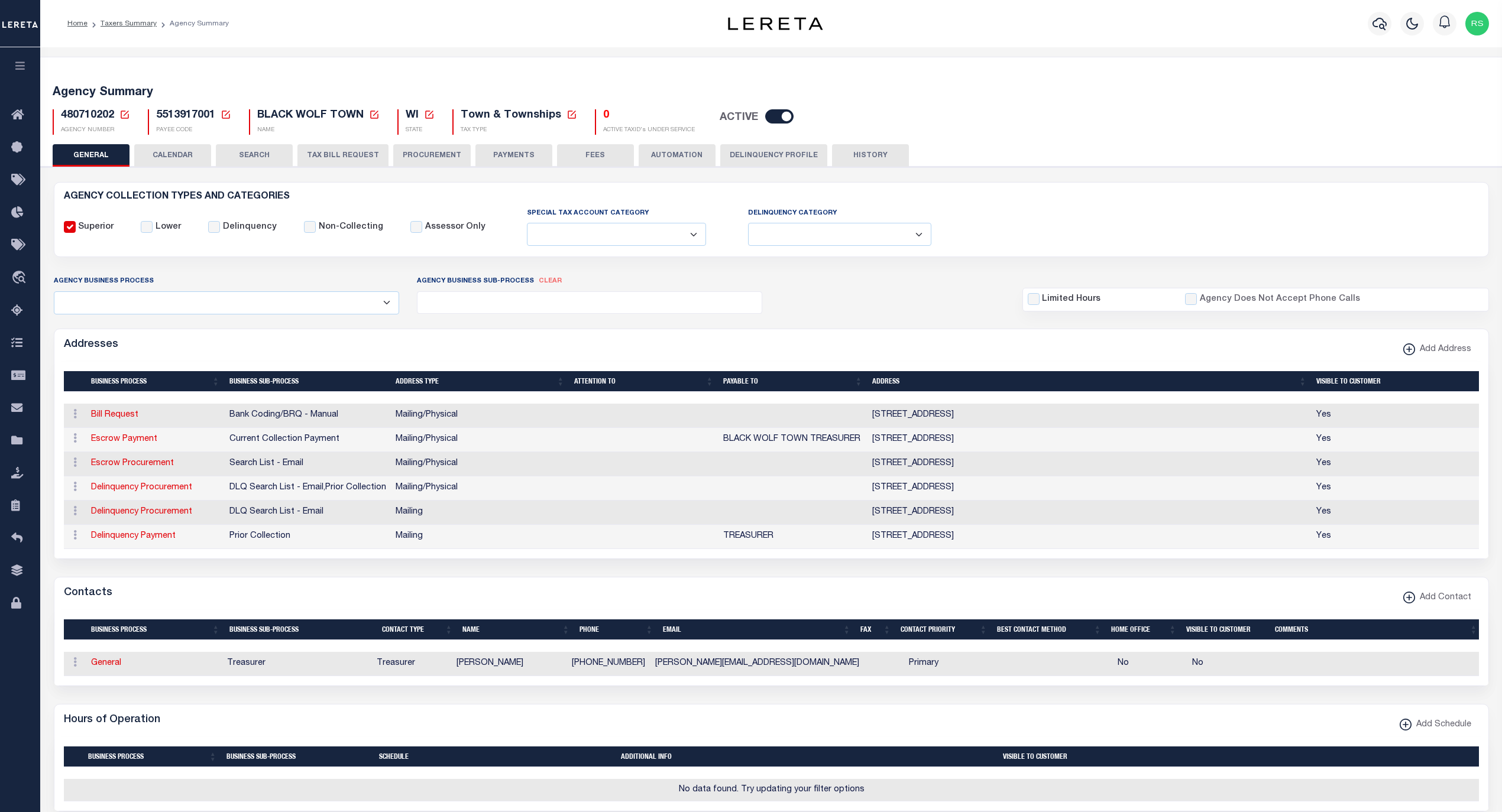
click at [841, 158] on button "HISTORY" at bounding box center [870, 155] width 77 height 22
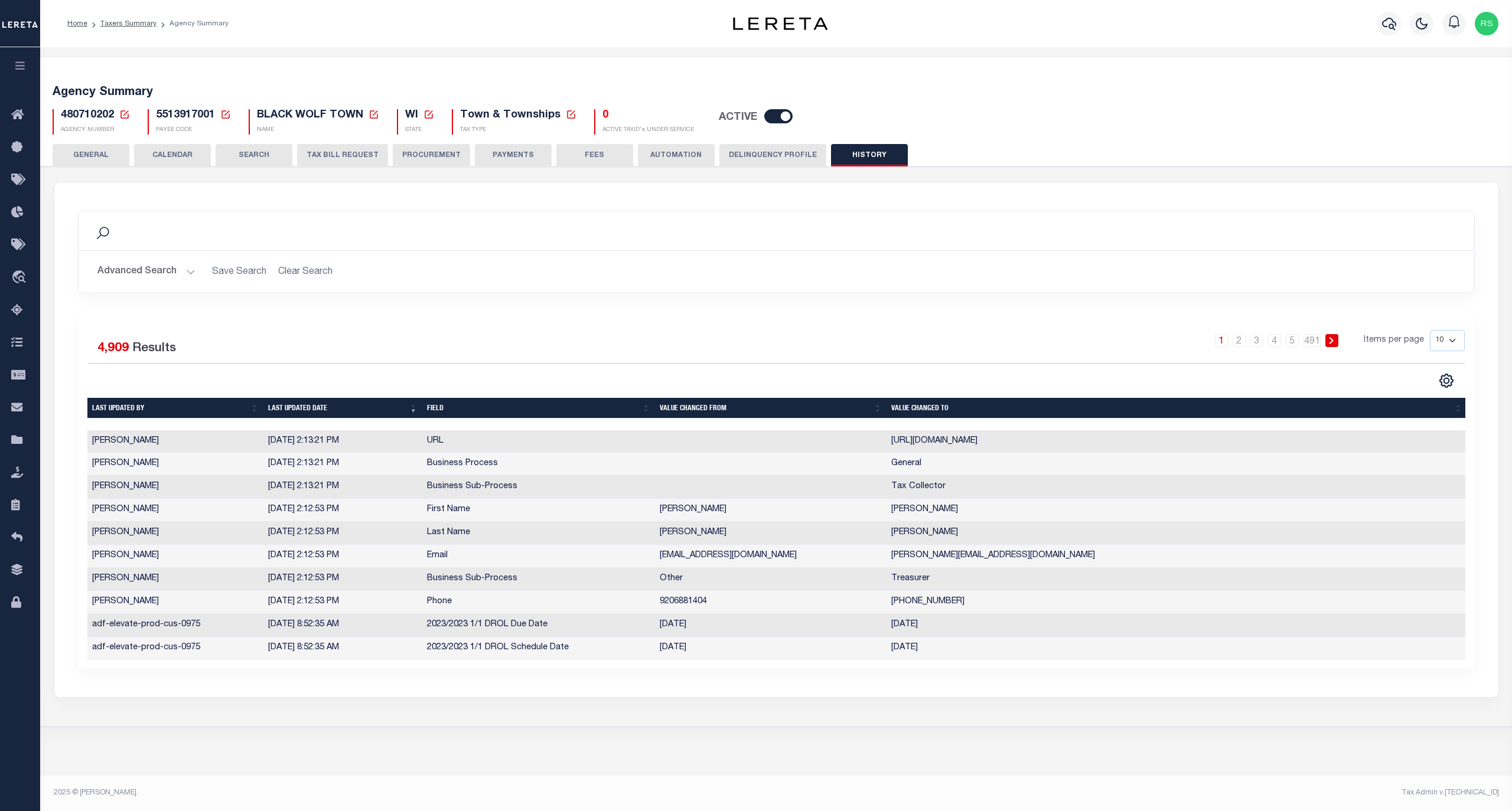
click at [147, 277] on button "Advanced Search" at bounding box center [147, 272] width 98 height 23
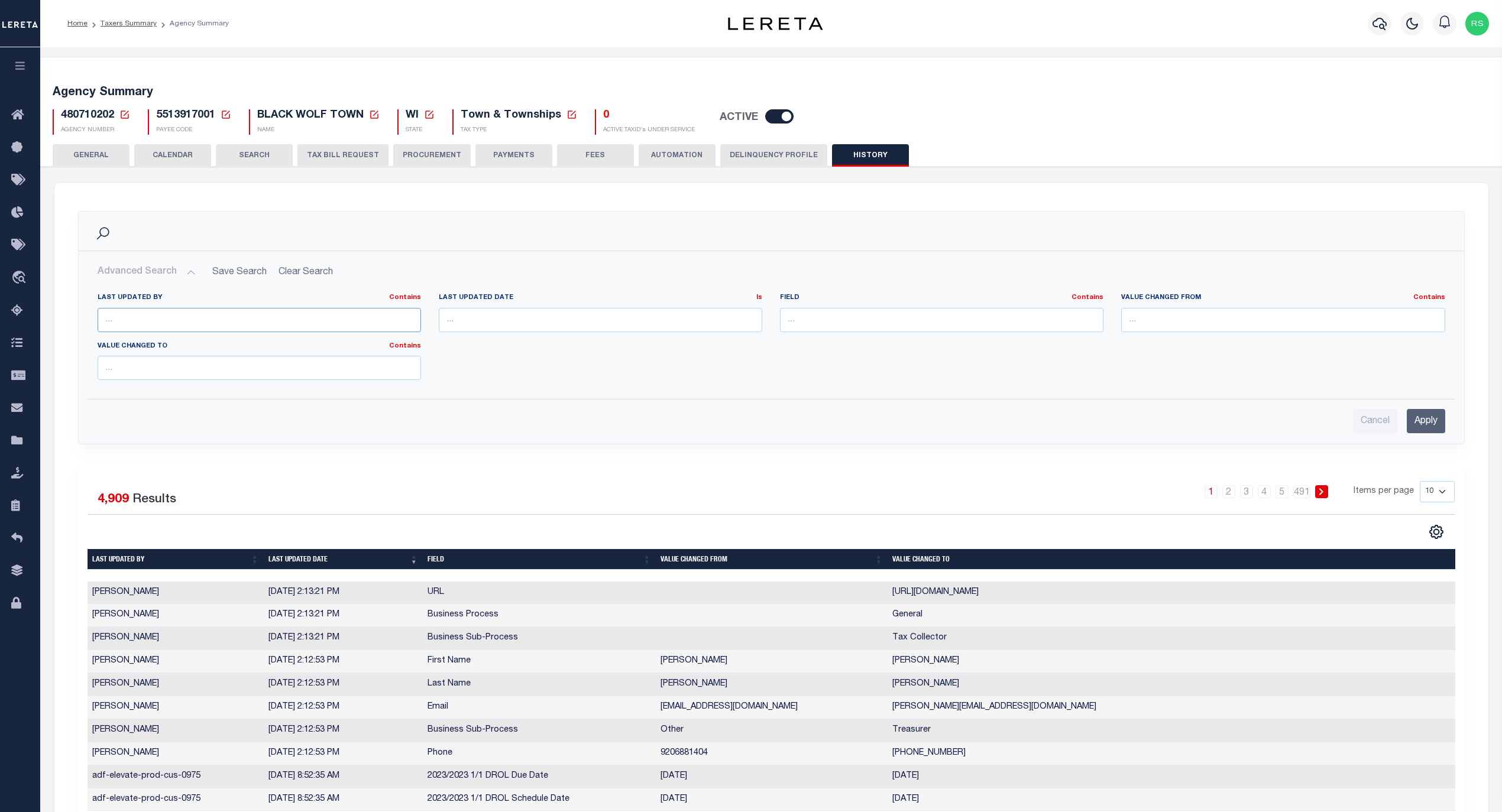
click at [168, 322] on input "text" at bounding box center [259, 320] width 324 height 25
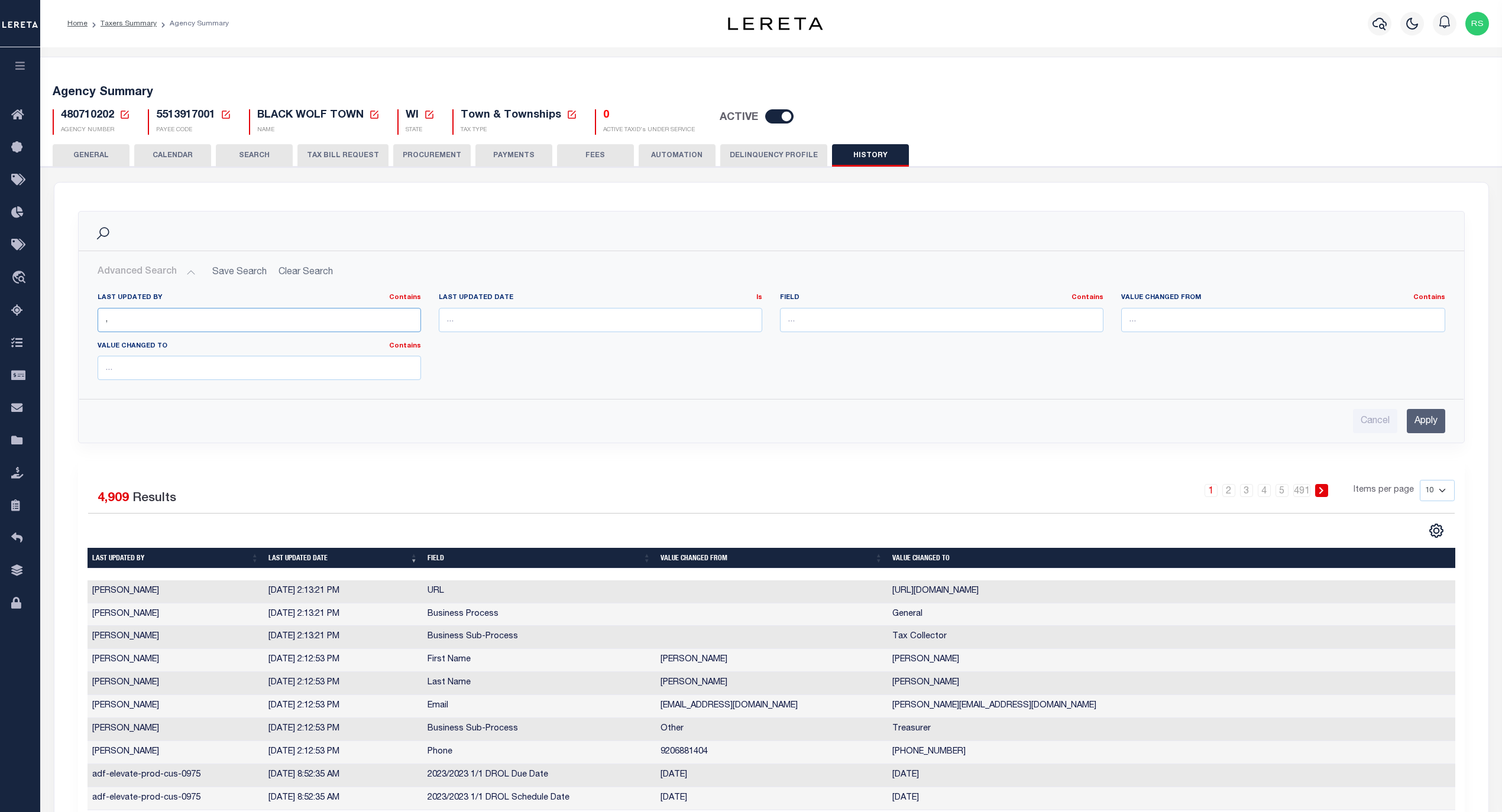
type input ","
click at [1417, 423] on input "Apply" at bounding box center [1425, 421] width 38 height 25
